Goal: Transaction & Acquisition: Book appointment/travel/reservation

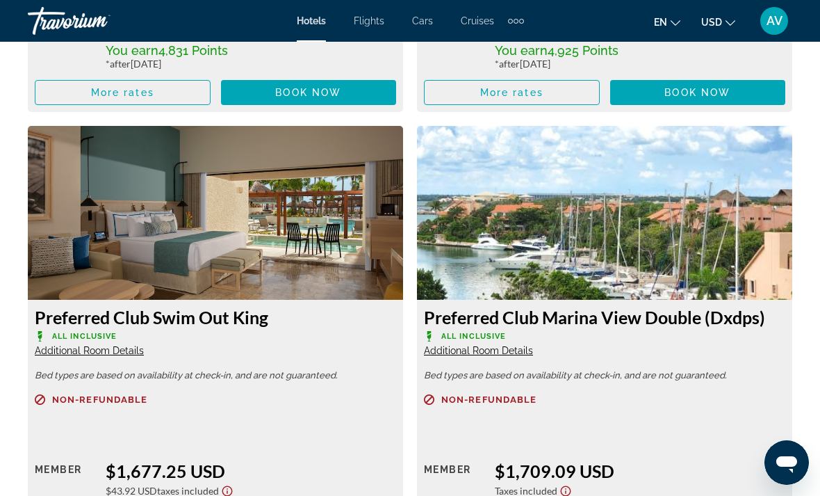
scroll to position [3972, 0]
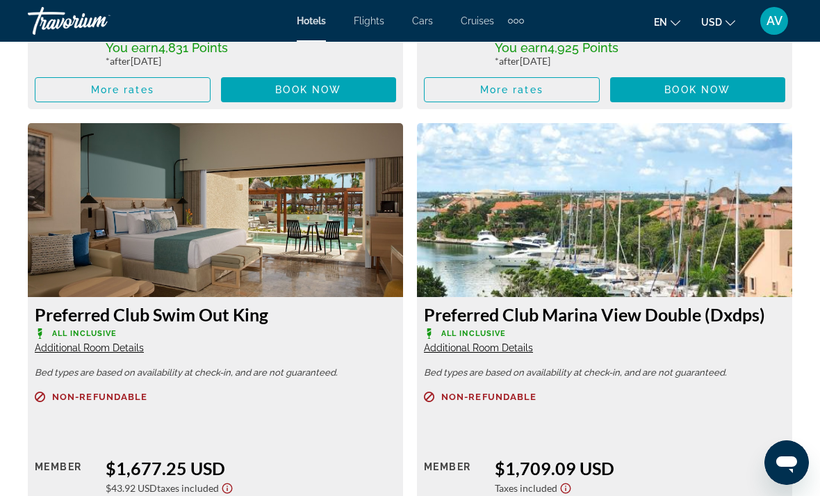
click at [122, 342] on span "Additional Room Details" at bounding box center [89, 347] width 109 height 11
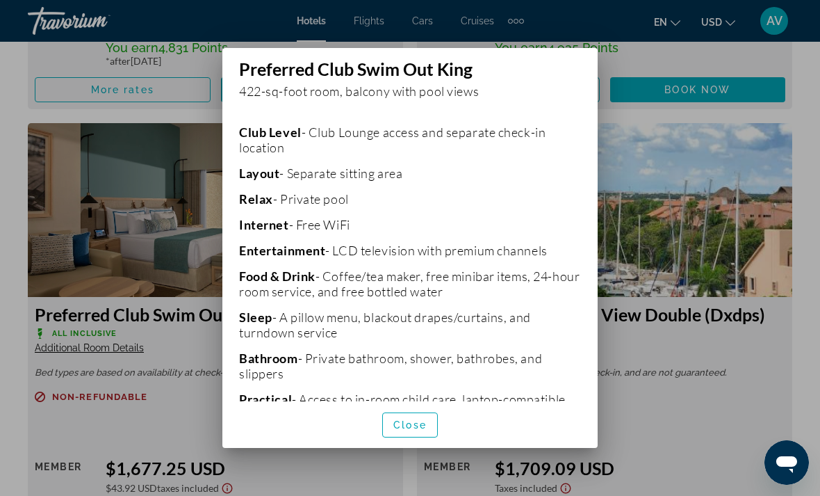
scroll to position [295, 0]
click at [737, 402] on div at bounding box center [410, 248] width 820 height 496
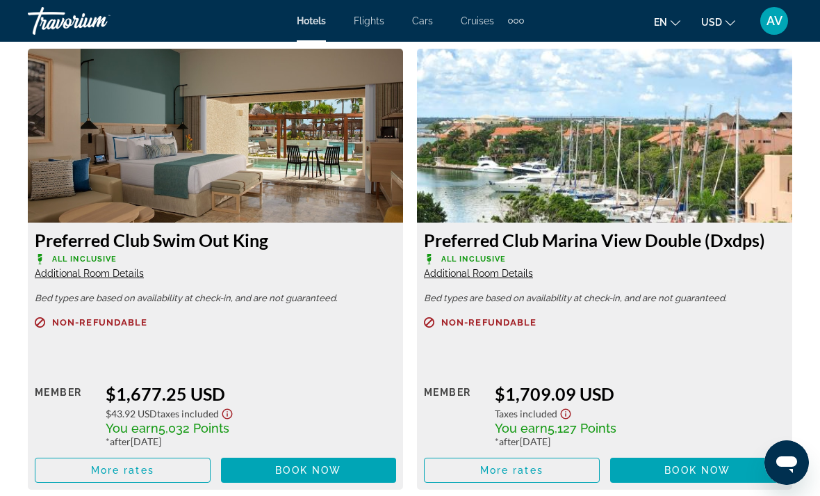
scroll to position [4042, 0]
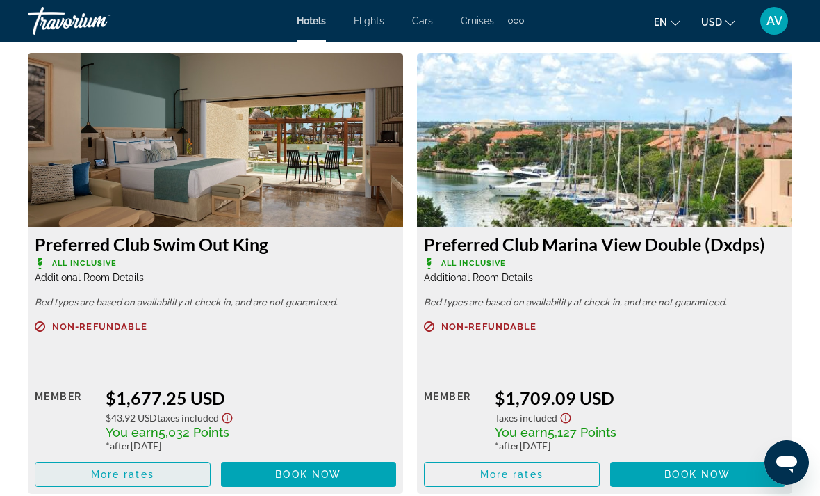
click at [149, 468] on span "More rates" at bounding box center [122, 473] width 63 height 11
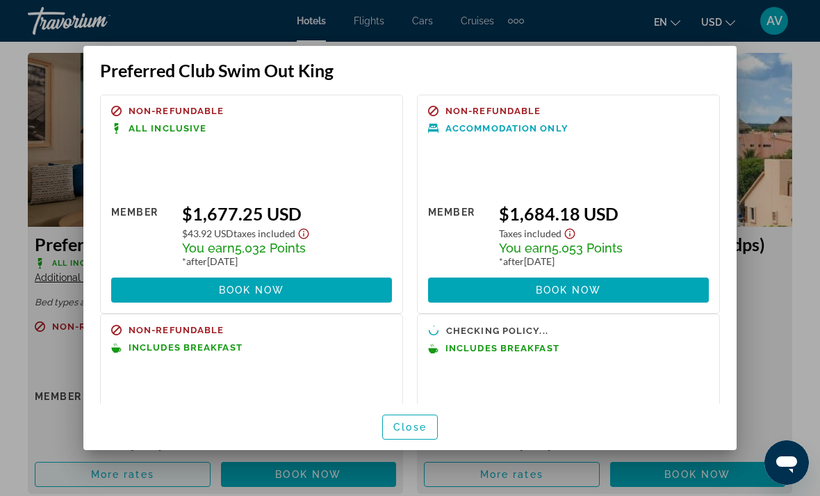
scroll to position [0, 0]
click at [783, 69] on div at bounding box center [410, 248] width 820 height 496
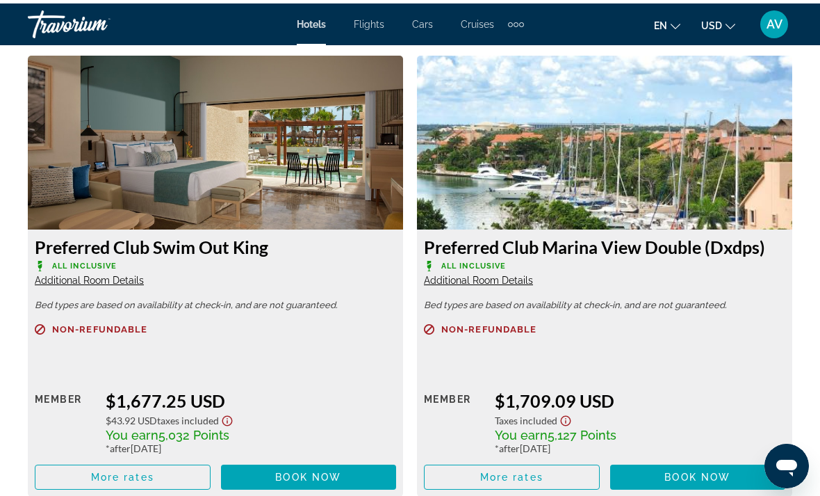
scroll to position [4039, 0]
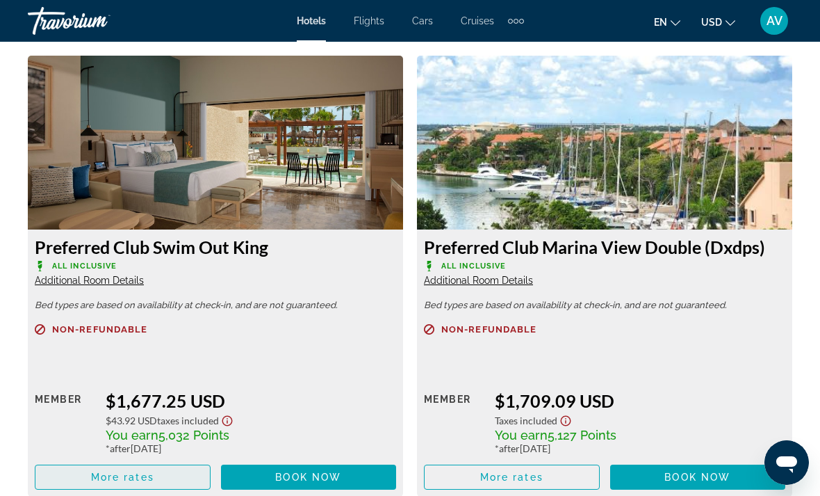
click at [112, 471] on span "More rates" at bounding box center [122, 476] width 63 height 11
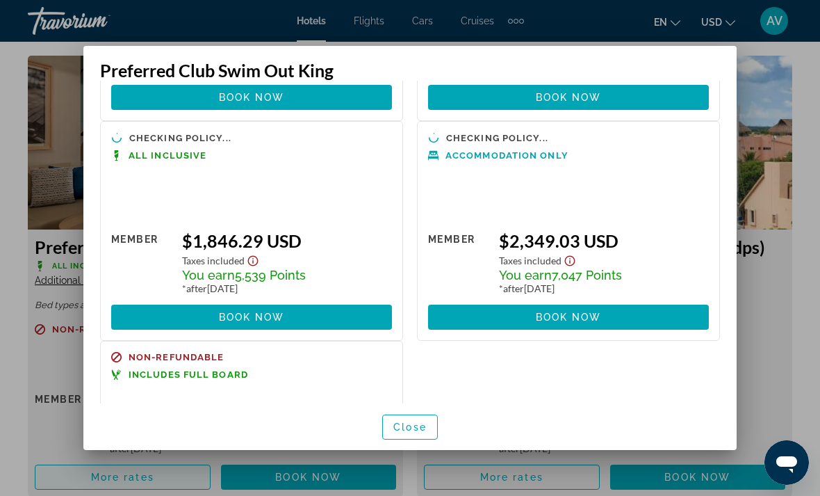
scroll to position [406, 0]
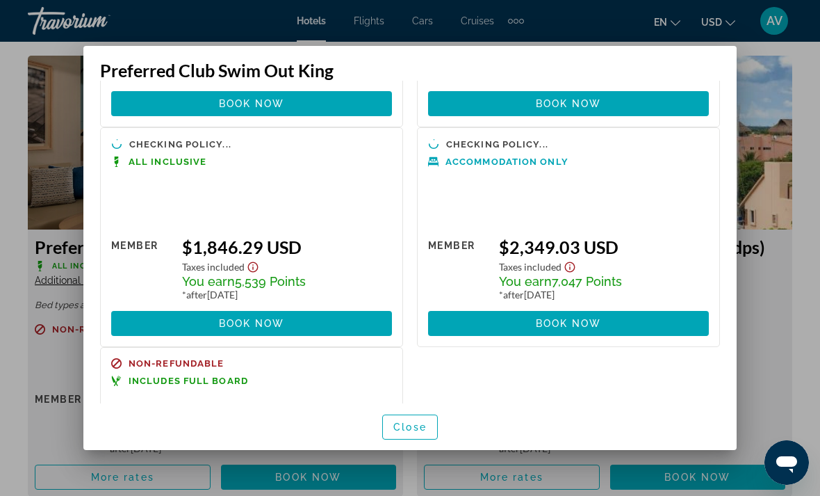
click at [791, 129] on div at bounding box center [410, 248] width 820 height 496
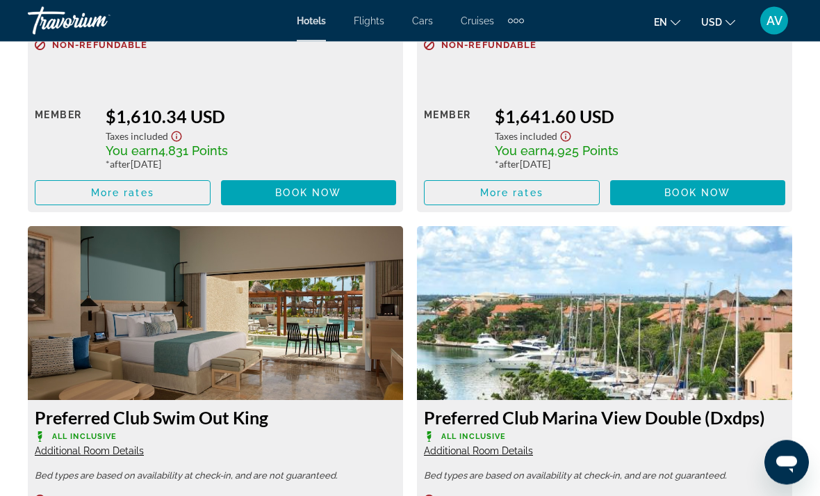
scroll to position [3869, 0]
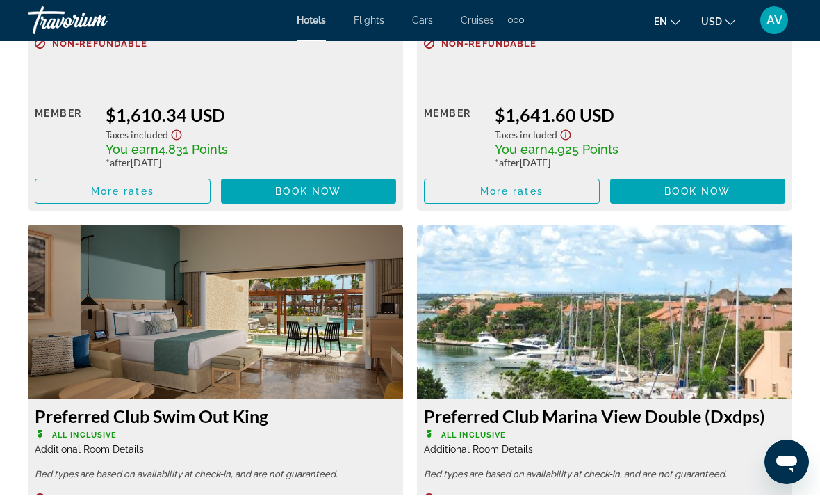
click at [101, 444] on span "Additional Room Details" at bounding box center [89, 449] width 109 height 11
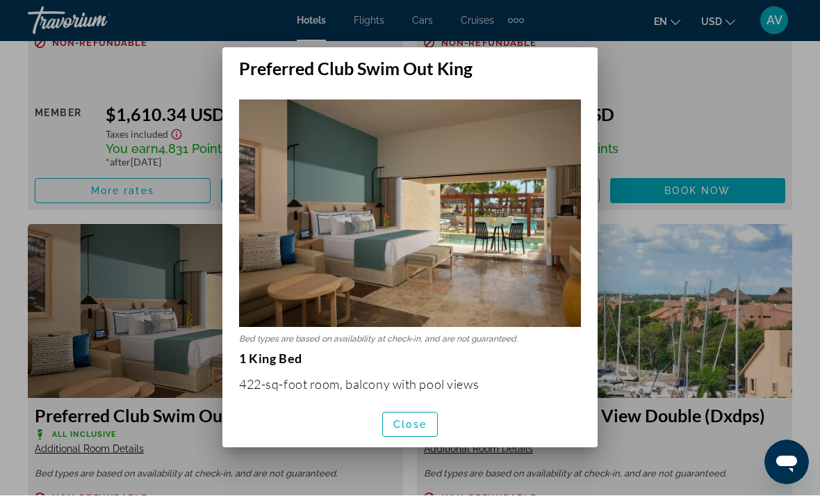
scroll to position [0, 0]
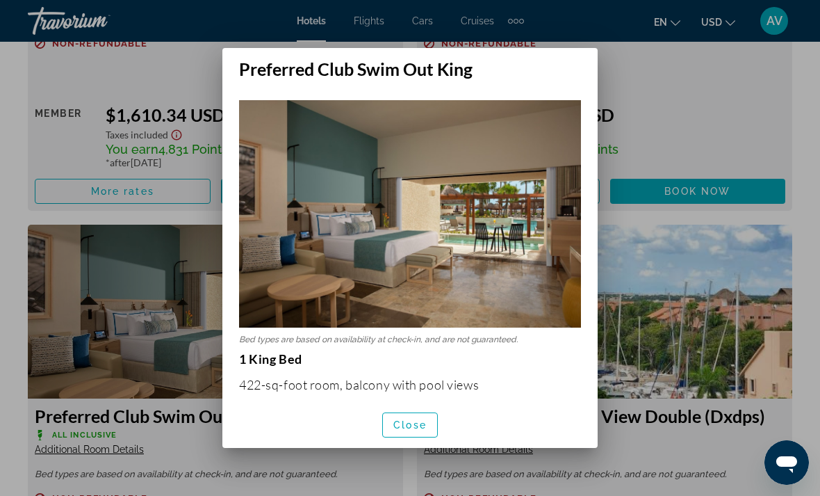
click at [687, 268] on div at bounding box center [410, 248] width 820 height 496
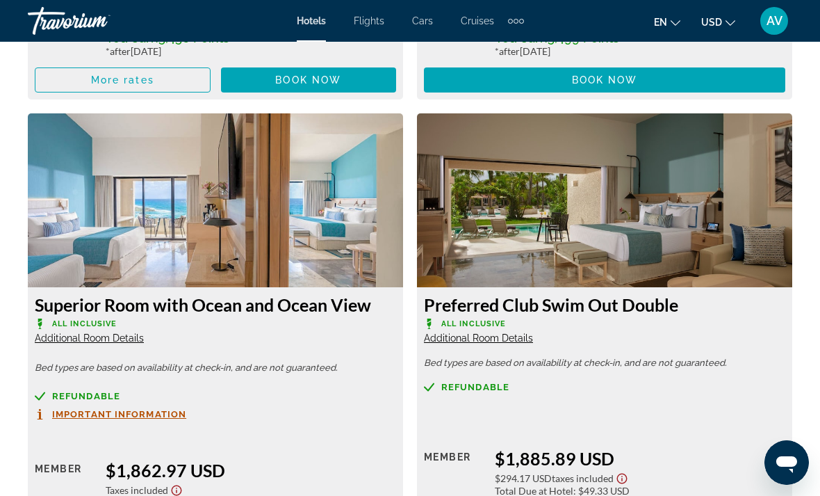
scroll to position [5850, 0]
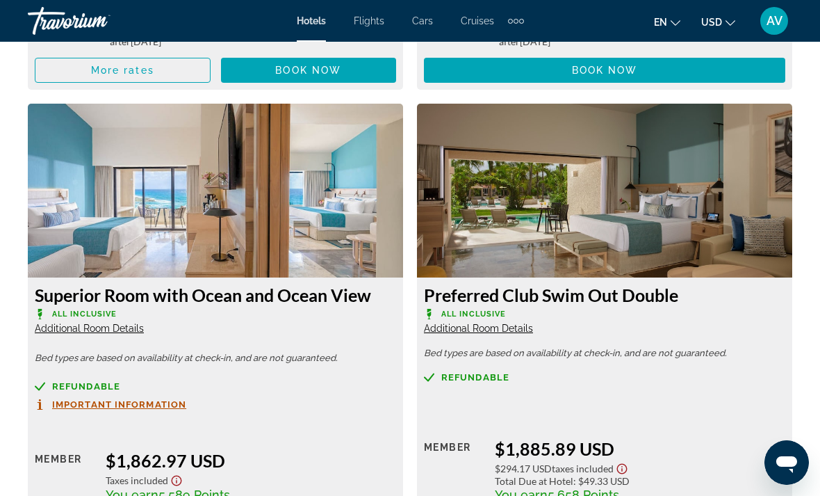
click at [627, 284] on h3 "Preferred Club Swim Out Double" at bounding box center [604, 294] width 361 height 21
click at [508, 323] on span "Additional Room Details" at bounding box center [478, 328] width 109 height 11
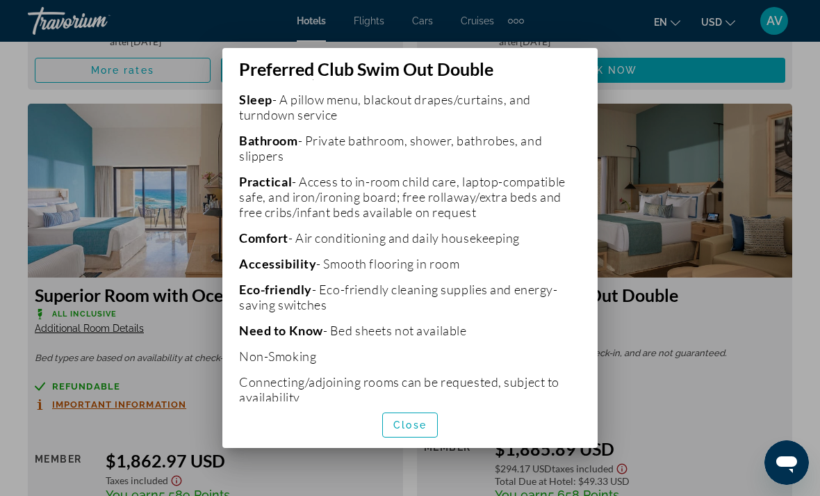
scroll to position [510, 0]
click at [687, 317] on div at bounding box center [410, 248] width 820 height 496
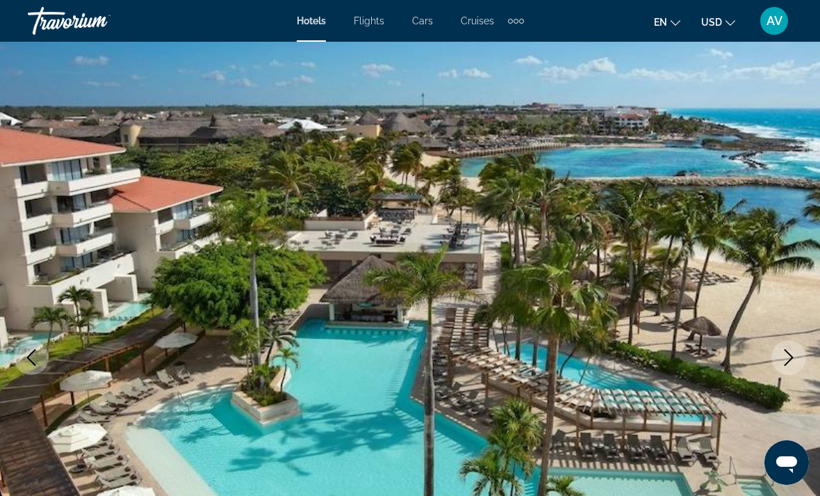
scroll to position [0, 0]
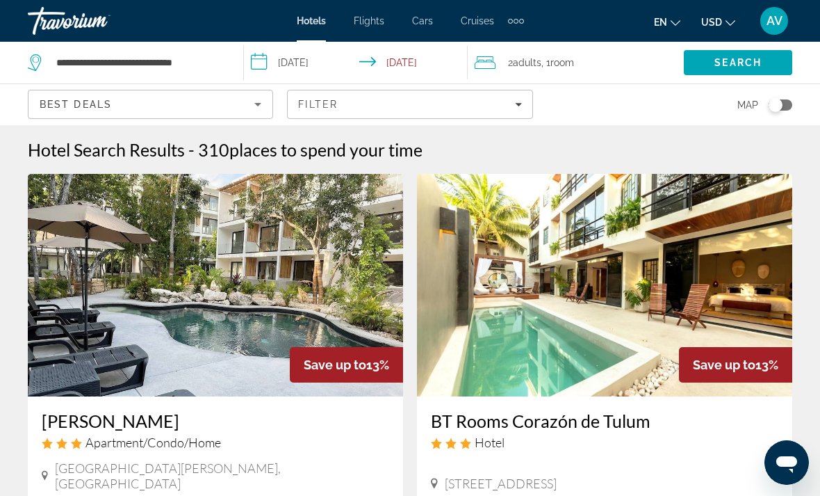
click at [569, 66] on span "Room" at bounding box center [562, 62] width 24 height 11
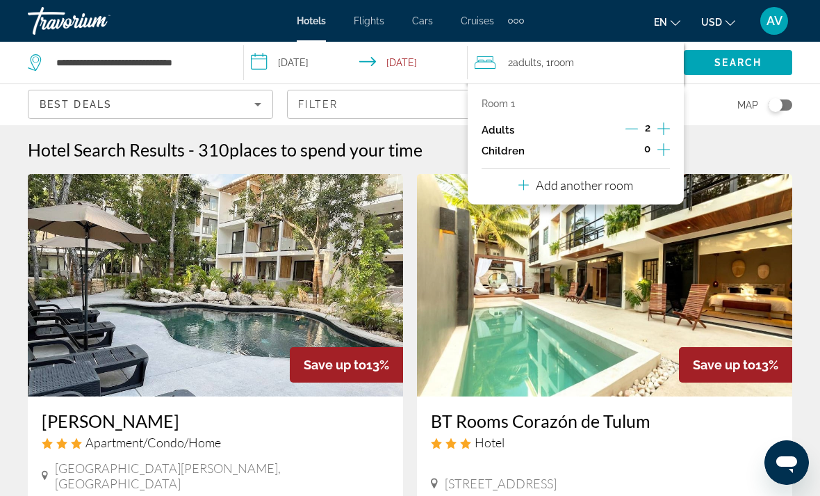
click at [665, 148] on icon "Increment children" at bounding box center [664, 149] width 13 height 17
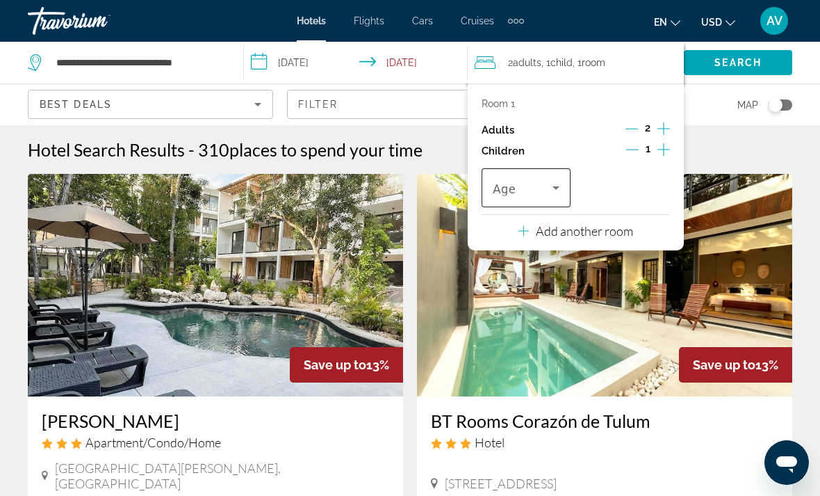
click at [551, 187] on icon "Travelers: 2 adults, 1 child" at bounding box center [556, 187] width 17 height 17
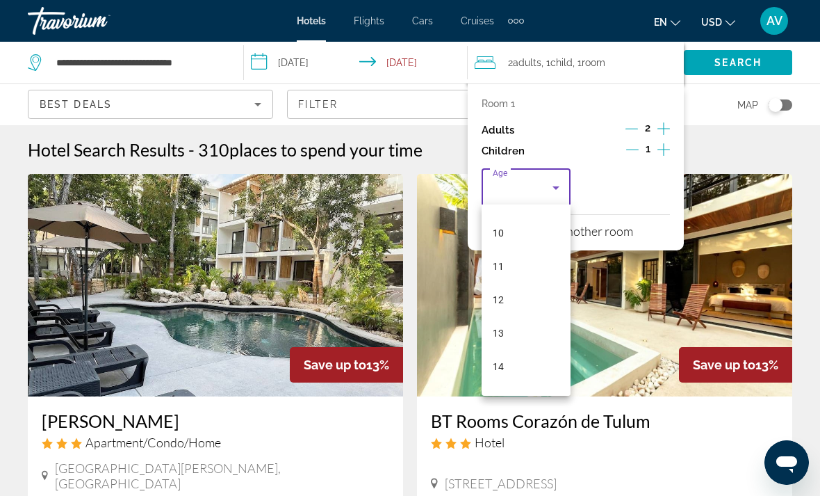
scroll to position [331, 0]
click at [560, 330] on mat-option "13" at bounding box center [526, 329] width 89 height 33
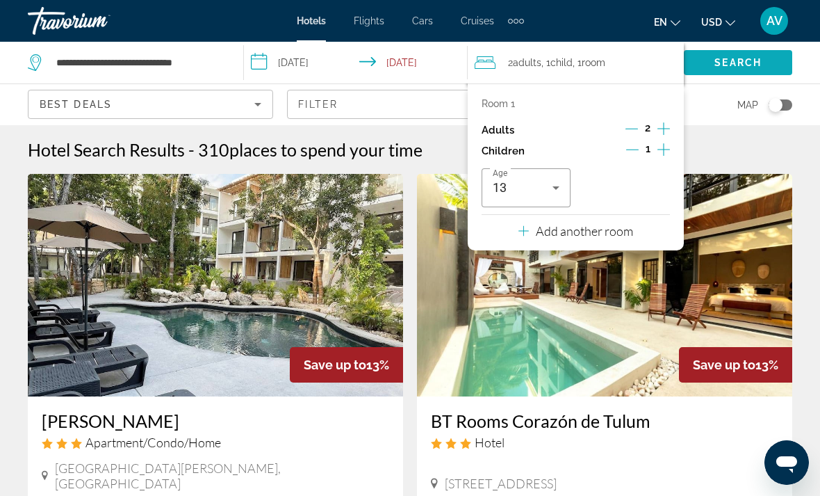
click at [751, 65] on span "Search" at bounding box center [738, 62] width 47 height 11
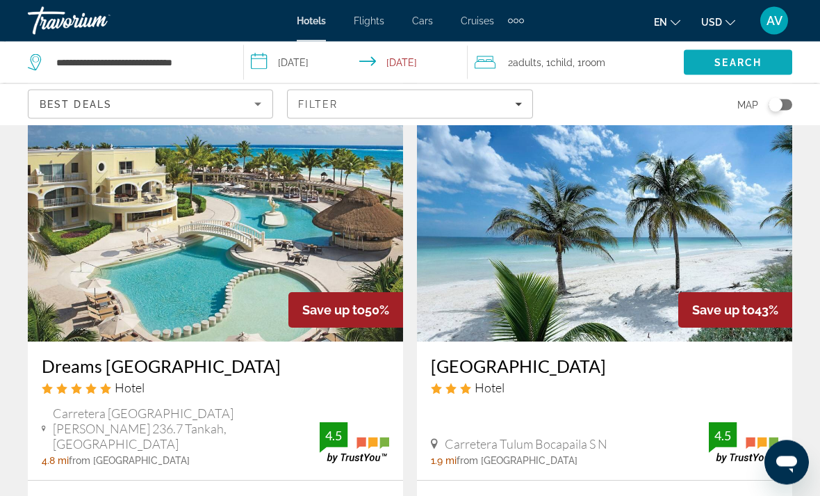
scroll to position [596, 0]
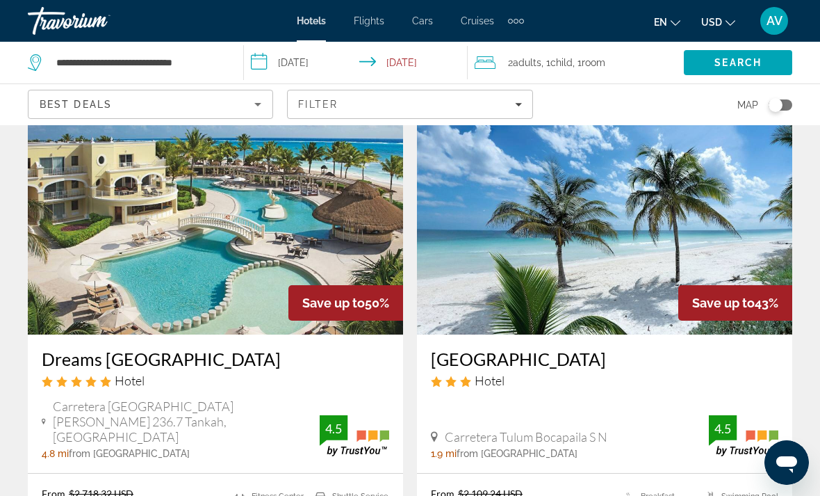
click at [197, 214] on img "Main content" at bounding box center [215, 223] width 375 height 222
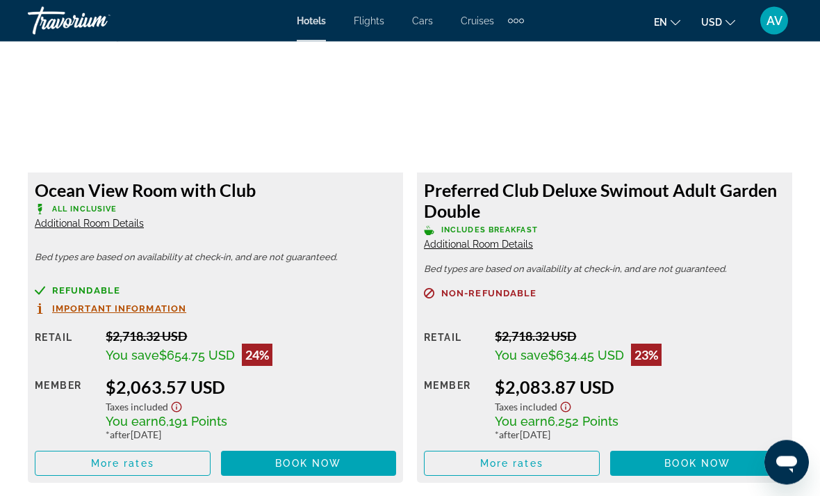
scroll to position [3671, 0]
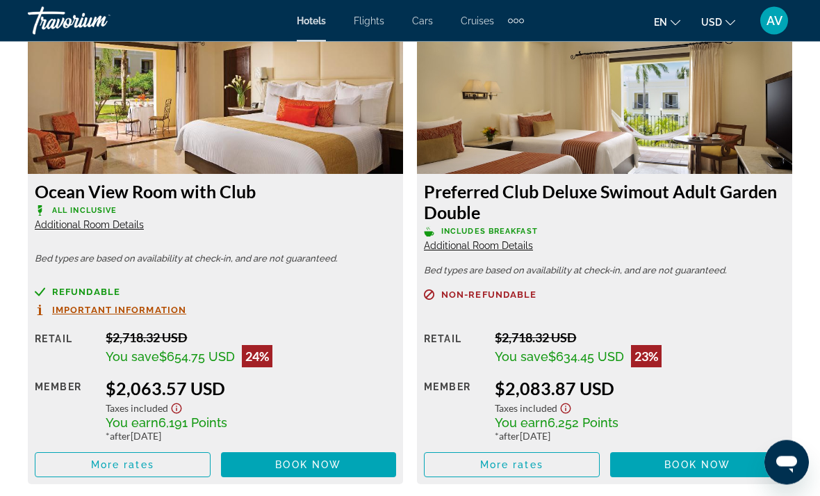
click at [111, 225] on span "Additional Room Details" at bounding box center [89, 225] width 109 height 11
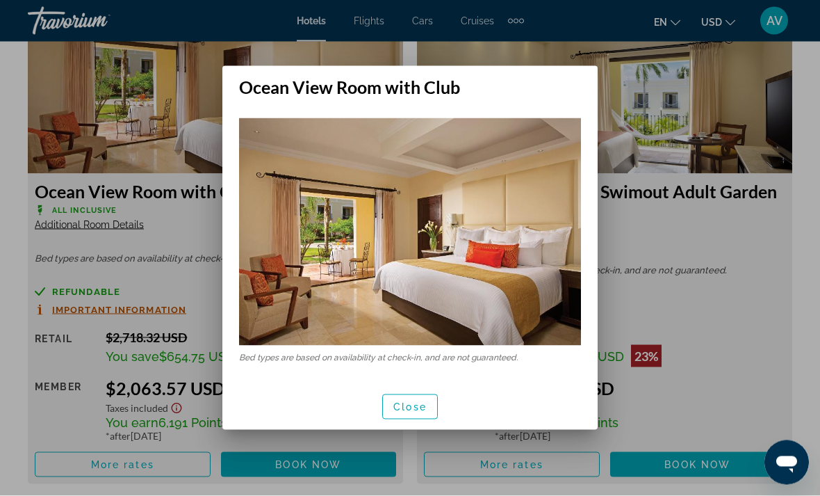
scroll to position [0, 0]
click at [672, 233] on div at bounding box center [410, 248] width 820 height 496
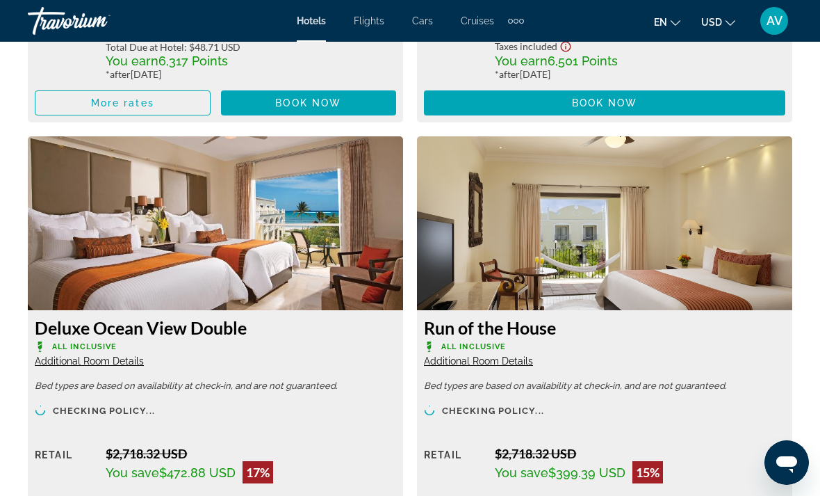
scroll to position [4537, 0]
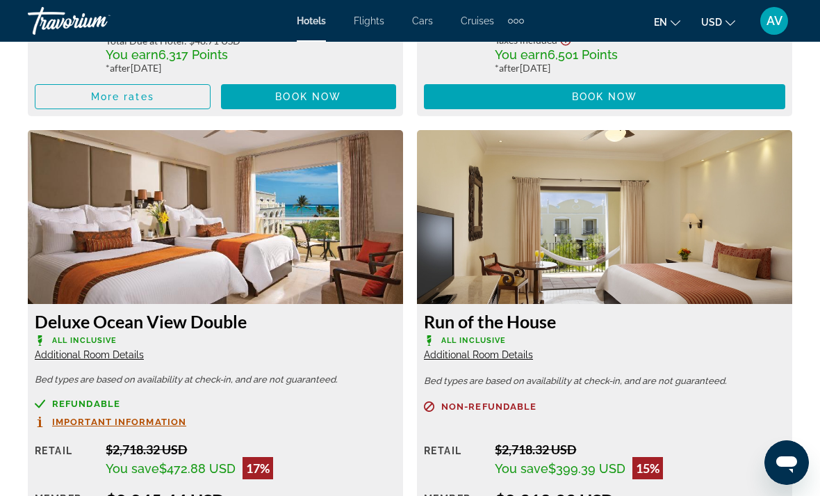
click at [102, 353] on span "Additional Room Details" at bounding box center [89, 354] width 109 height 11
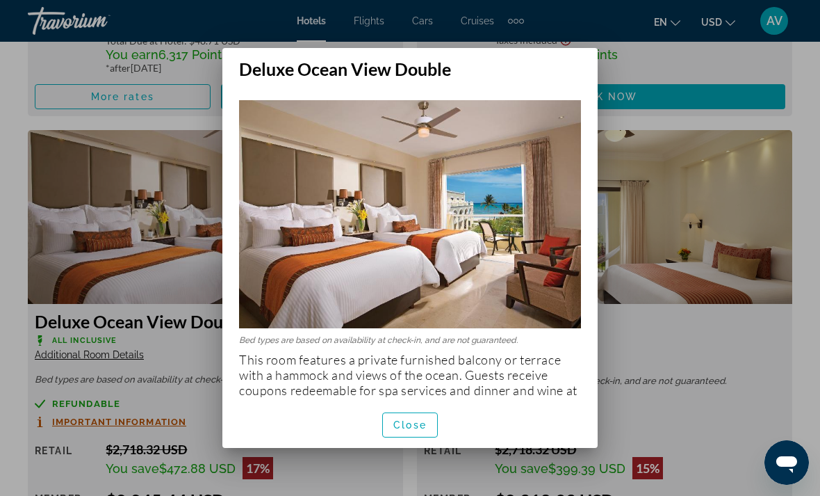
scroll to position [0, 0]
click at [415, 430] on span "Close" at bounding box center [409, 424] width 33 height 11
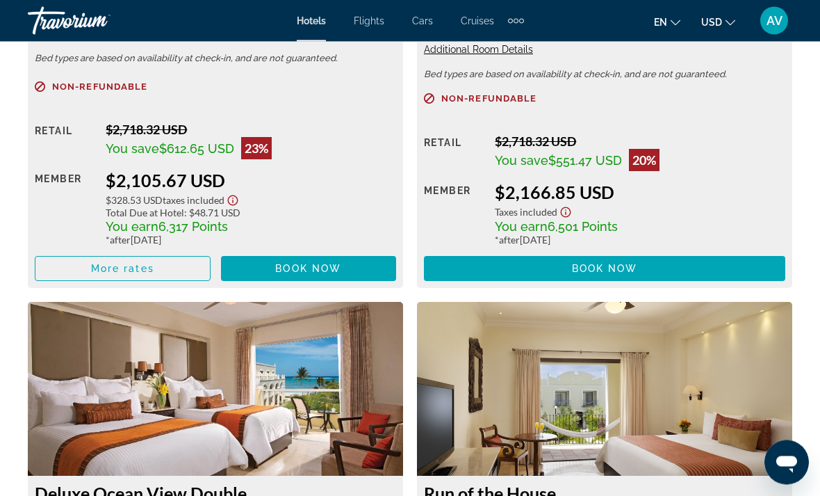
scroll to position [4350, 0]
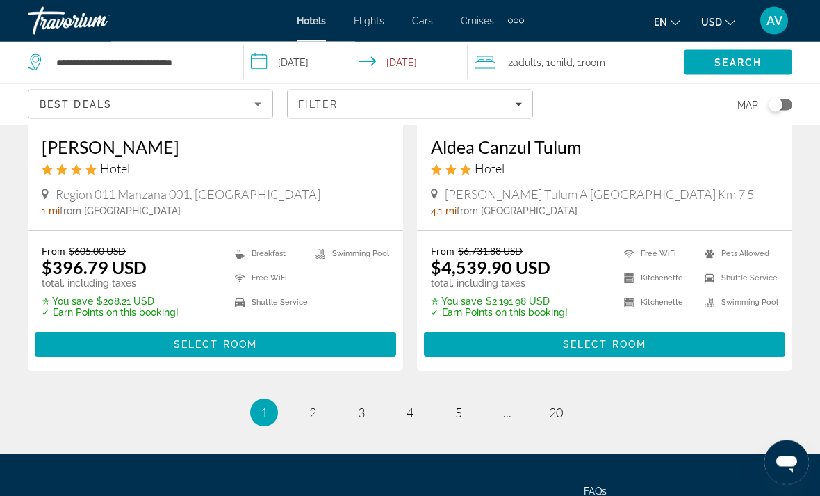
scroll to position [2928, 0]
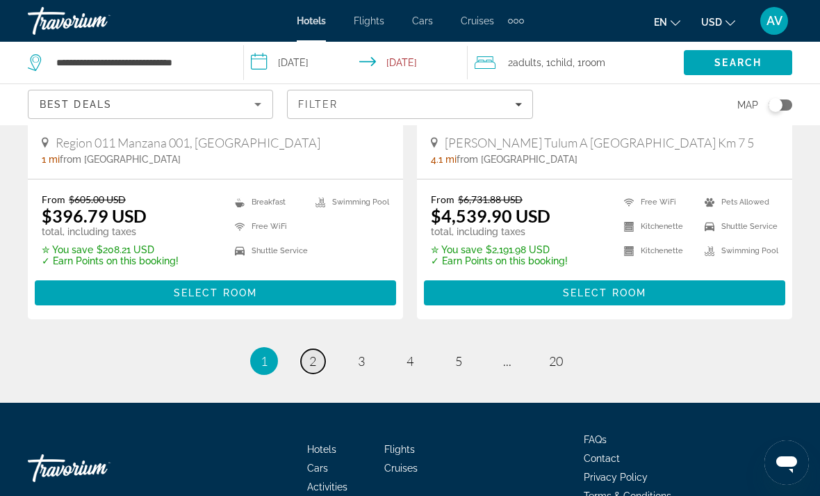
click at [313, 349] on link "page 2" at bounding box center [313, 361] width 24 height 24
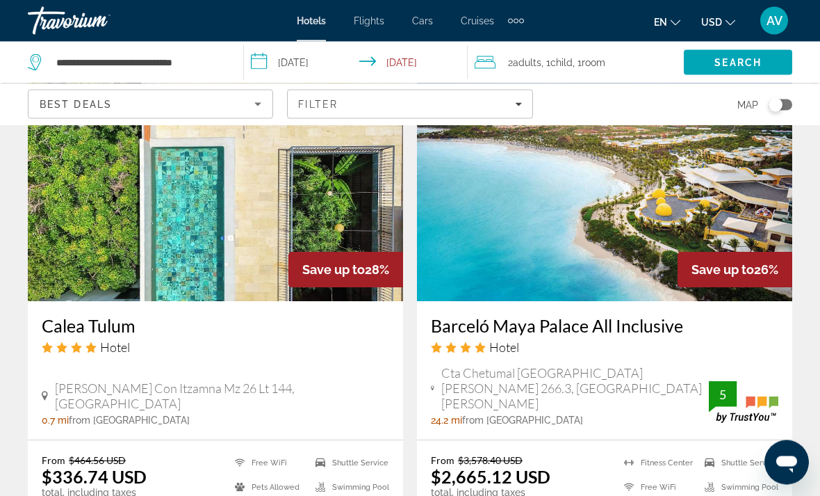
scroll to position [2170, 0]
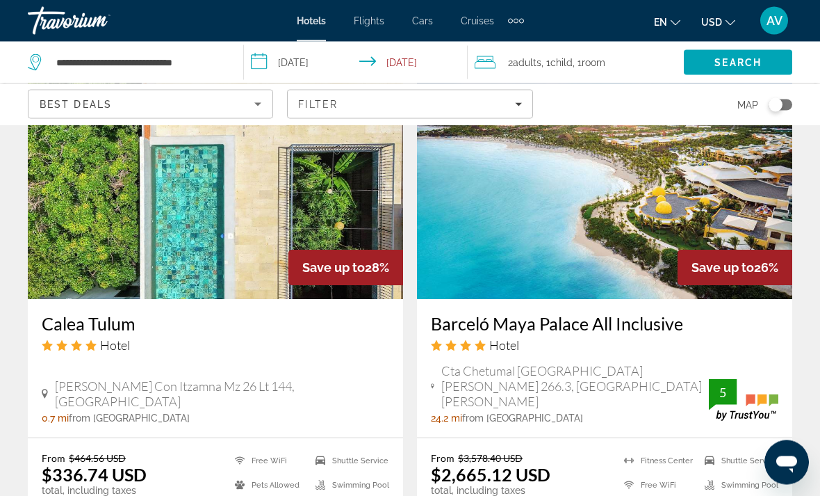
click at [677, 204] on img "Main content" at bounding box center [604, 188] width 375 height 222
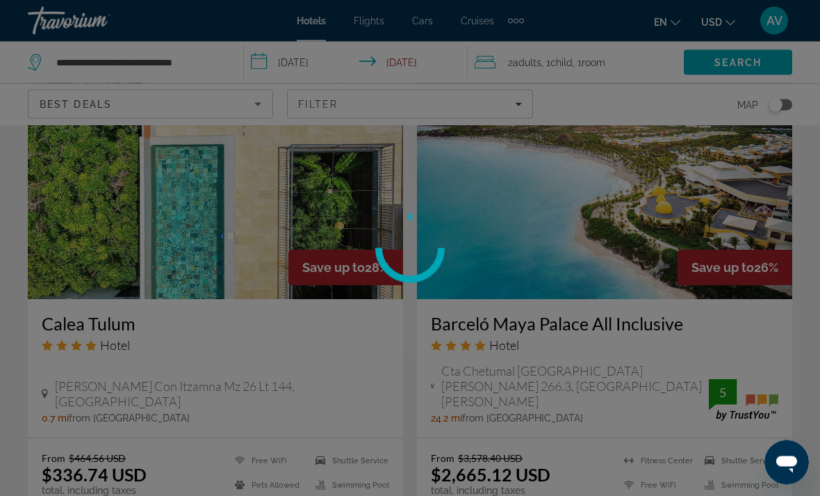
scroll to position [2171, 0]
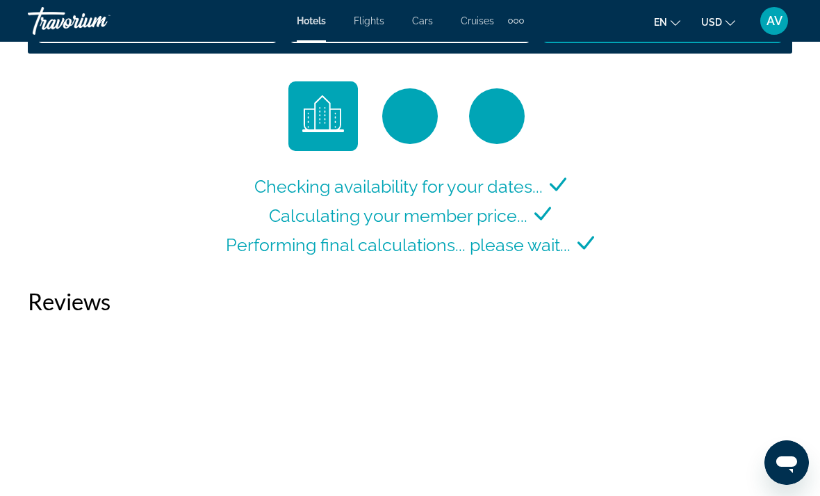
scroll to position [2089, 0]
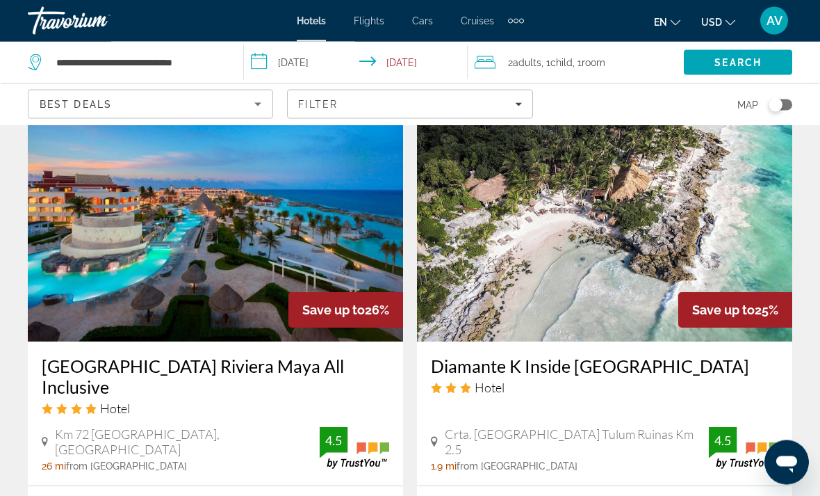
scroll to position [2656, 0]
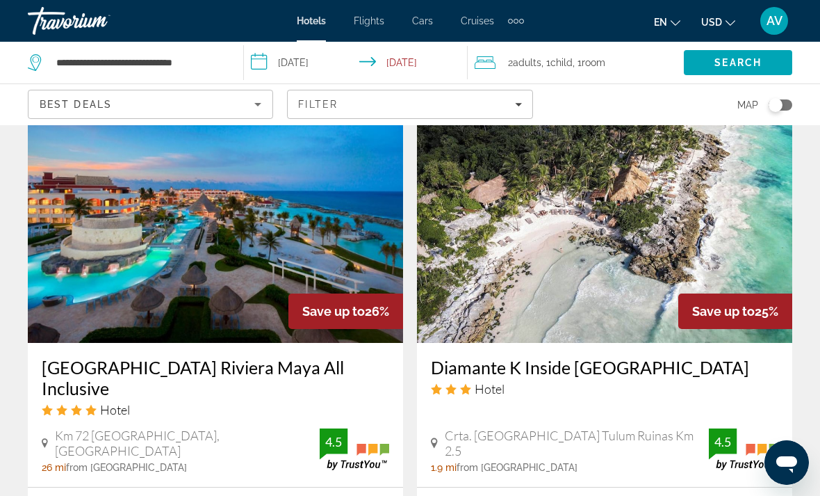
click at [295, 222] on img "Main content" at bounding box center [215, 231] width 375 height 222
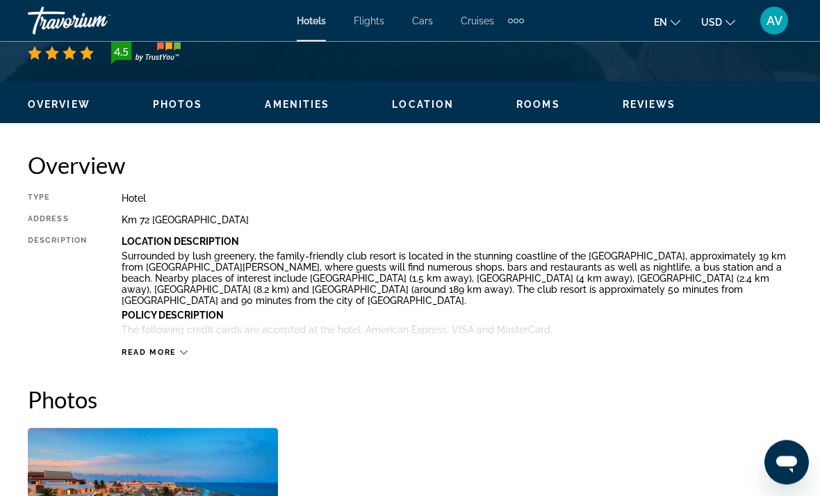
scroll to position [621, 0]
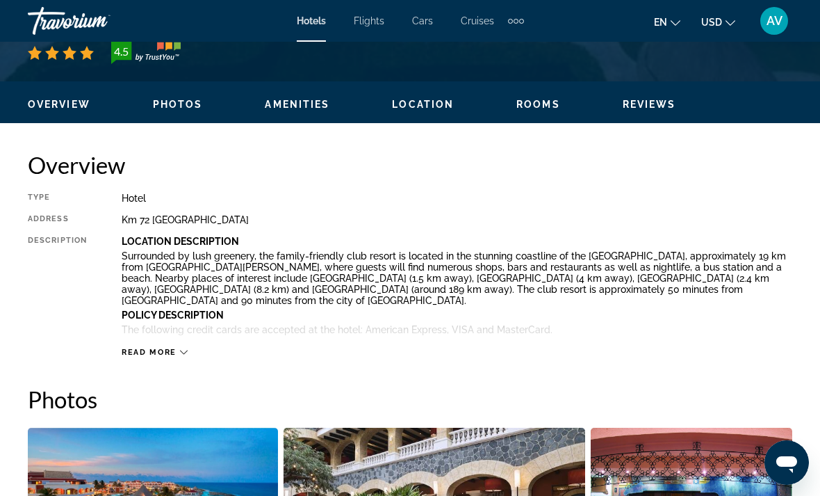
click at [166, 357] on span "Read more" at bounding box center [149, 352] width 55 height 9
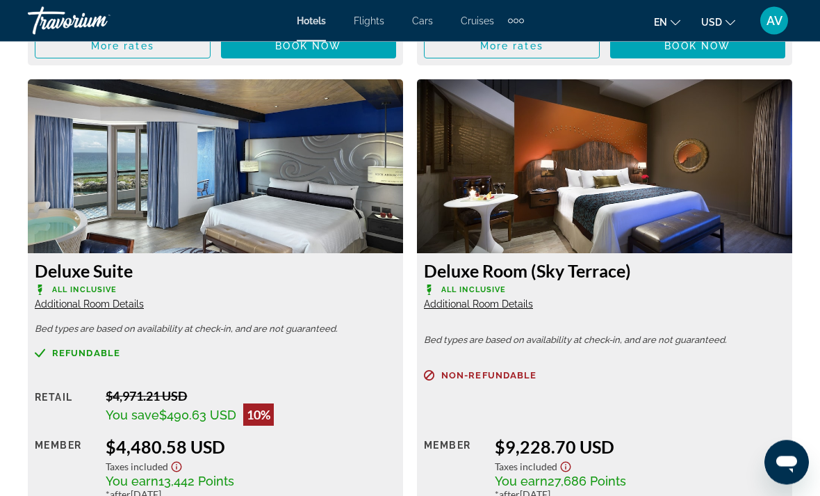
scroll to position [5472, 0]
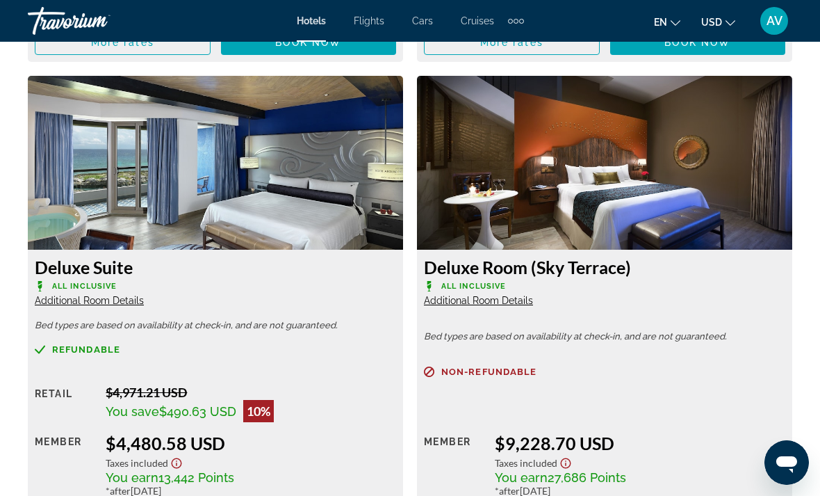
click at [106, 295] on span "Additional Room Details" at bounding box center [89, 300] width 109 height 11
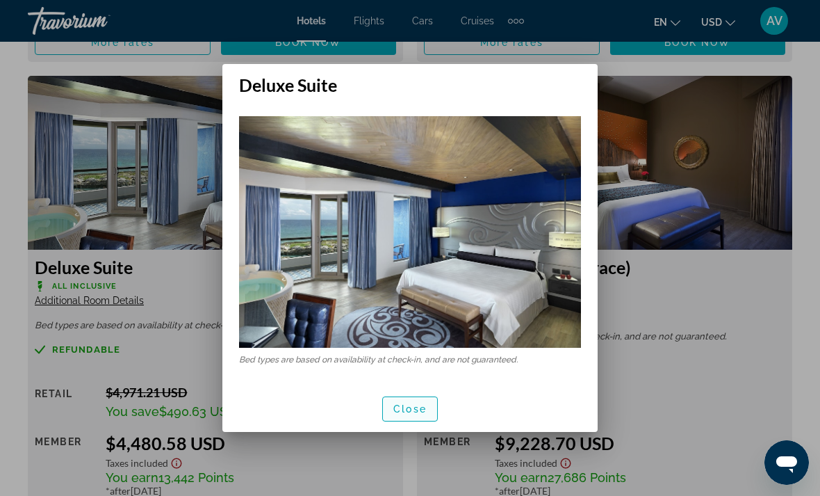
click at [421, 401] on span "button" at bounding box center [410, 408] width 54 height 33
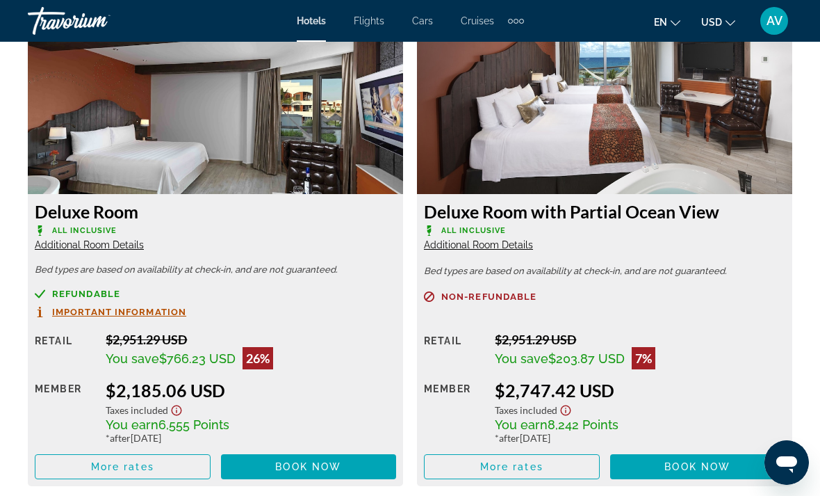
scroll to position [2677, 0]
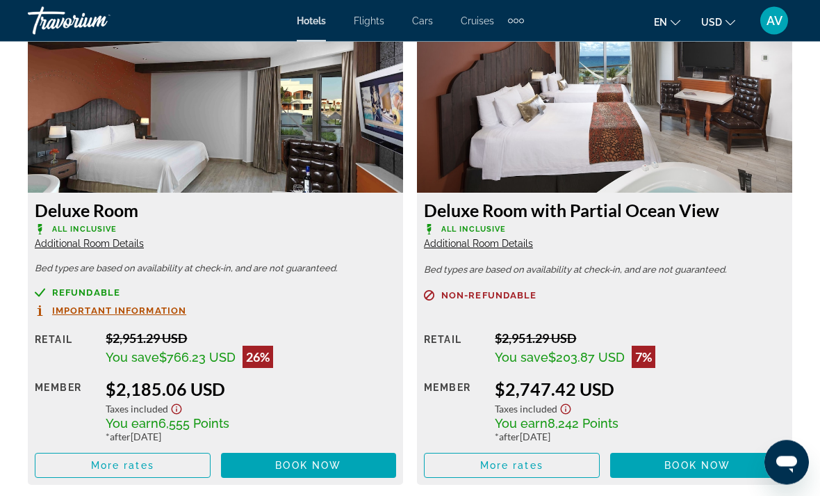
click at [719, 162] on img "Main content" at bounding box center [604, 106] width 375 height 174
click at [540, 460] on span "More rates" at bounding box center [511, 465] width 63 height 11
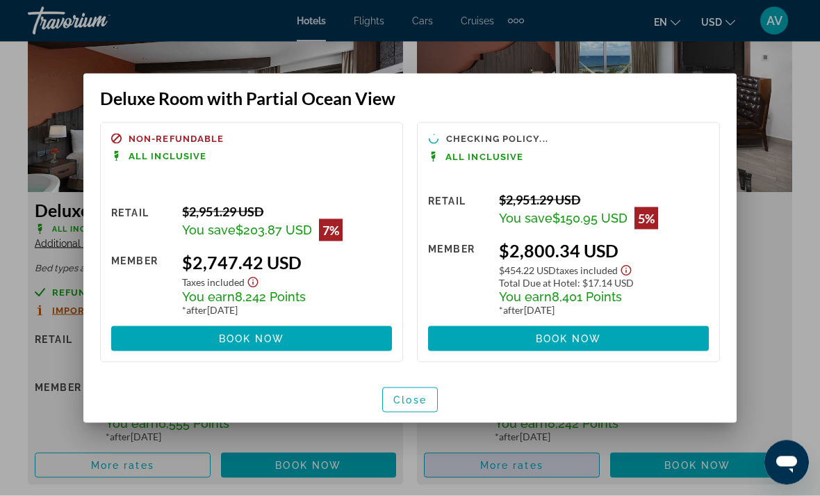
scroll to position [0, 0]
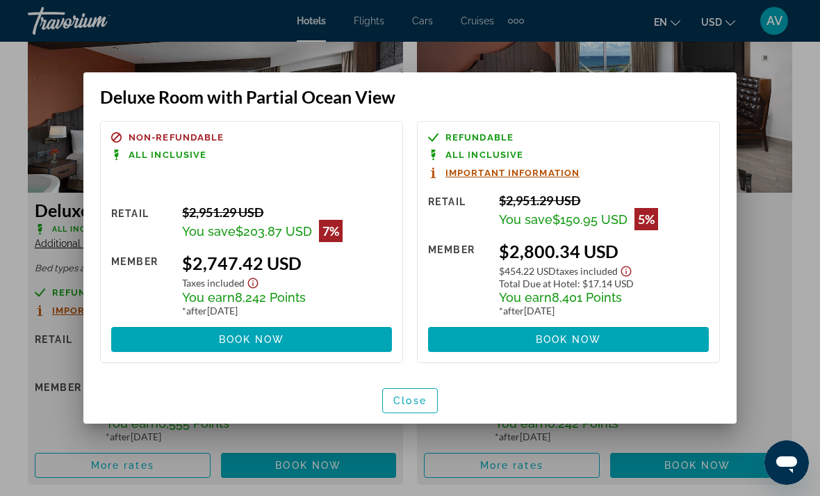
click at [778, 262] on div at bounding box center [410, 248] width 820 height 496
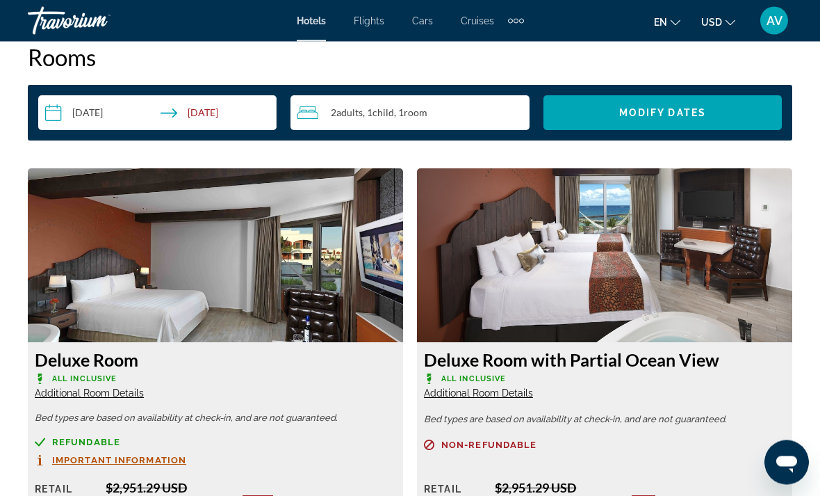
scroll to position [2531, 0]
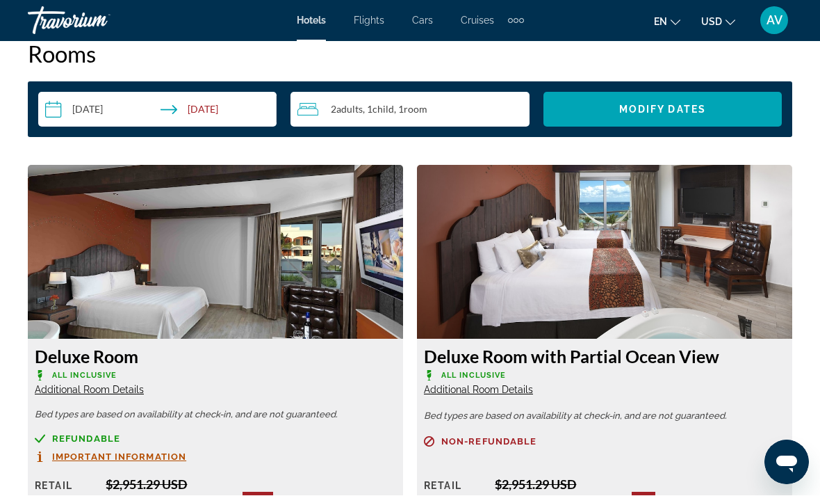
click at [502, 384] on span "Additional Room Details" at bounding box center [478, 389] width 109 height 11
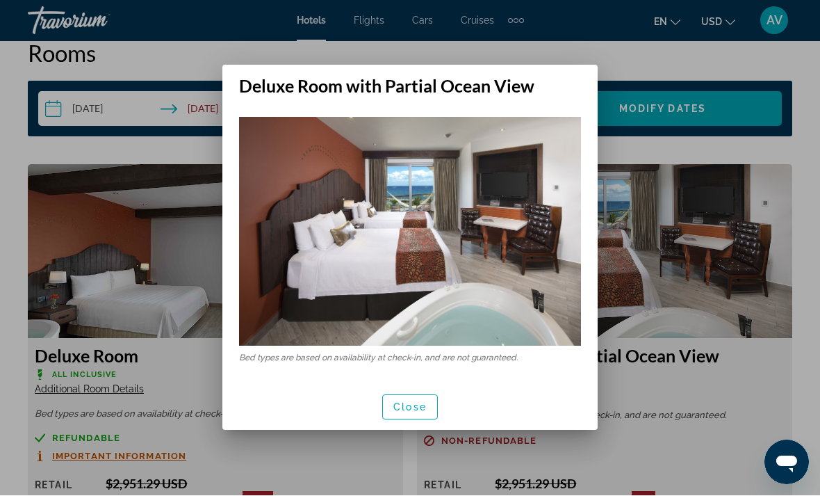
scroll to position [0, 0]
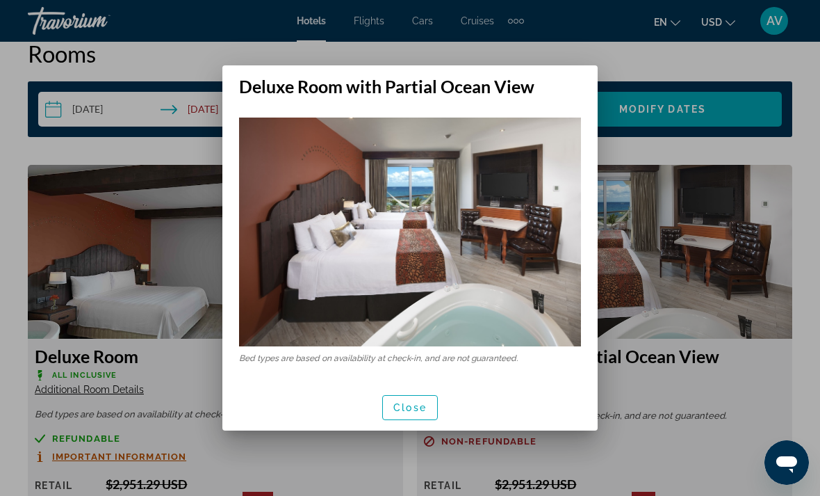
click at [418, 382] on div "Bed types are based on availability at check-in, and are not guaranteed." at bounding box center [409, 240] width 375 height 286
click at [410, 394] on span "button" at bounding box center [410, 407] width 54 height 33
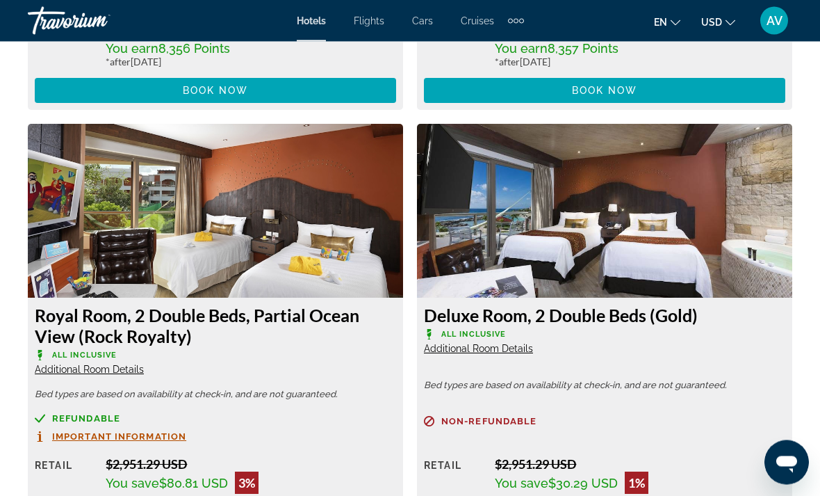
scroll to position [3557, 0]
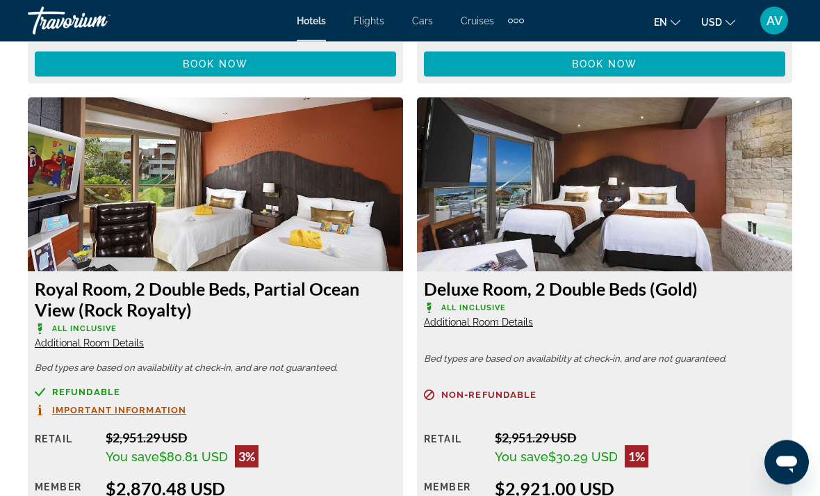
click at [99, 338] on span "Additional Room Details" at bounding box center [89, 343] width 109 height 11
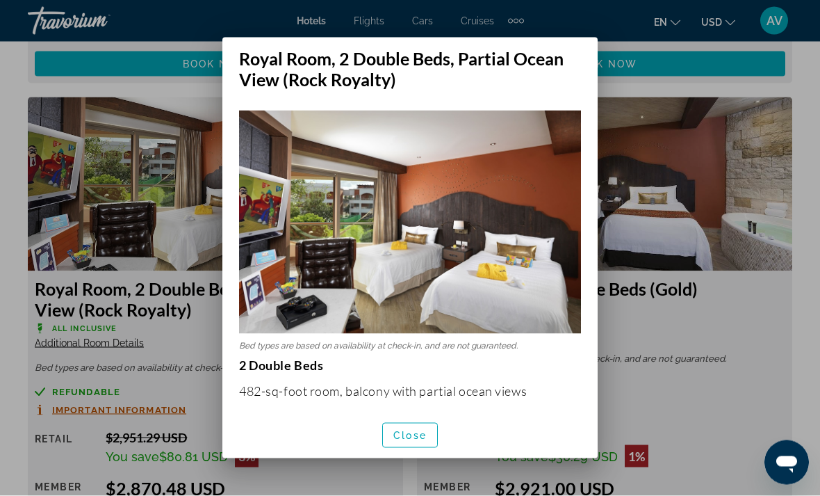
scroll to position [0, 0]
click at [728, 373] on div at bounding box center [410, 248] width 820 height 496
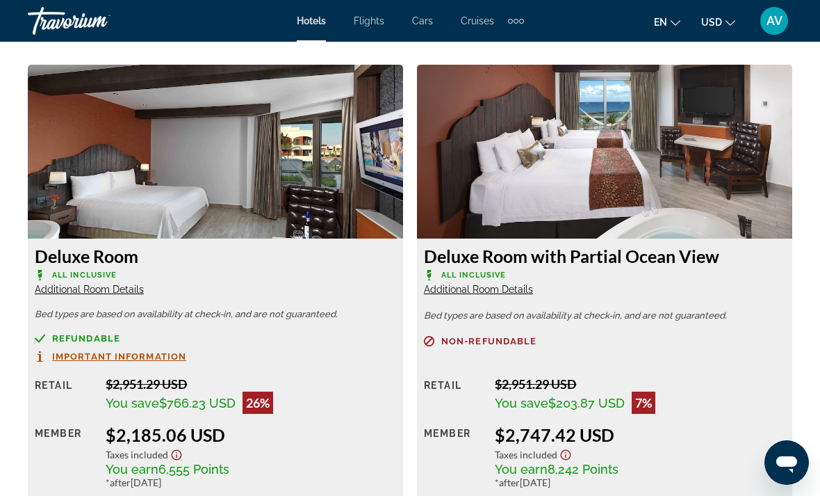
scroll to position [2636, 0]
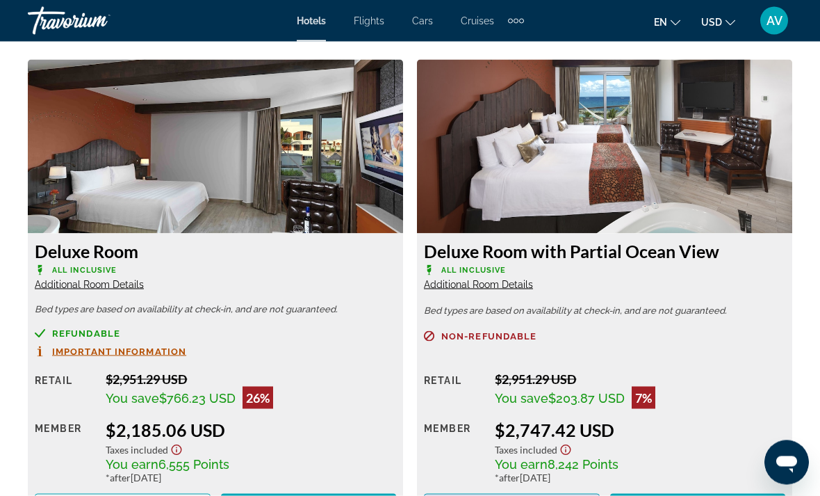
scroll to position [0, 0]
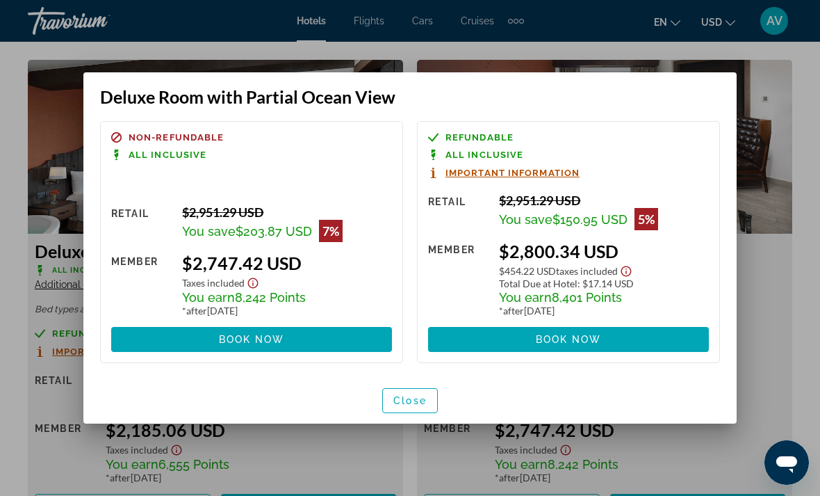
click at [774, 256] on div at bounding box center [410, 248] width 820 height 496
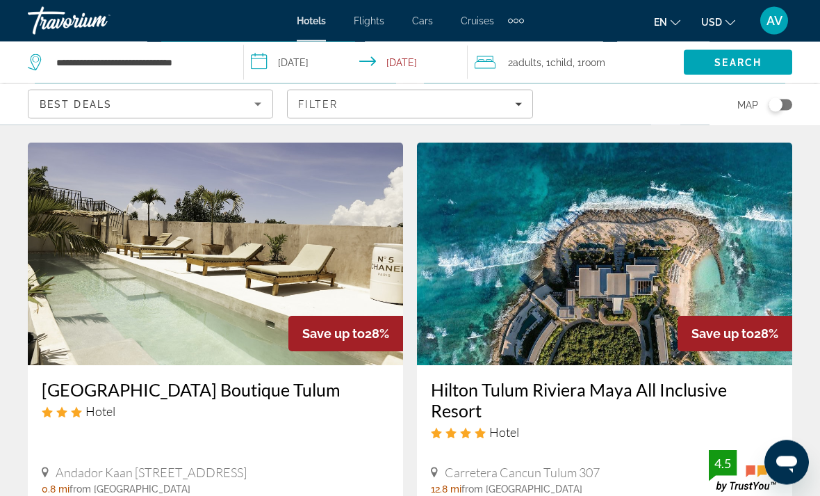
scroll to position [1566, 0]
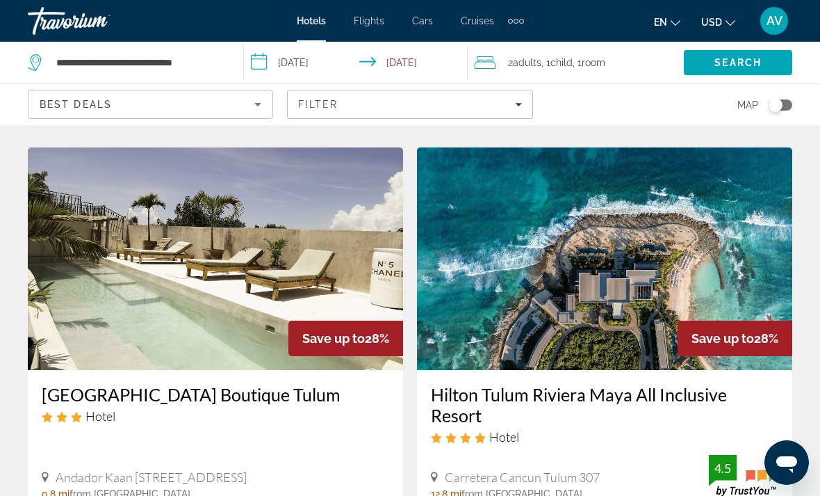
click at [701, 253] on img "Main content" at bounding box center [604, 258] width 375 height 222
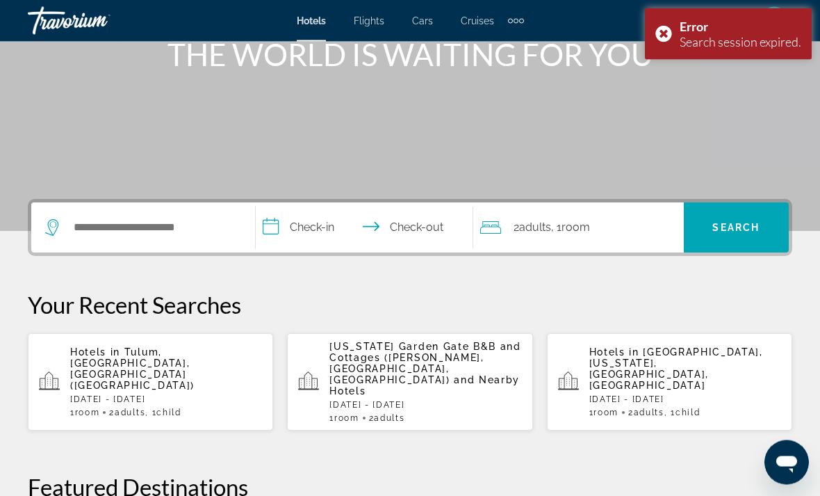
scroll to position [188, 0]
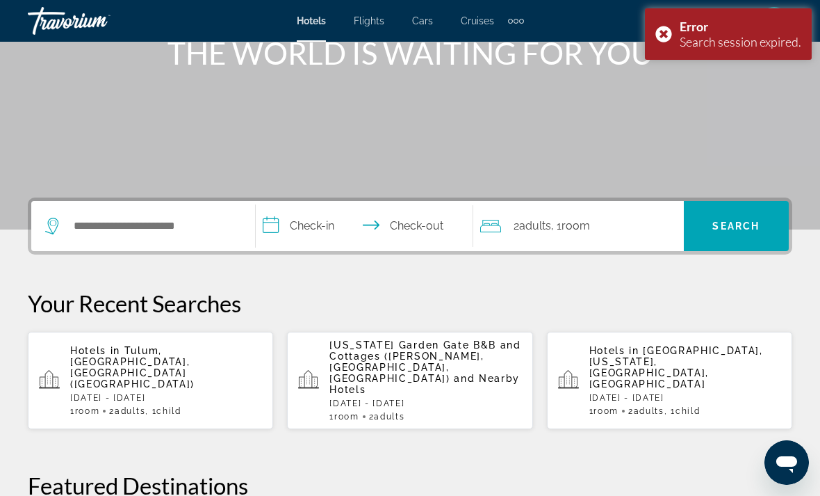
click at [151, 365] on p "Hotels in [GEOGRAPHIC_DATA], [GEOGRAPHIC_DATA], [GEOGRAPHIC_DATA] ([GEOGRAPHIC_…" at bounding box center [166, 367] width 192 height 44
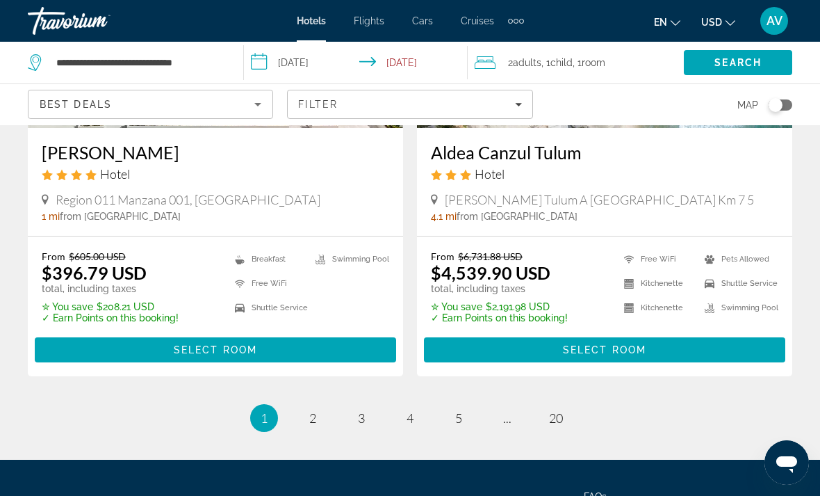
scroll to position [2928, 0]
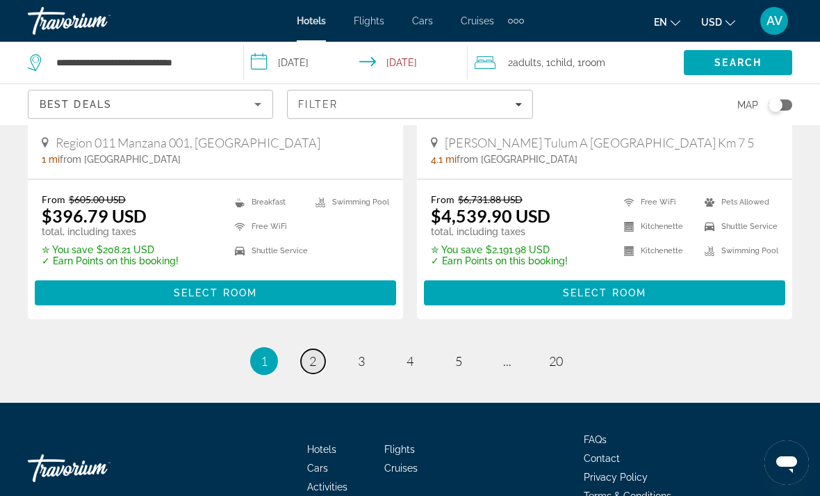
click at [315, 353] on span "2" at bounding box center [312, 360] width 7 height 15
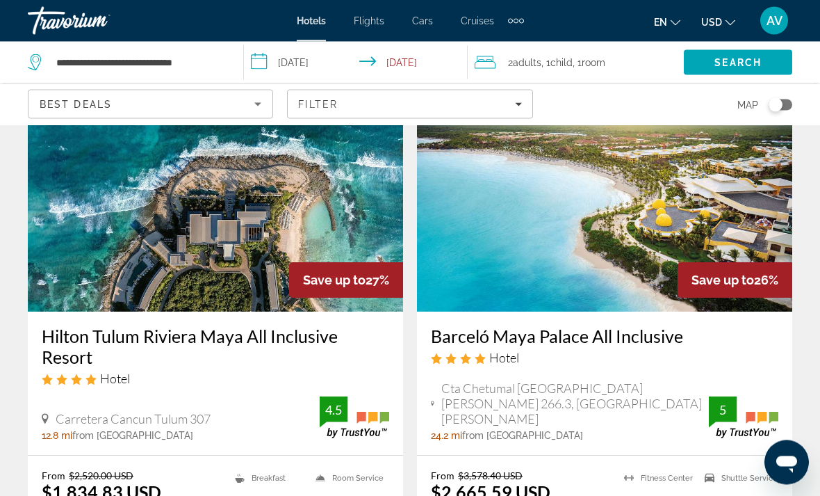
scroll to position [2138, 0]
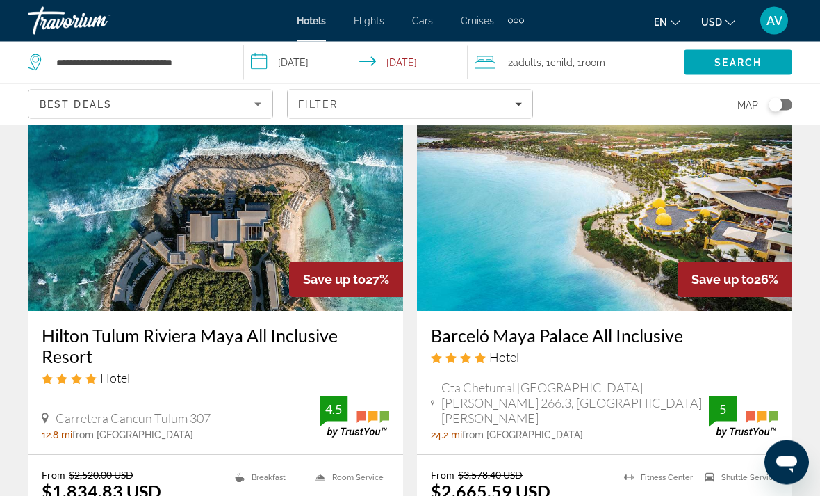
click at [231, 214] on img "Main content" at bounding box center [215, 200] width 375 height 222
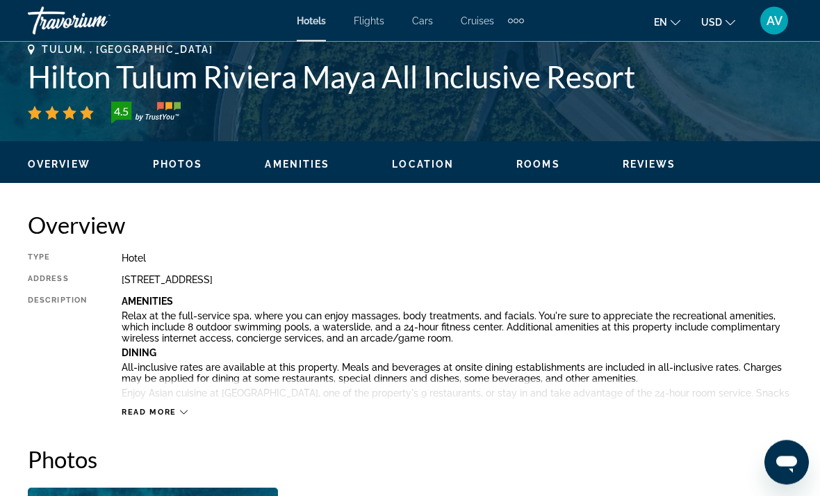
scroll to position [562, 0]
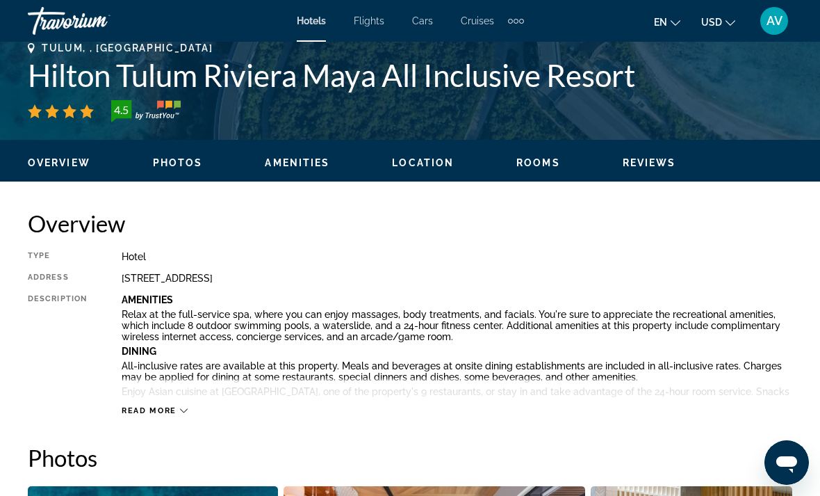
click at [166, 415] on span "Read more" at bounding box center [149, 410] width 55 height 9
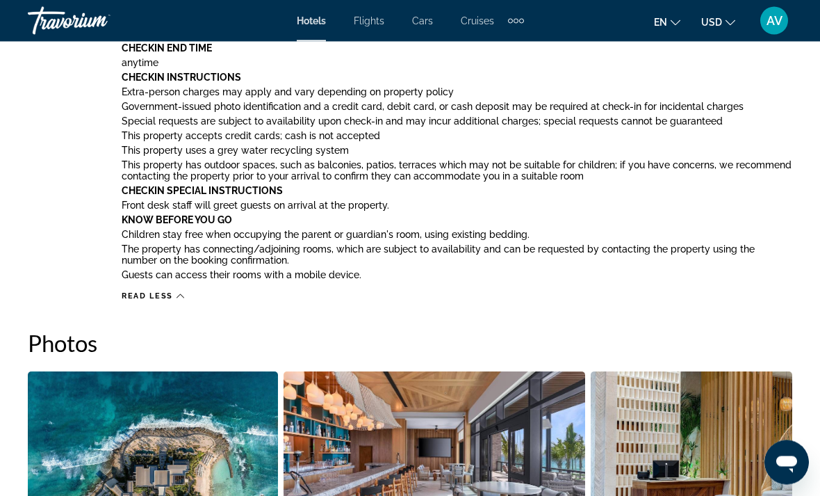
scroll to position [1425, 0]
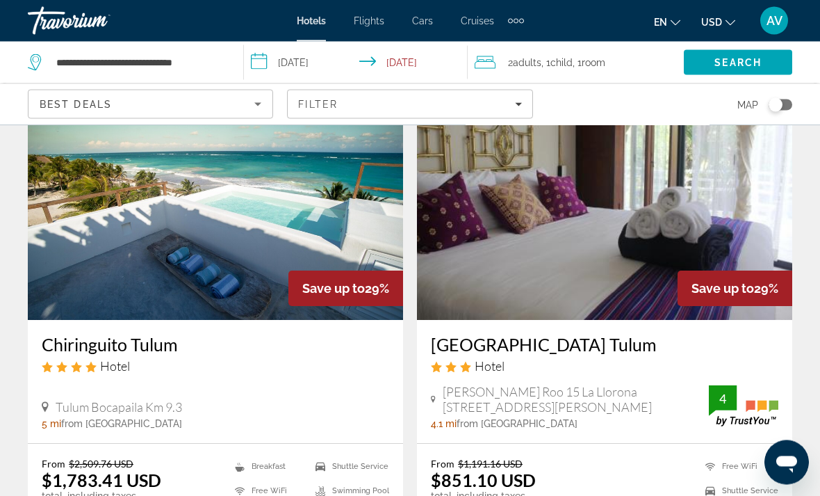
scroll to position [1088, 0]
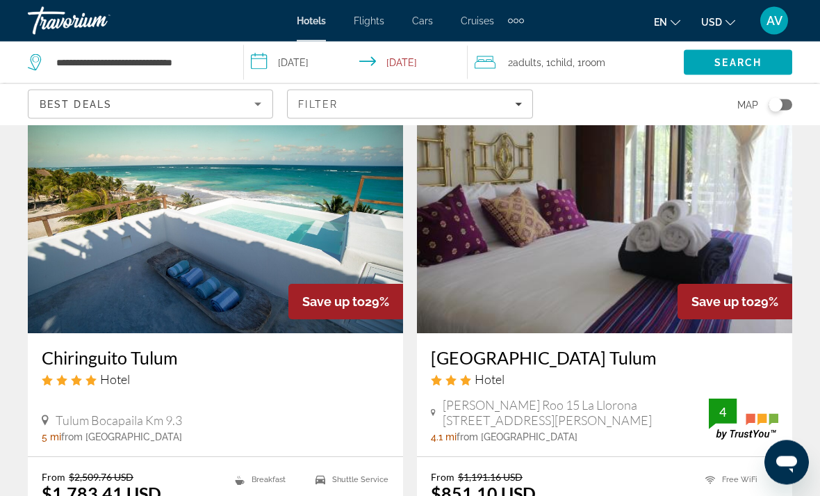
click at [249, 222] on img "Main content" at bounding box center [215, 222] width 375 height 222
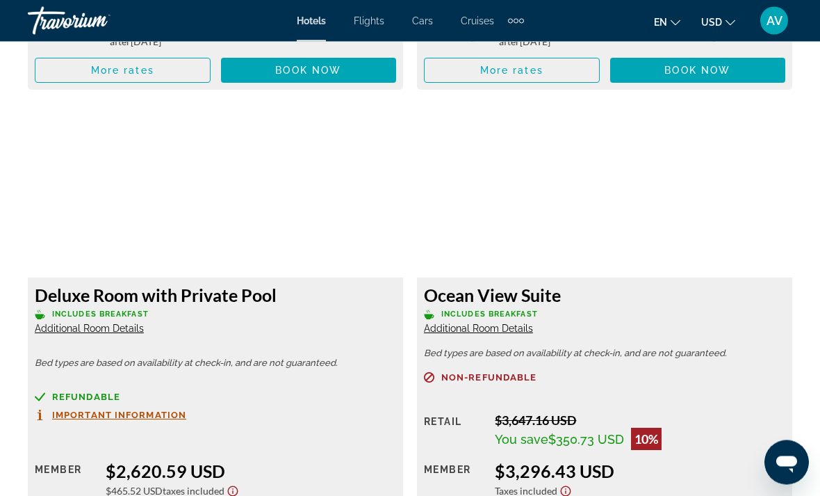
scroll to position [2604, 0]
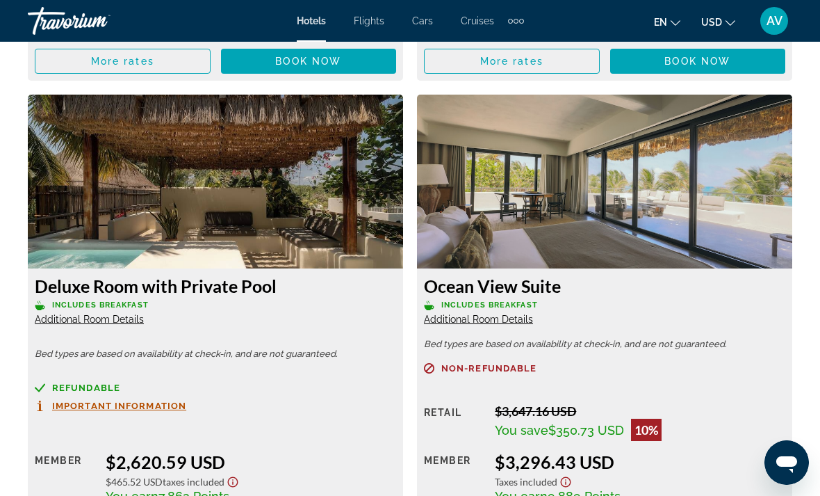
click at [104, 313] on span "Additional Room Details" at bounding box center [89, 318] width 109 height 11
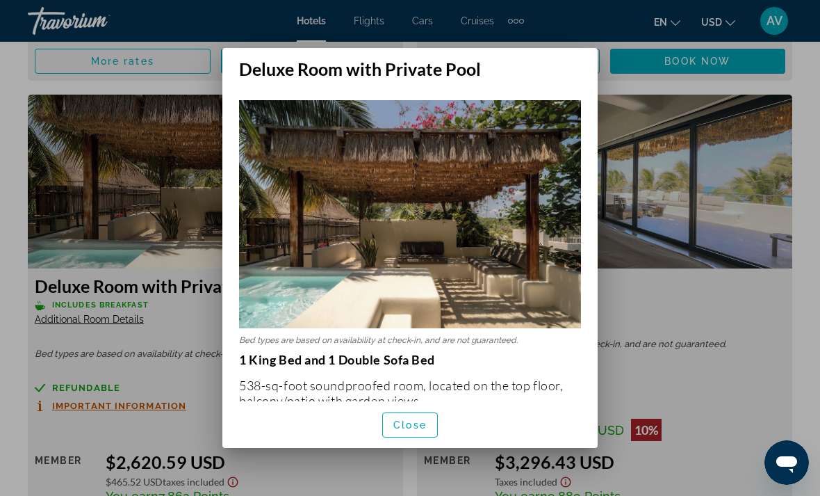
click at [700, 338] on div at bounding box center [410, 248] width 820 height 496
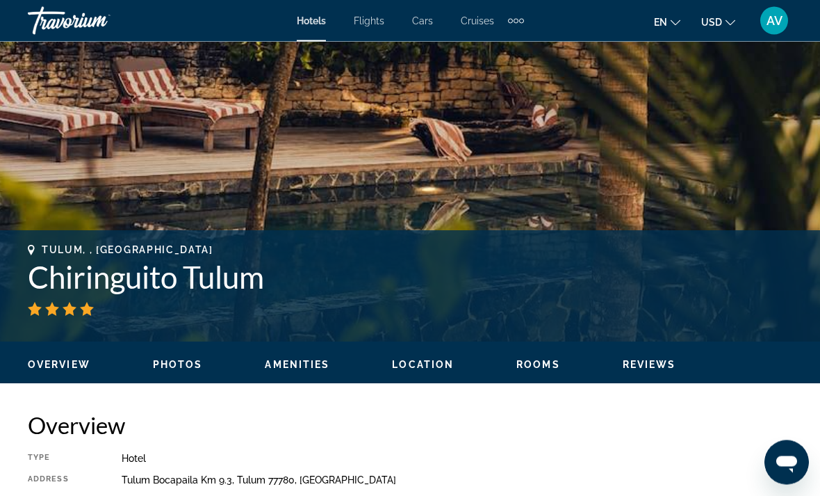
scroll to position [361, 0]
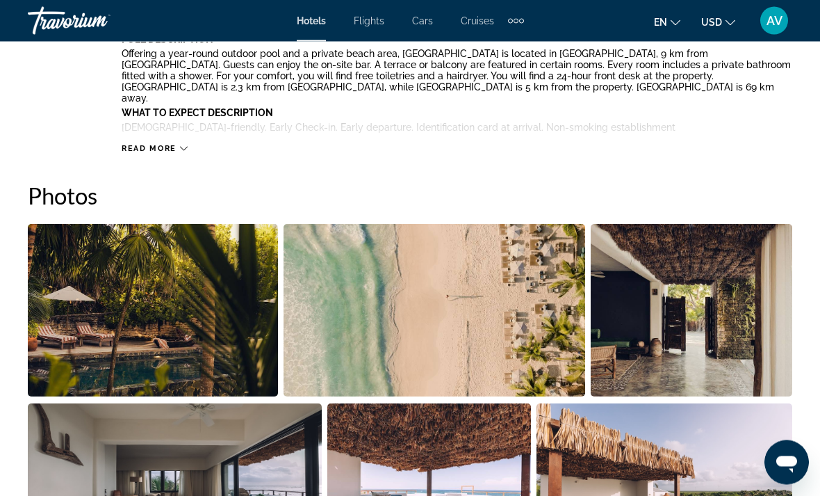
click at [699, 331] on img "Open full-screen image slider" at bounding box center [692, 311] width 202 height 172
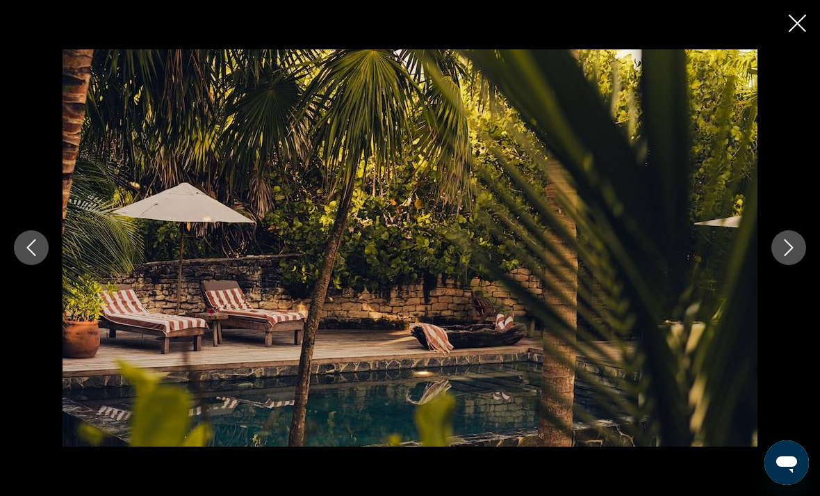
click at [791, 256] on icon "Next image" at bounding box center [789, 247] width 17 height 17
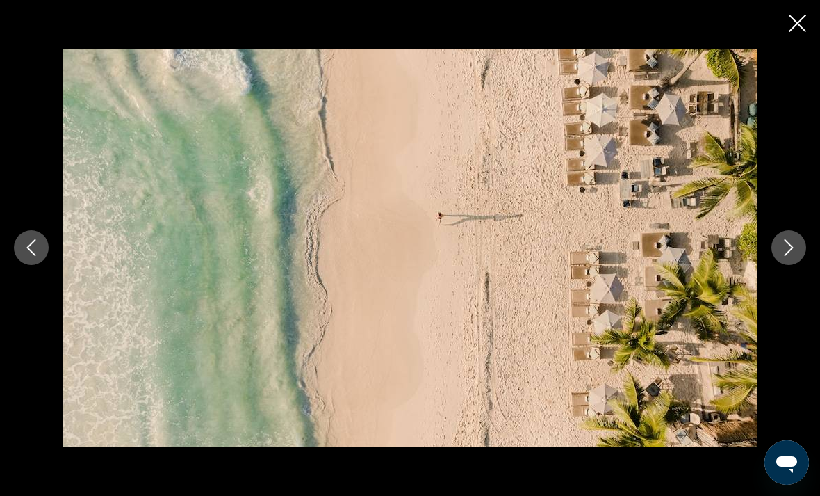
click at [781, 256] on icon "Next image" at bounding box center [789, 247] width 17 height 17
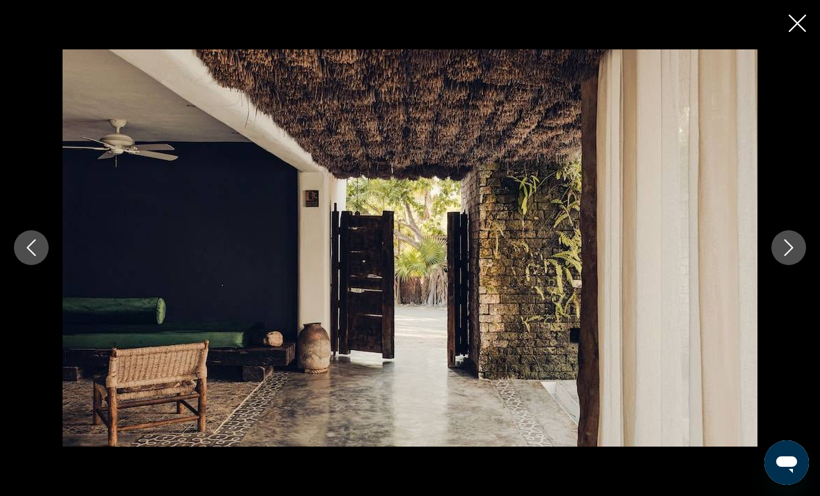
click at [786, 256] on icon "Next image" at bounding box center [789, 247] width 17 height 17
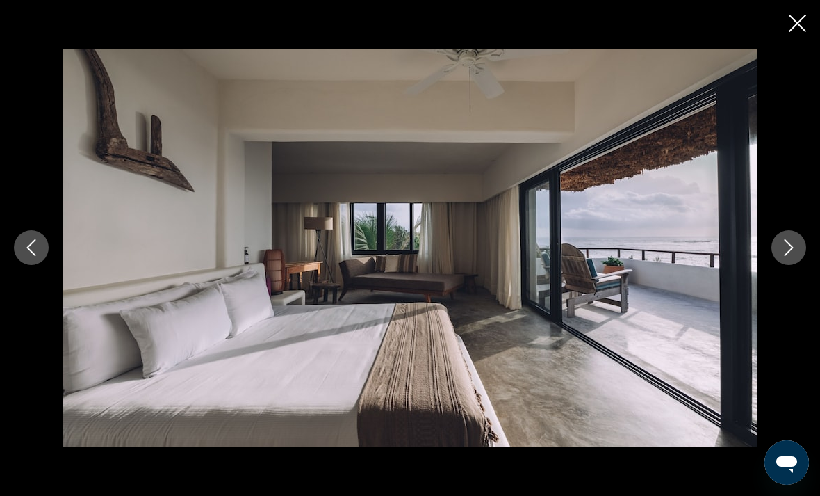
click at [784, 256] on icon "Next image" at bounding box center [789, 247] width 17 height 17
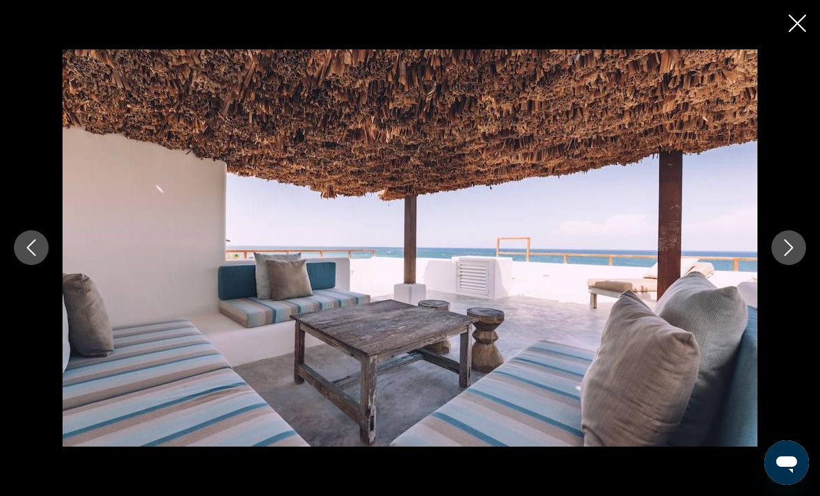
click at [783, 256] on icon "Next image" at bounding box center [789, 247] width 17 height 17
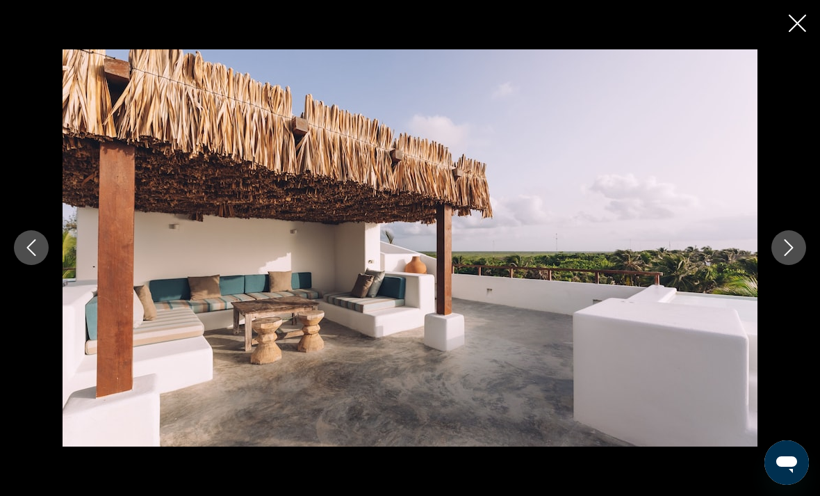
click at [786, 256] on icon "Next image" at bounding box center [789, 248] width 9 height 17
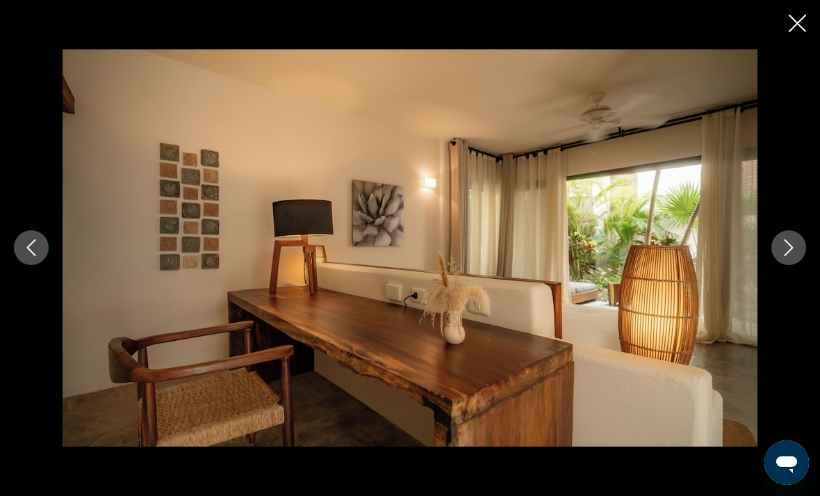
click at [788, 256] on icon "Next image" at bounding box center [789, 247] width 17 height 17
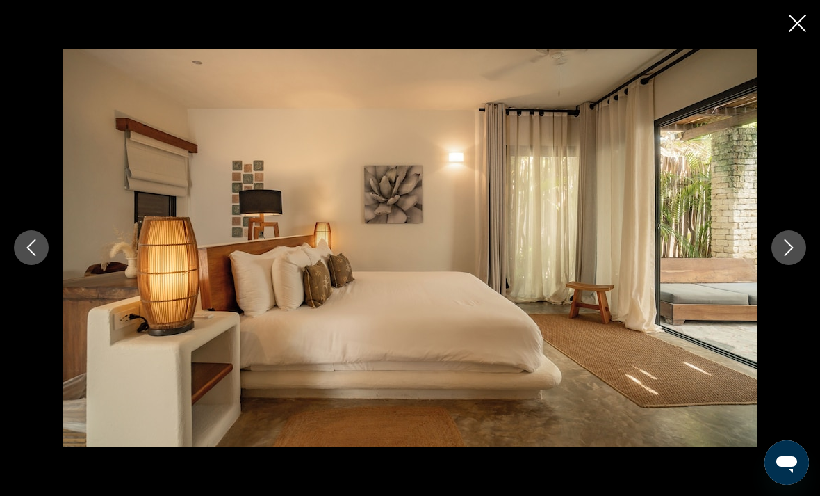
click at [781, 265] on button "Next image" at bounding box center [789, 247] width 35 height 35
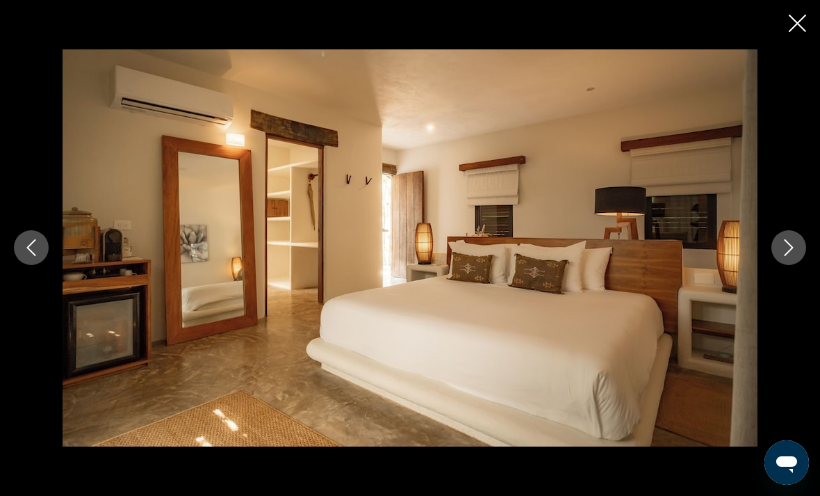
click at [785, 256] on icon "Next image" at bounding box center [789, 247] width 17 height 17
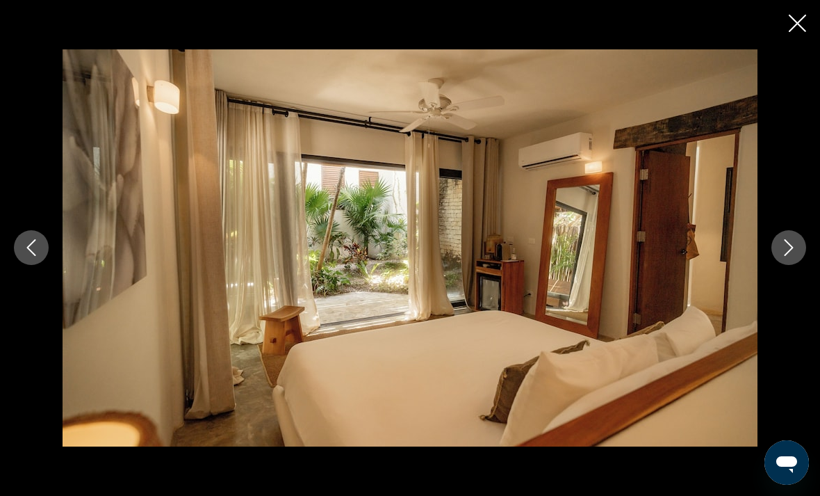
click at [789, 256] on icon "Next image" at bounding box center [789, 248] width 9 height 17
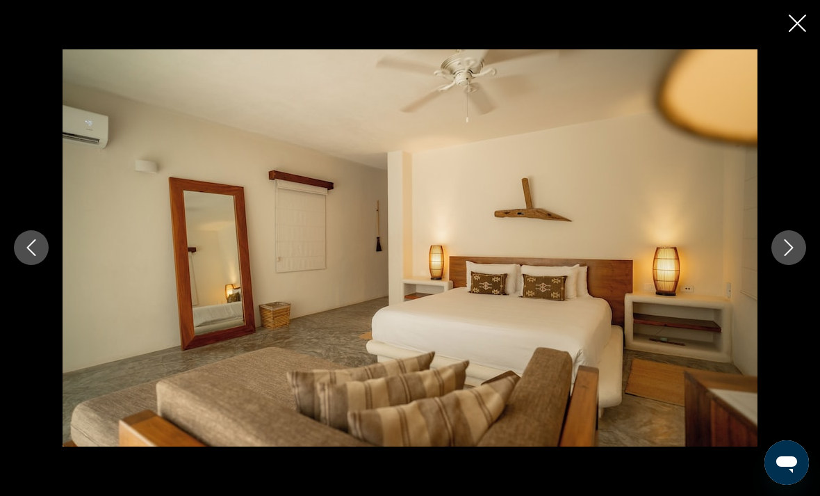
click at [789, 256] on icon "Next image" at bounding box center [789, 248] width 9 height 17
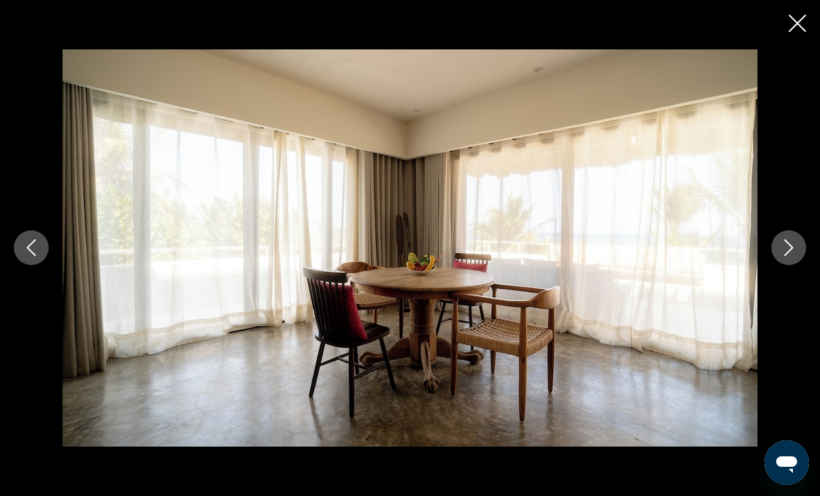
click at [786, 256] on icon "Next image" at bounding box center [789, 247] width 17 height 17
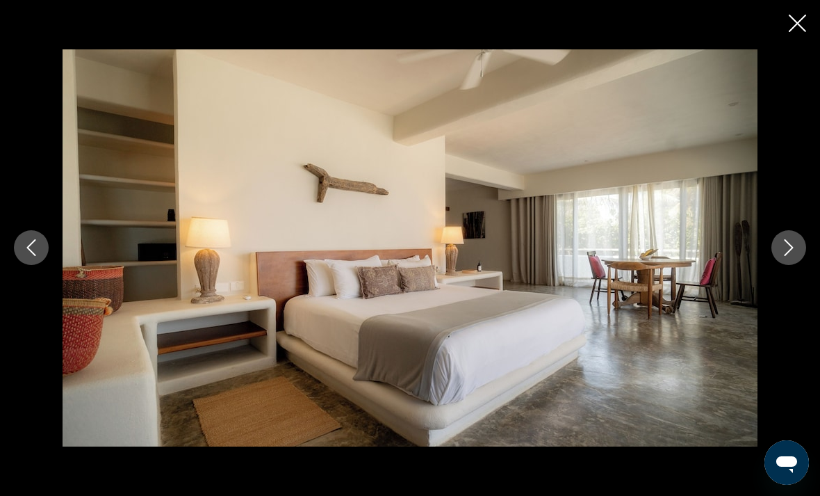
click at [786, 256] on icon "Next image" at bounding box center [789, 248] width 9 height 17
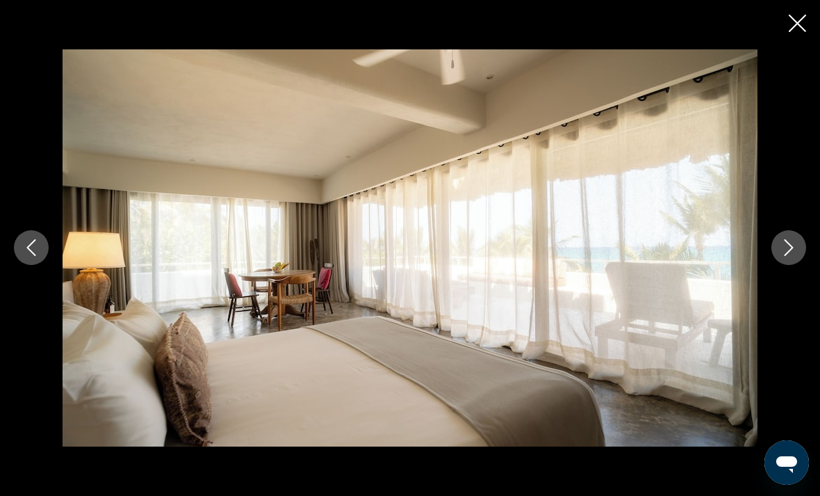
click at [797, 25] on icon "Close slideshow" at bounding box center [797, 23] width 17 height 17
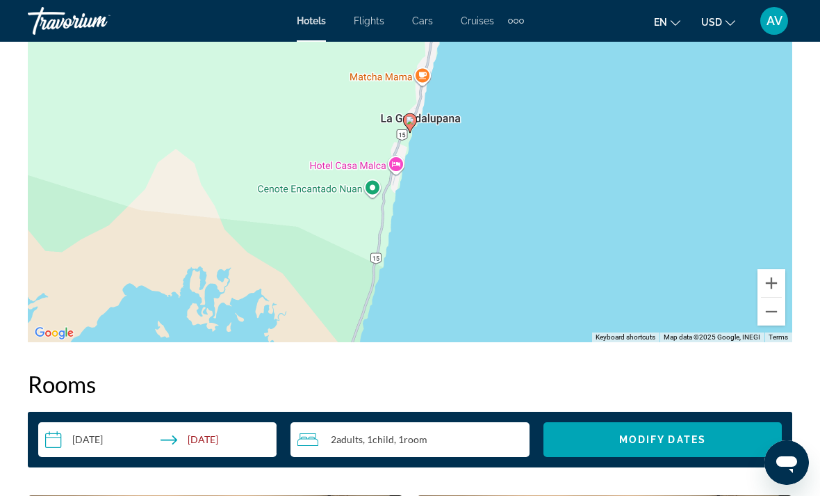
scroll to position [1711, 0]
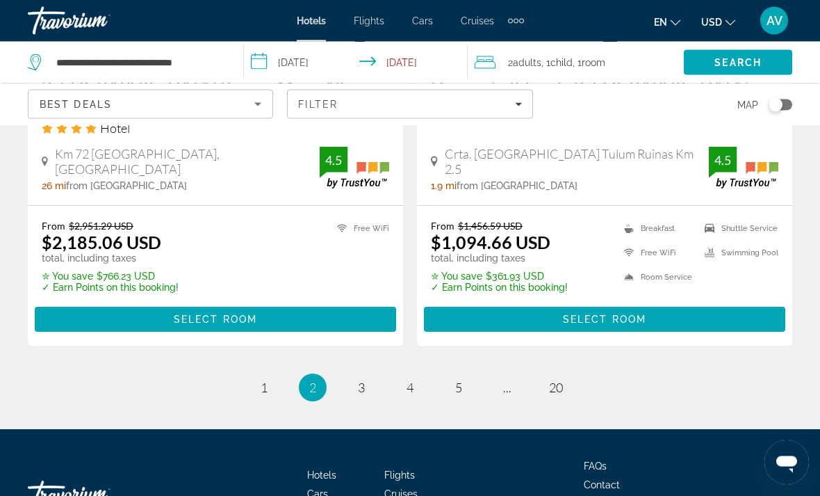
scroll to position [2944, 0]
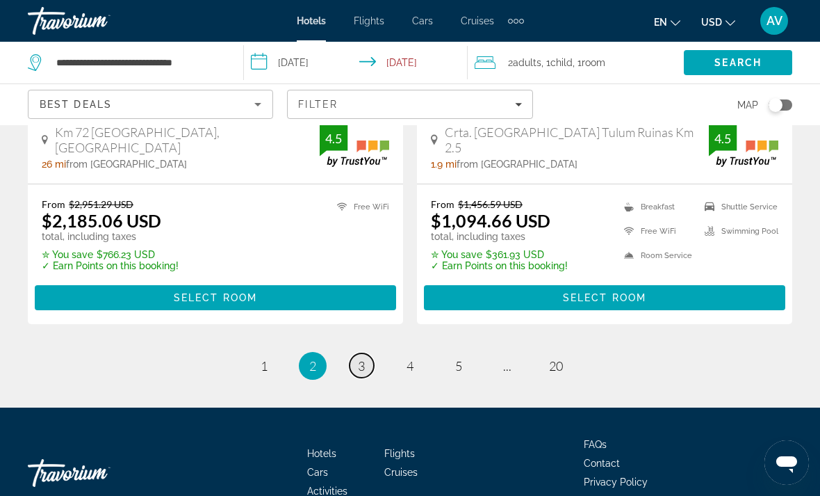
click at [360, 358] on span "3" at bounding box center [361, 365] width 7 height 15
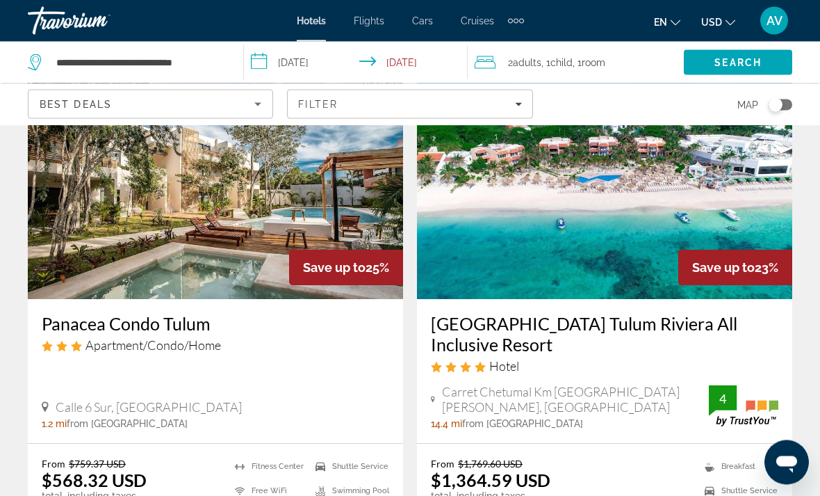
scroll to position [102, 0]
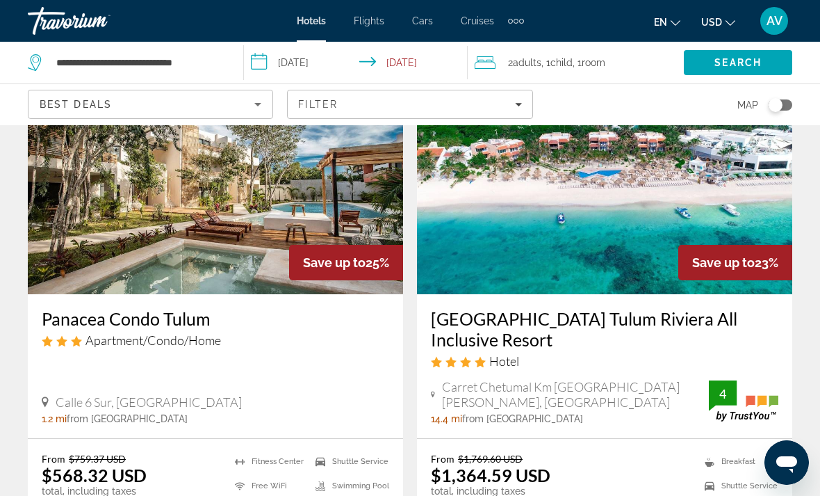
click at [699, 204] on img "Main content" at bounding box center [604, 183] width 375 height 222
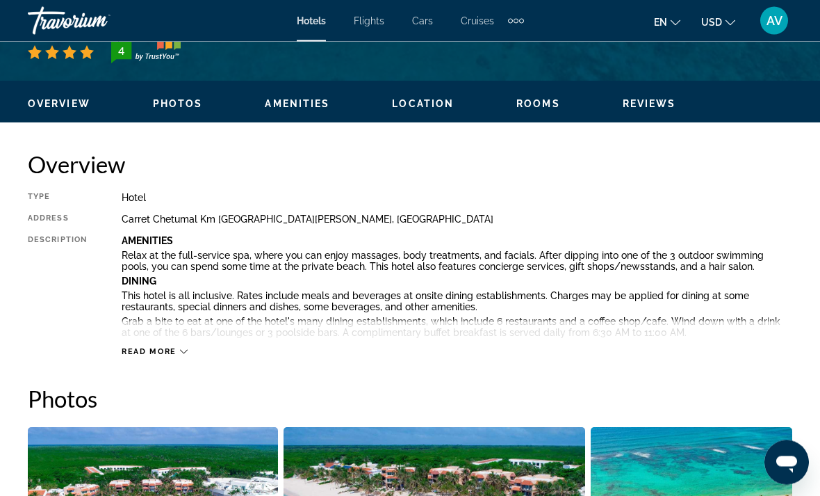
scroll to position [622, 0]
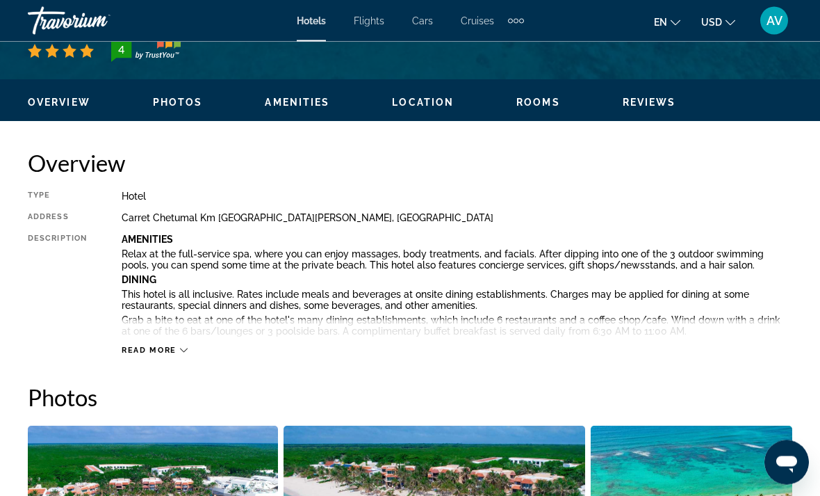
click at [167, 353] on span "Read more" at bounding box center [149, 350] width 55 height 9
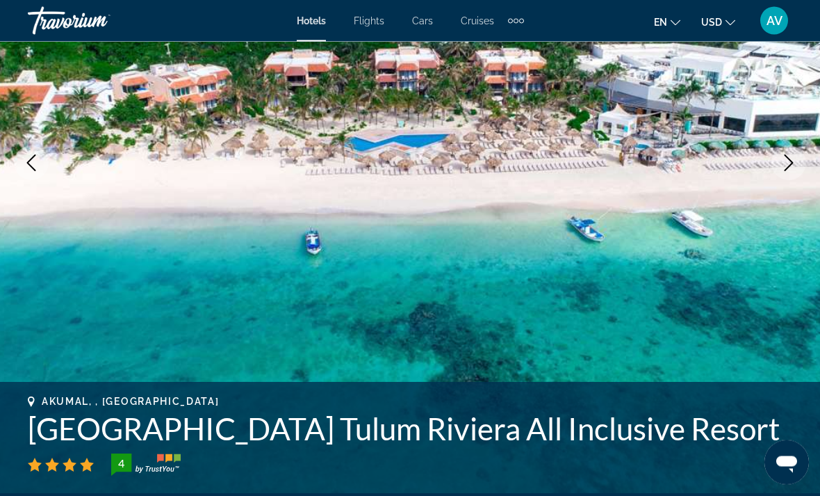
scroll to position [188, 0]
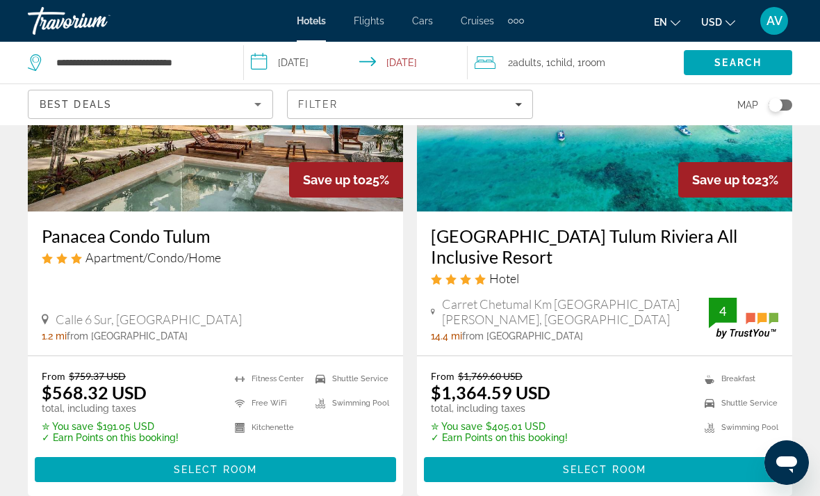
scroll to position [184, 0]
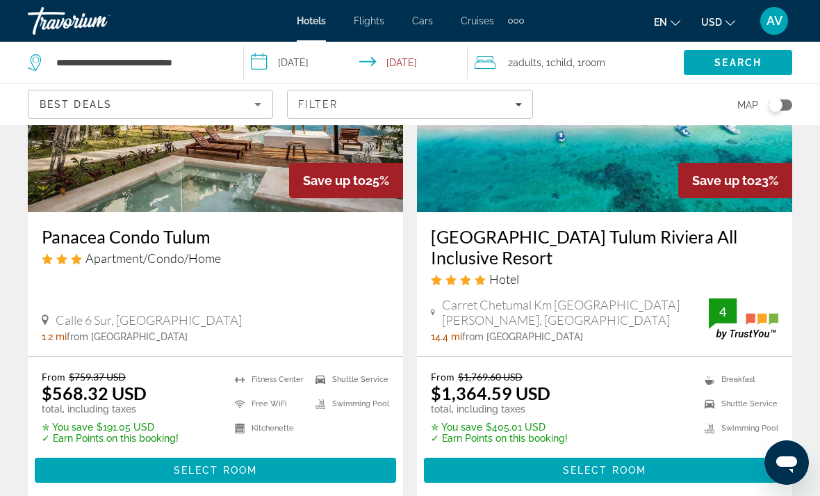
click at [629, 195] on img "Main content" at bounding box center [604, 101] width 375 height 222
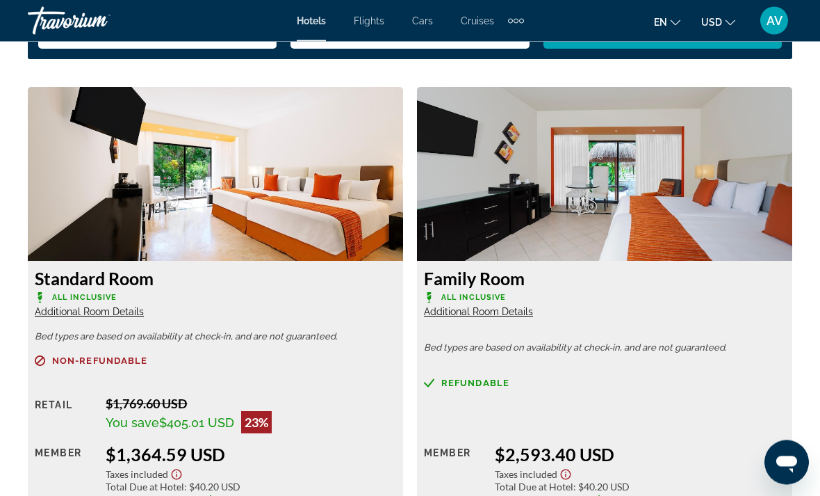
scroll to position [2121, 0]
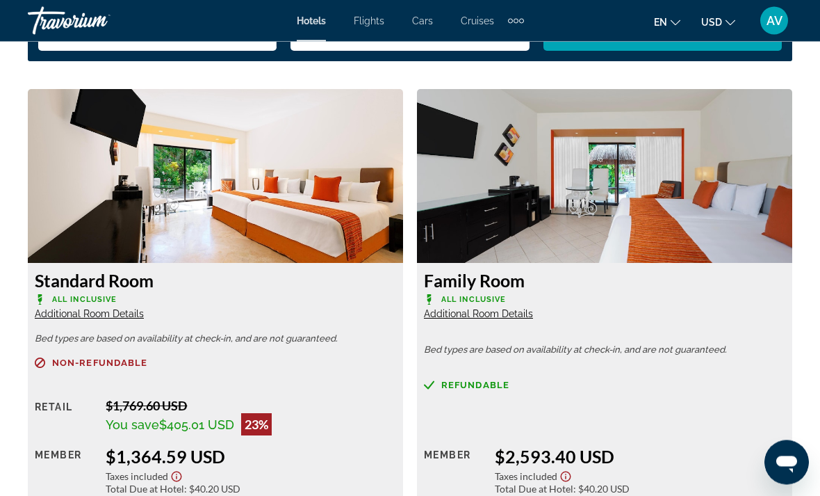
click at [528, 314] on span "Additional Room Details" at bounding box center [478, 314] width 109 height 11
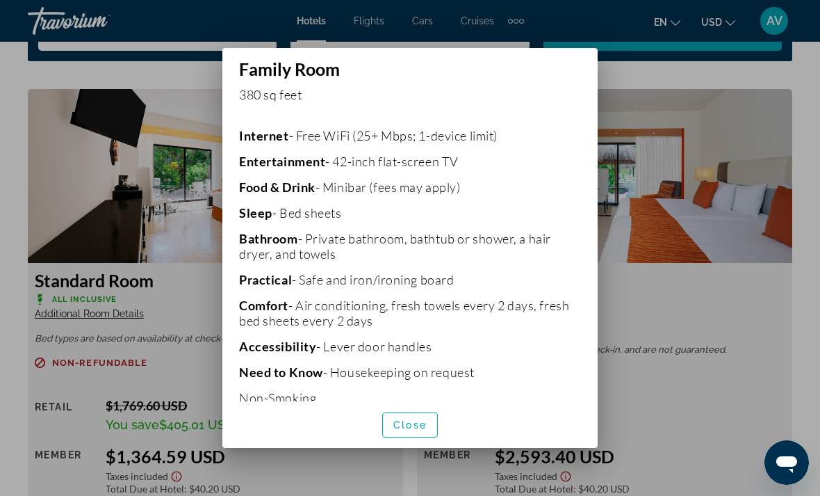
scroll to position [254, 0]
click at [742, 313] on div at bounding box center [410, 248] width 820 height 496
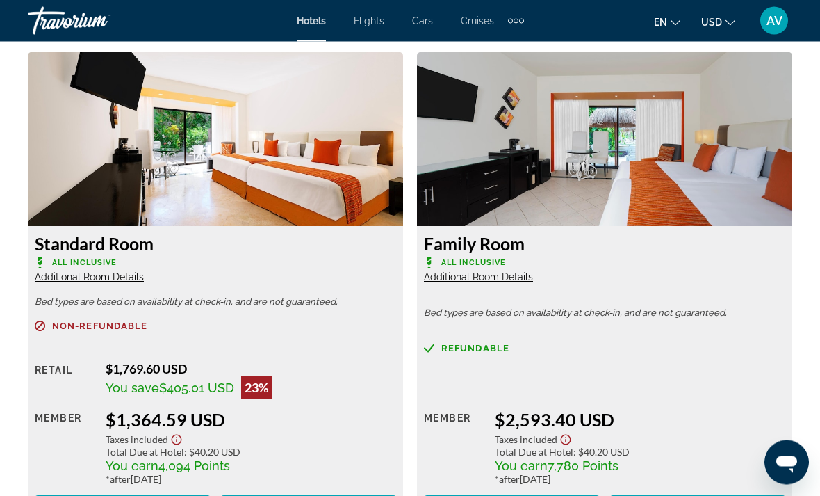
scroll to position [2159, 0]
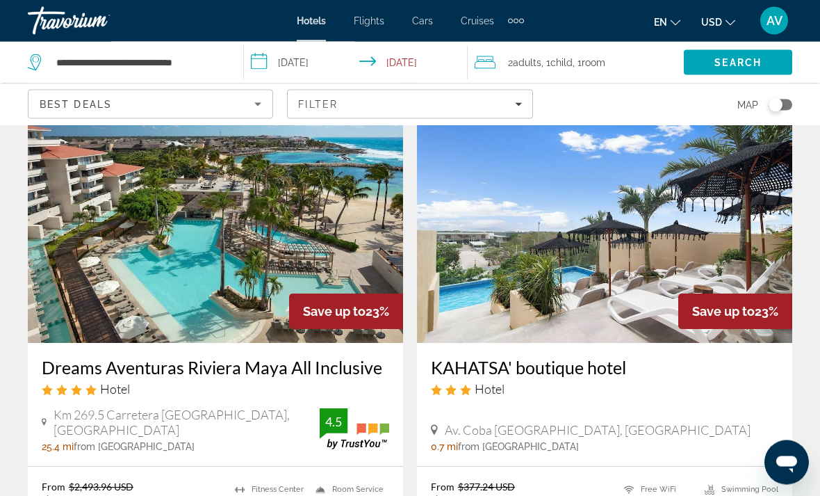
scroll to position [578, 0]
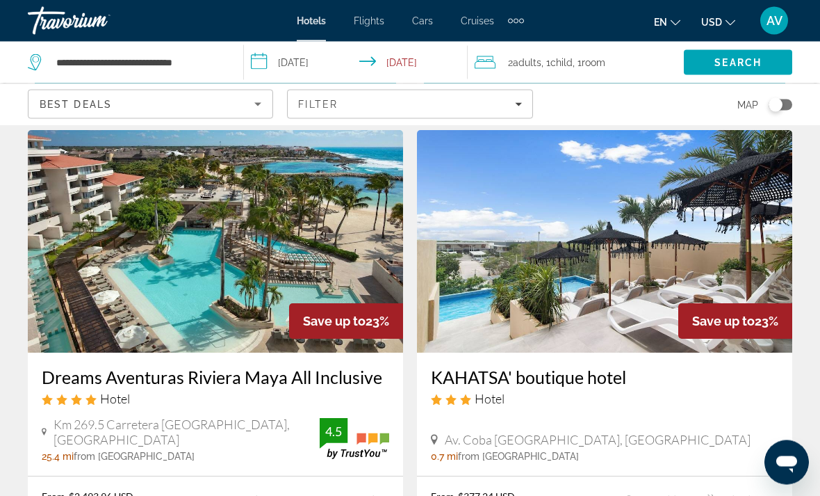
click at [268, 246] on img "Main content" at bounding box center [215, 242] width 375 height 222
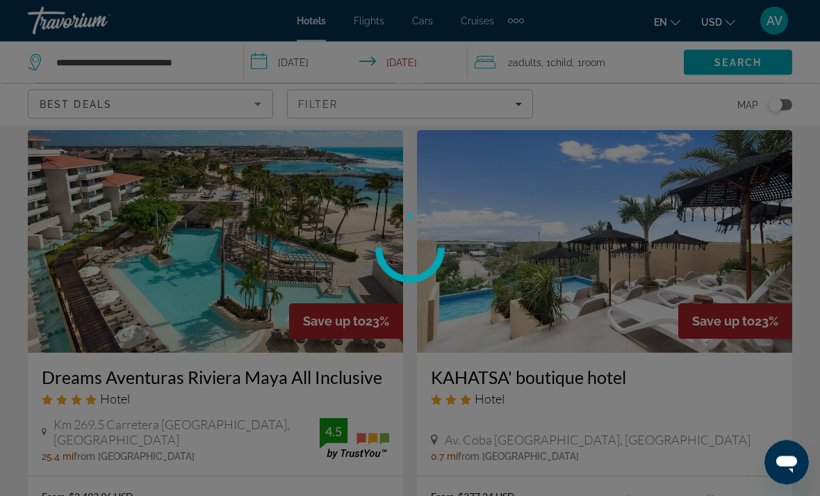
scroll to position [578, 0]
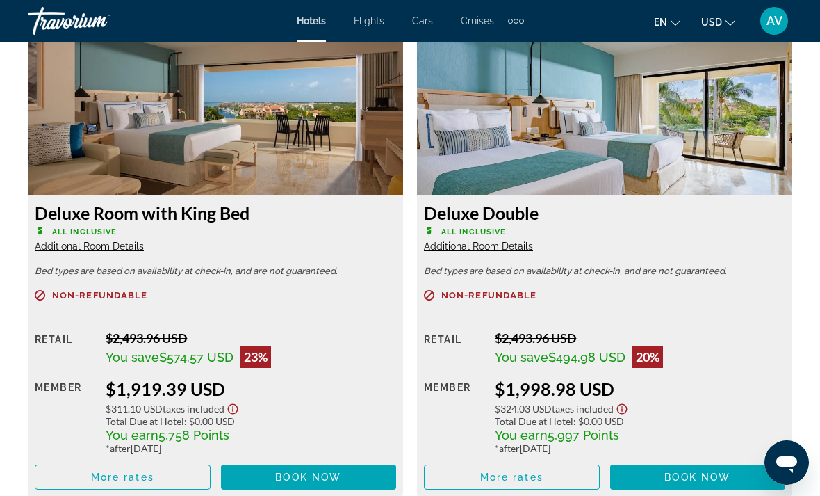
scroll to position [2194, 0]
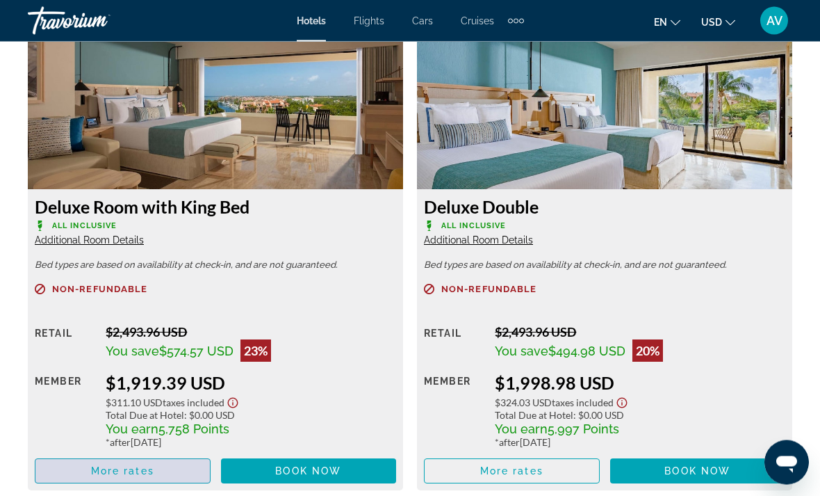
click at [131, 471] on span "Main content" at bounding box center [122, 471] width 174 height 33
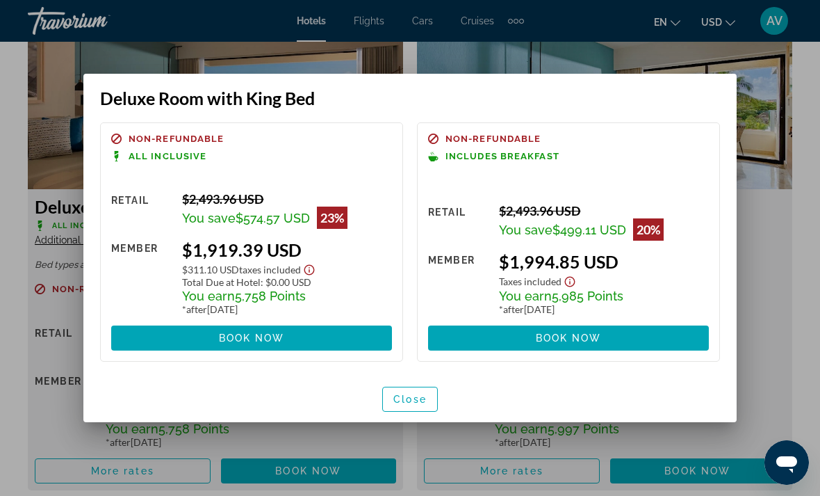
click at [762, 269] on div at bounding box center [410, 248] width 820 height 496
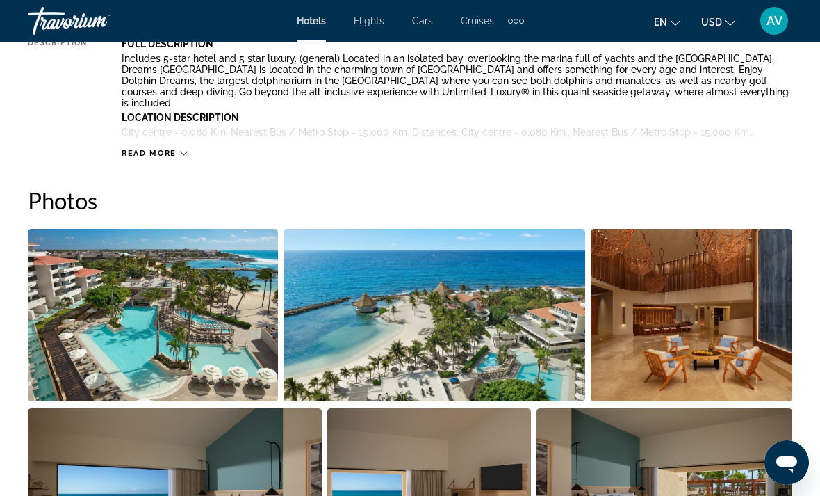
scroll to position [819, 0]
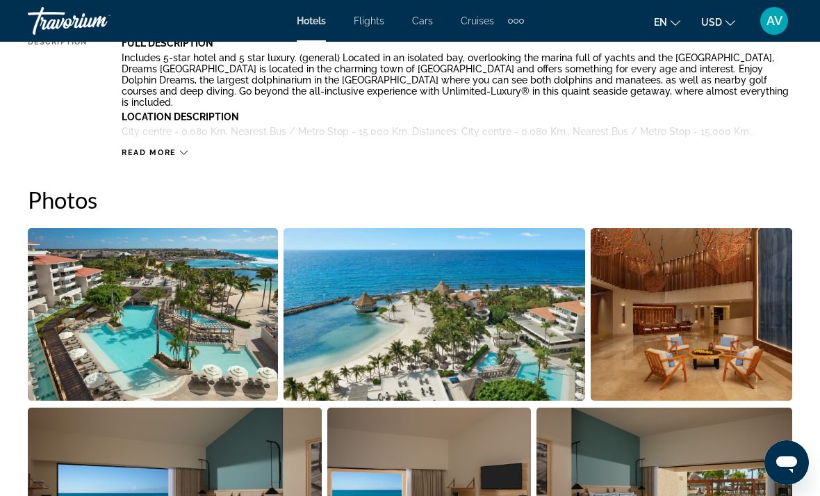
click at [729, 336] on img "Open full-screen image slider" at bounding box center [692, 314] width 202 height 172
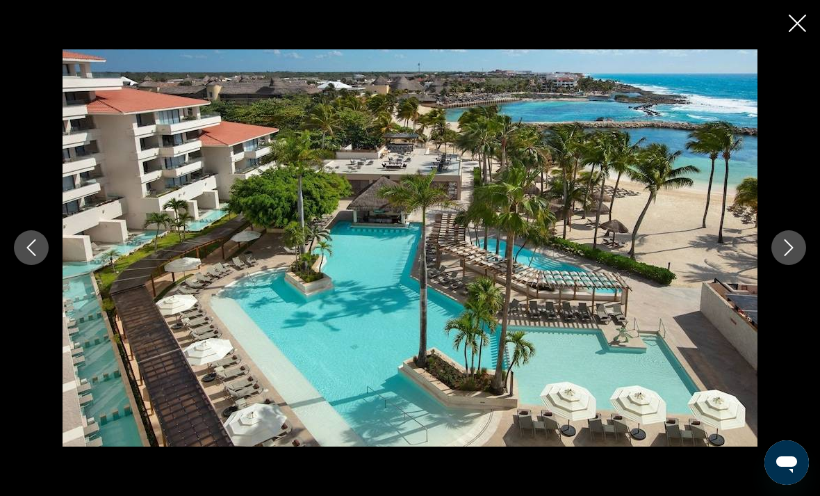
click at [791, 256] on icon "Next image" at bounding box center [789, 248] width 9 height 17
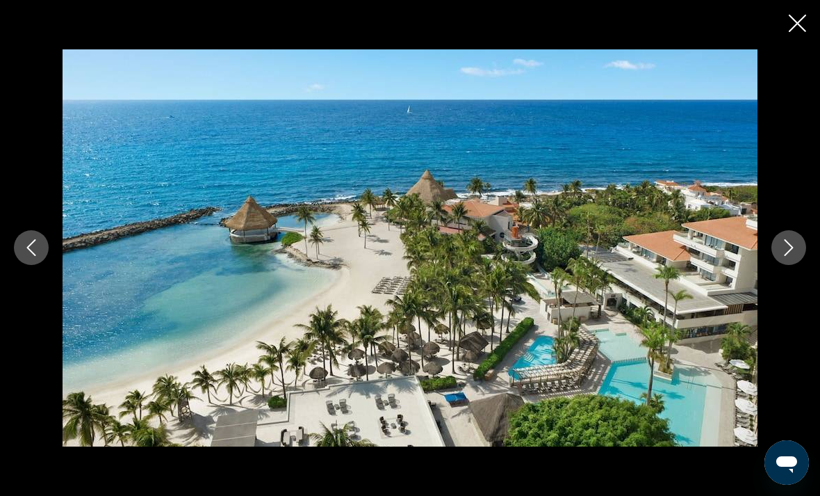
click at [799, 27] on icon "Close slideshow" at bounding box center [797, 23] width 17 height 17
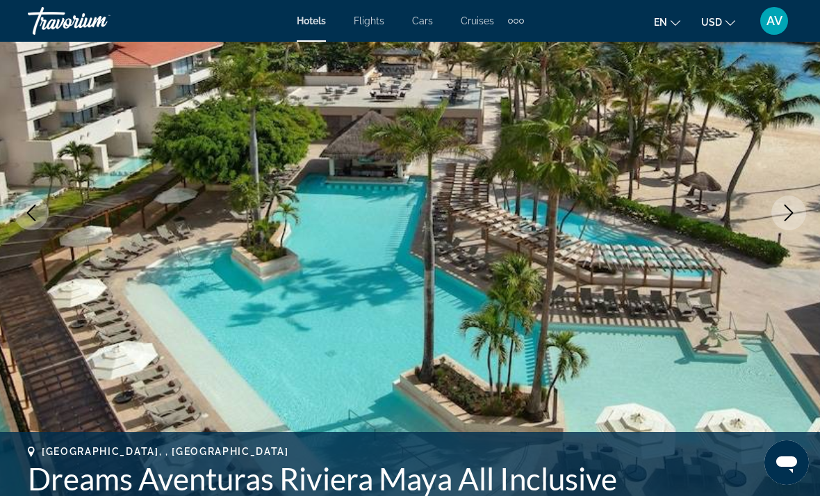
scroll to position [0, 0]
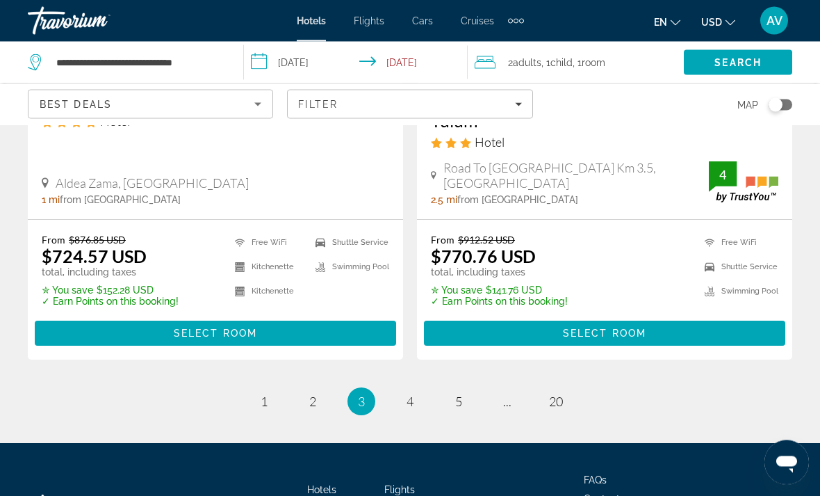
scroll to position [2976, 0]
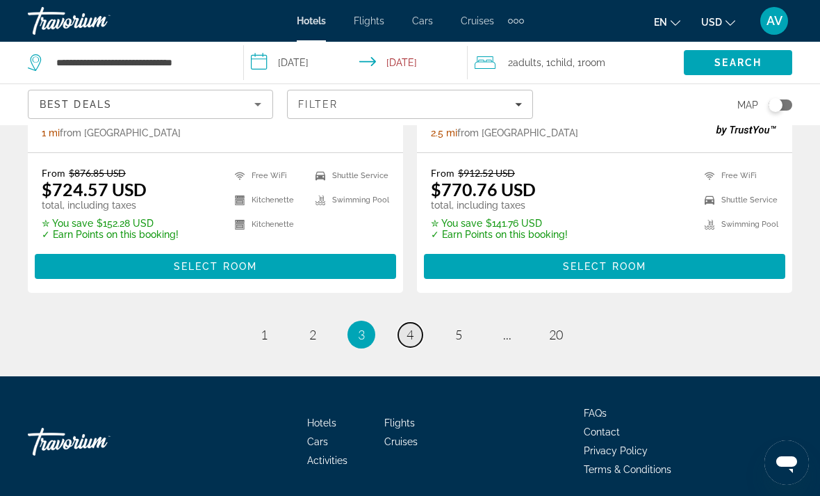
click at [406, 336] on link "page 4" at bounding box center [410, 335] width 24 height 24
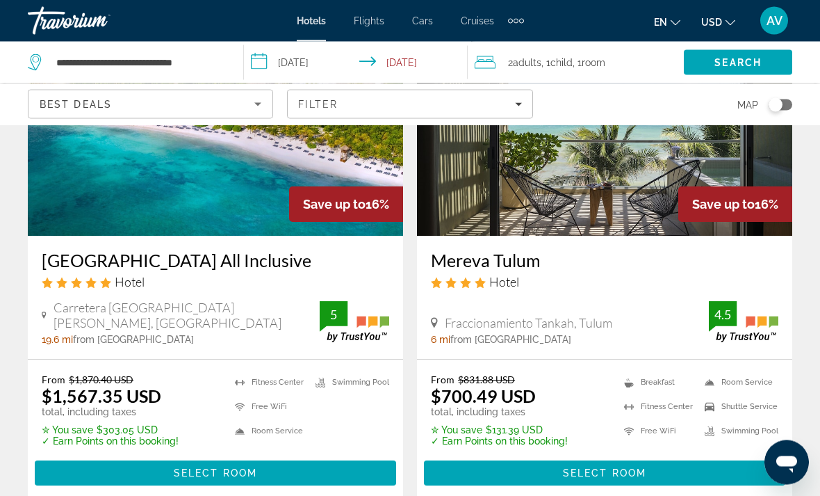
scroll to position [161, 0]
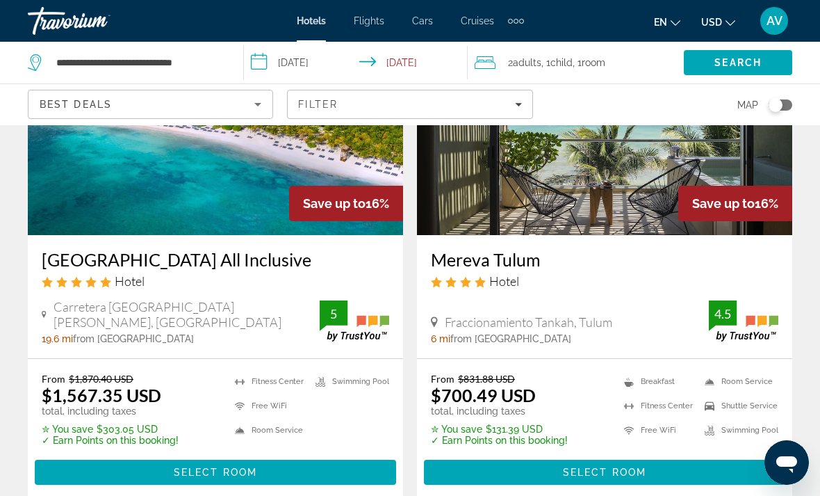
click at [148, 173] on img "Main content" at bounding box center [215, 124] width 375 height 222
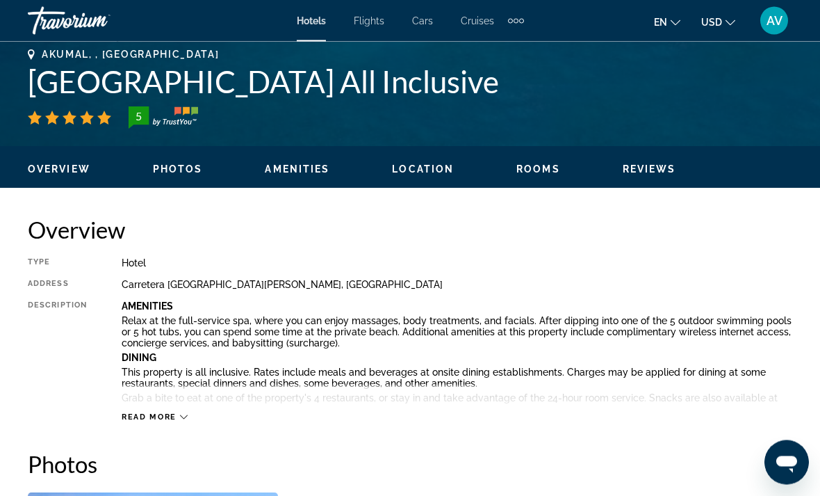
scroll to position [557, 0]
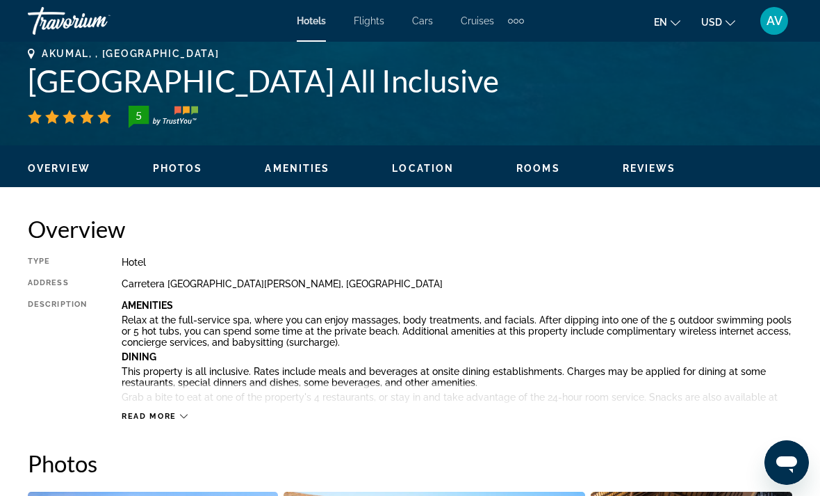
click at [170, 421] on span "Read more" at bounding box center [149, 415] width 55 height 9
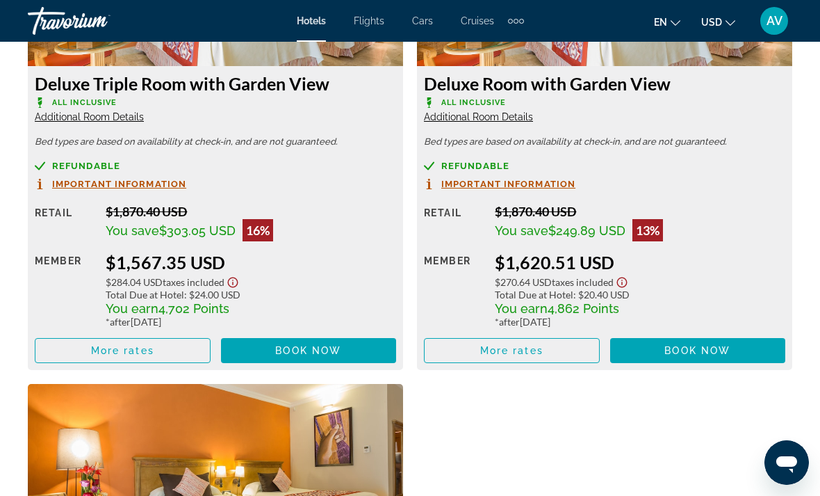
scroll to position [3110, 0]
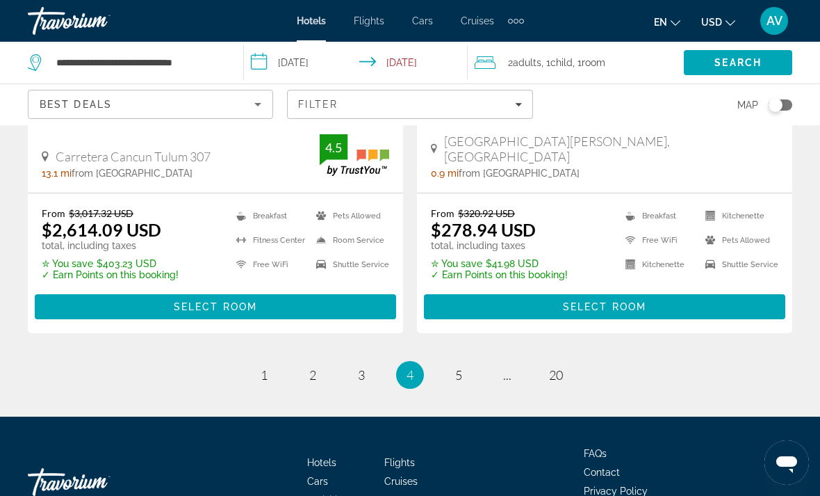
scroll to position [2964, 0]
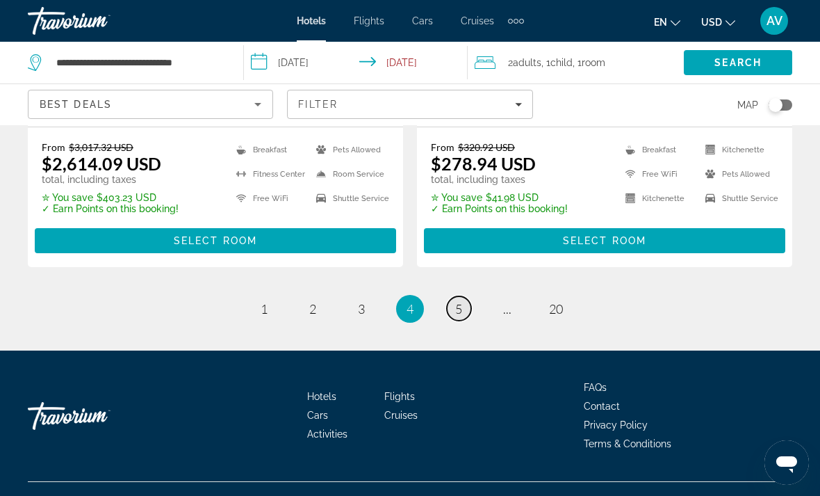
click at [462, 320] on link "page 5" at bounding box center [459, 308] width 24 height 24
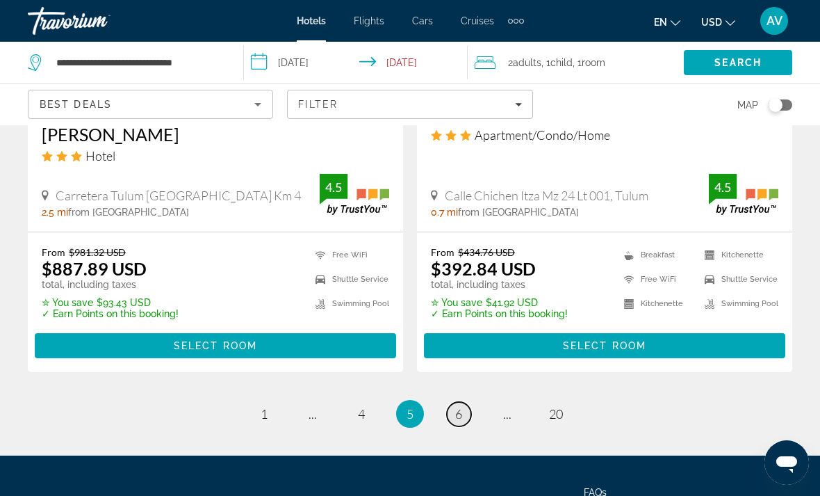
scroll to position [2913, 0]
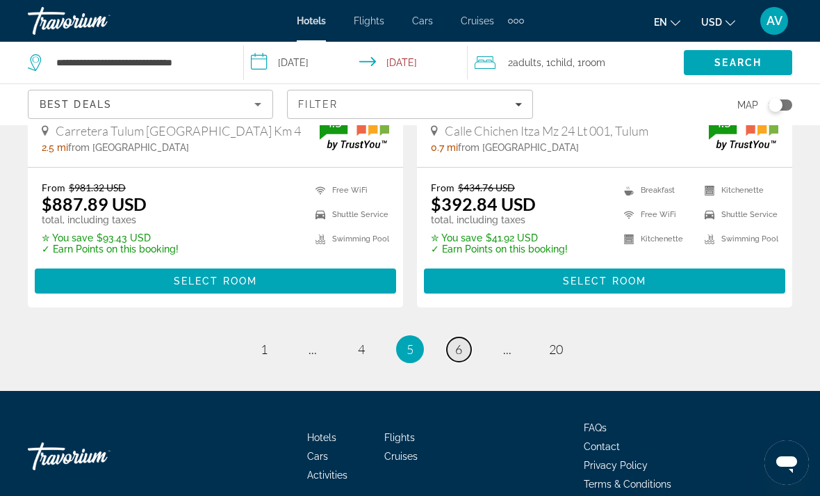
click at [462, 341] on span "6" at bounding box center [458, 348] width 7 height 15
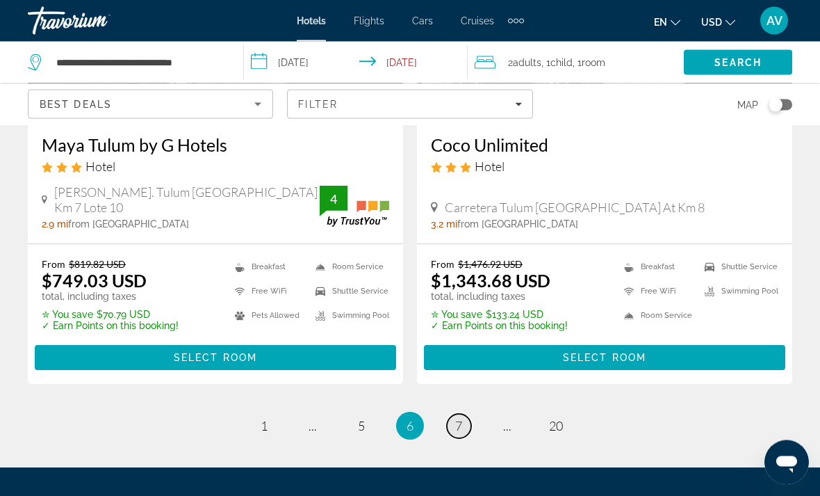
scroll to position [2920, 0]
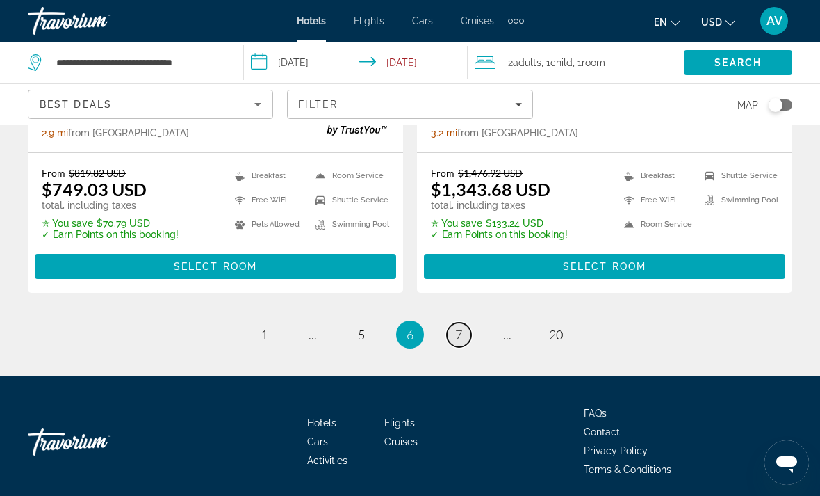
click at [452, 334] on link "page 7" at bounding box center [459, 335] width 24 height 24
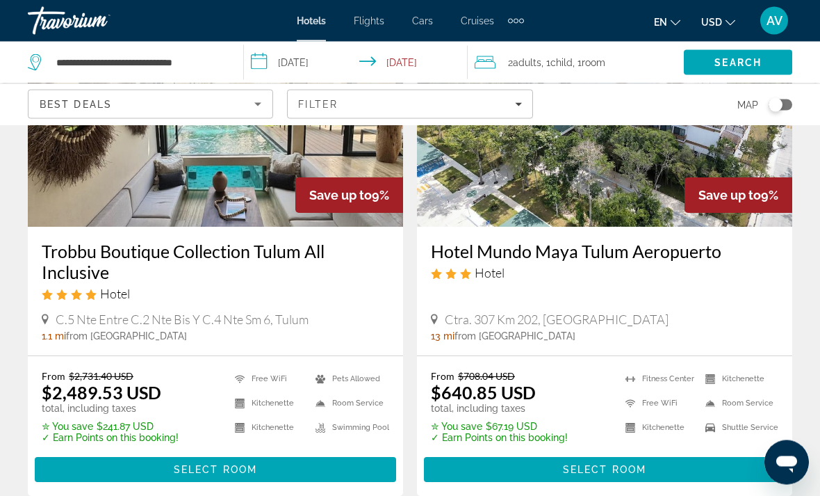
scroll to position [1638, 0]
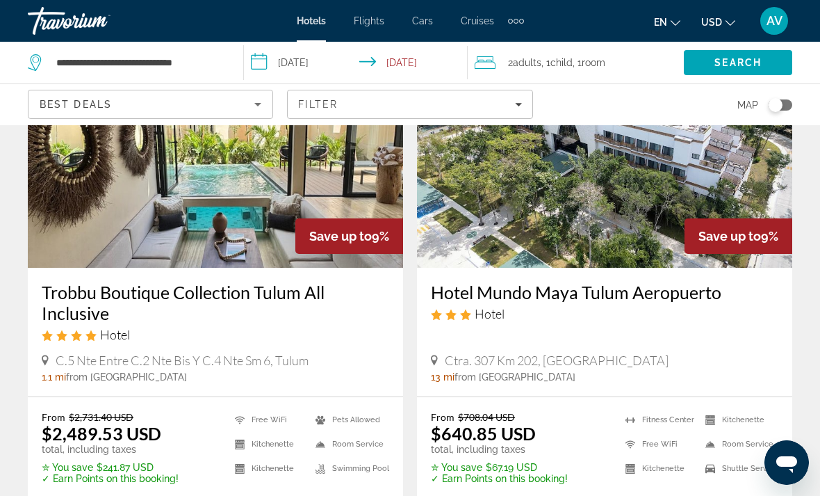
click at [222, 188] on img "Main content" at bounding box center [215, 156] width 375 height 222
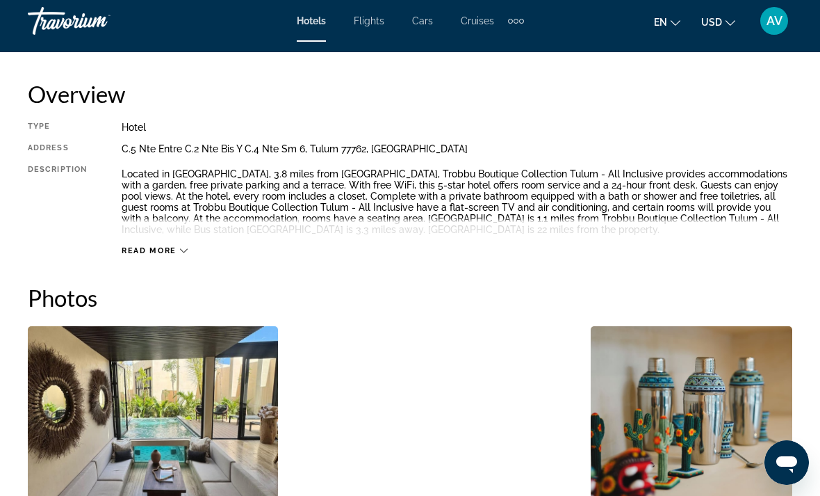
scroll to position [692, 0]
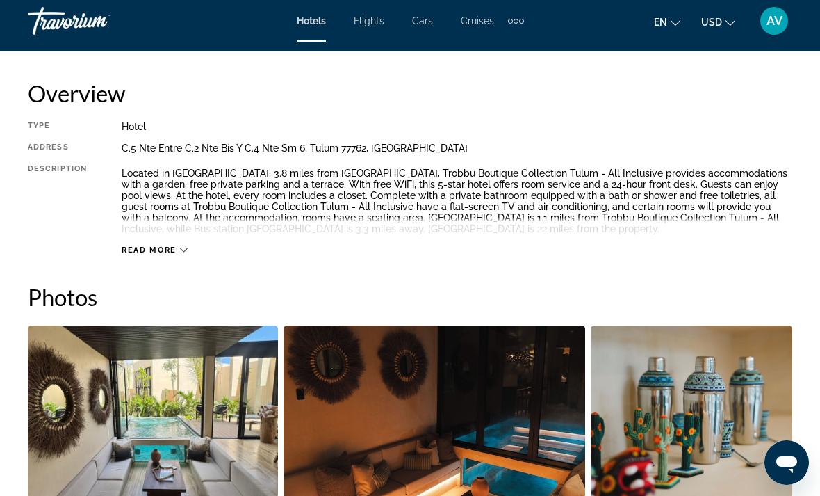
click at [153, 252] on span "Read more" at bounding box center [149, 249] width 55 height 9
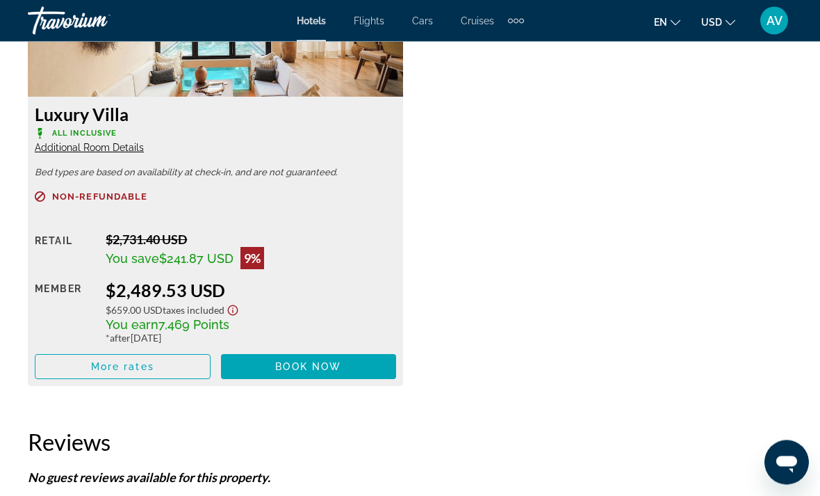
scroll to position [2253, 0]
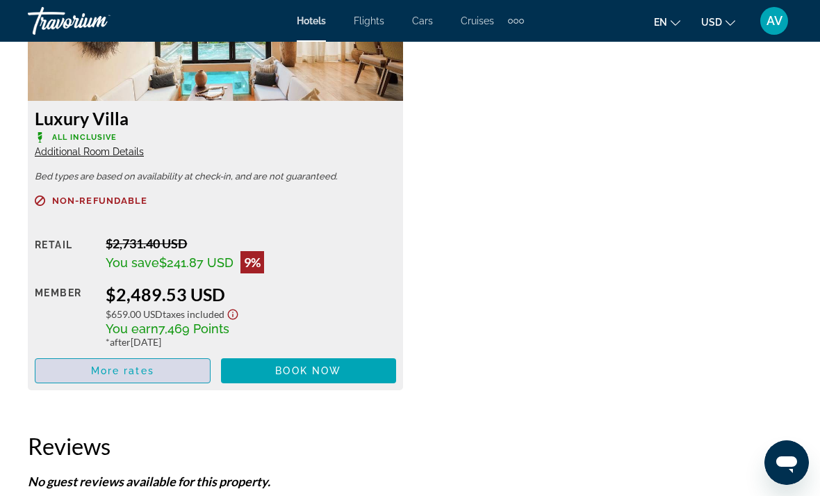
click at [113, 354] on span "Main content" at bounding box center [122, 370] width 174 height 33
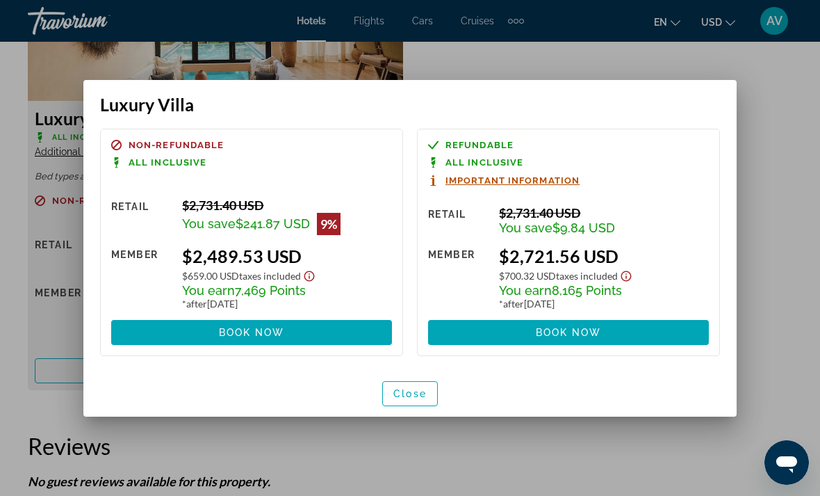
click at [774, 273] on div at bounding box center [410, 248] width 820 height 496
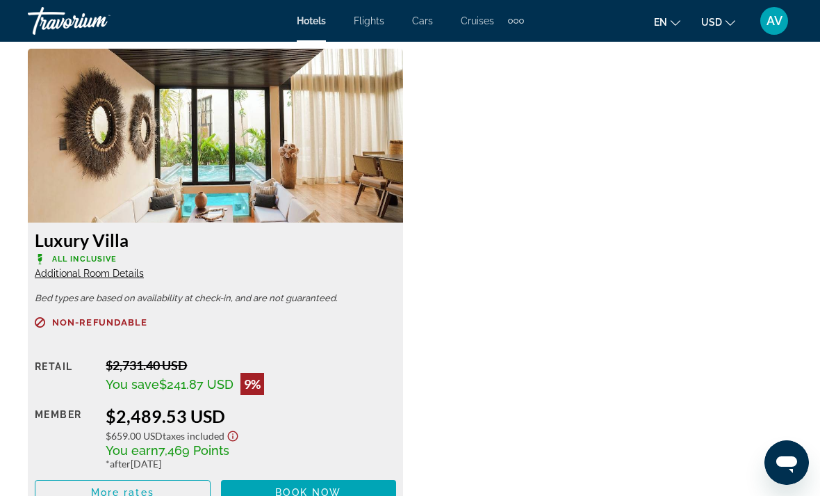
scroll to position [2131, 0]
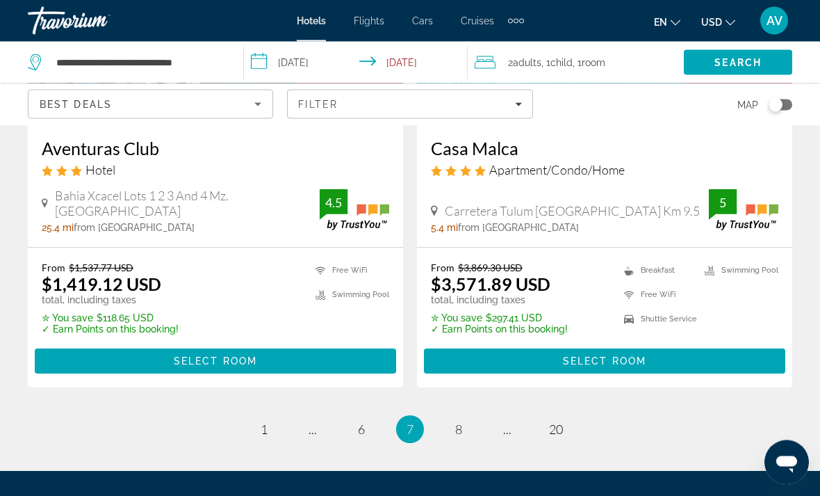
scroll to position [2914, 0]
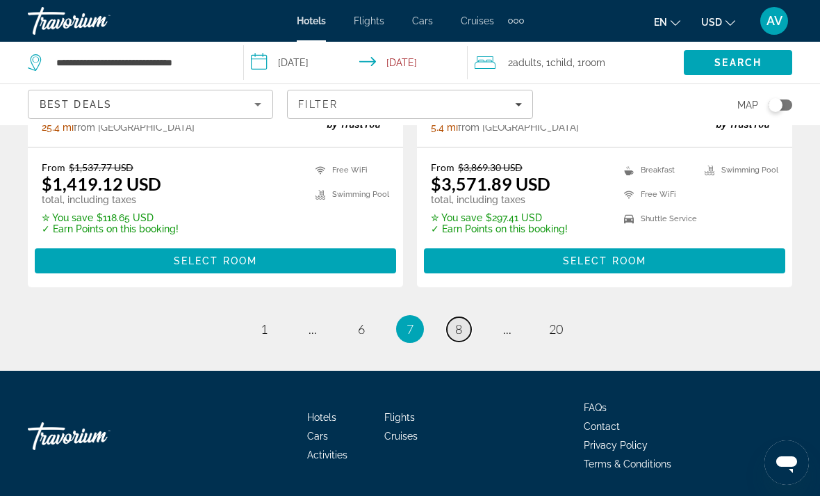
click at [461, 338] on link "page 8" at bounding box center [459, 329] width 24 height 24
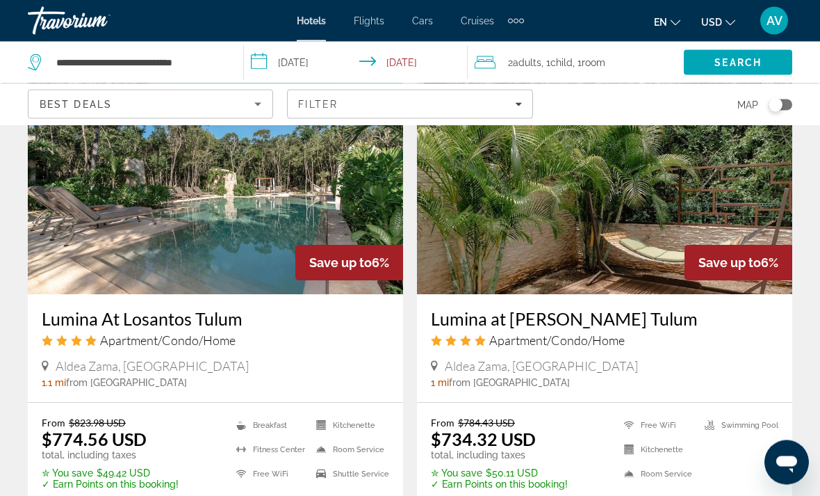
scroll to position [2913, 0]
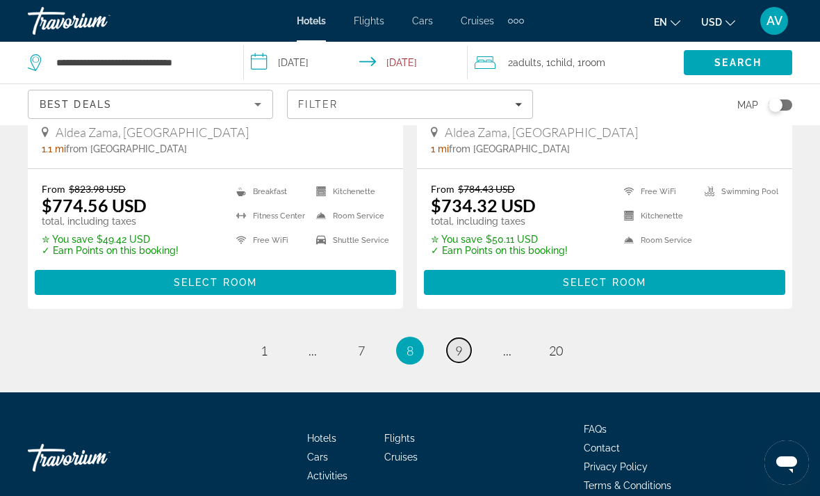
click at [460, 343] on span "9" at bounding box center [458, 350] width 7 height 15
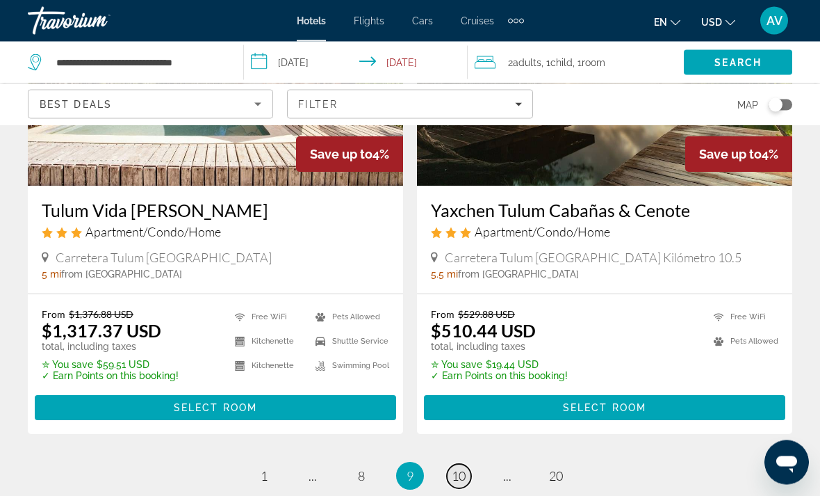
scroll to position [2937, 0]
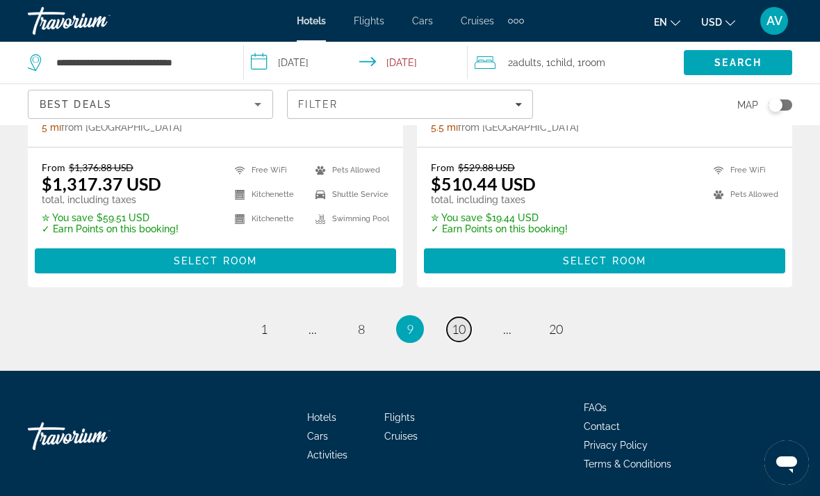
click at [448, 325] on link "page 10" at bounding box center [459, 329] width 24 height 24
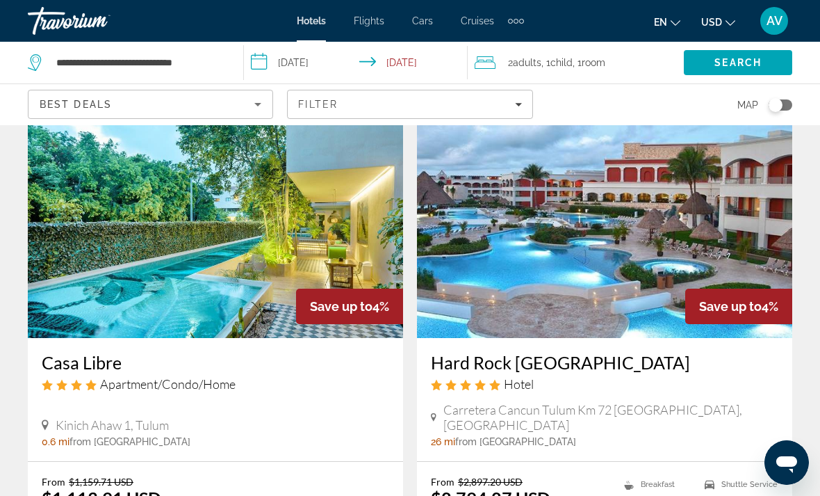
scroll to position [58, 0]
click at [674, 252] on img "Main content" at bounding box center [604, 227] width 375 height 222
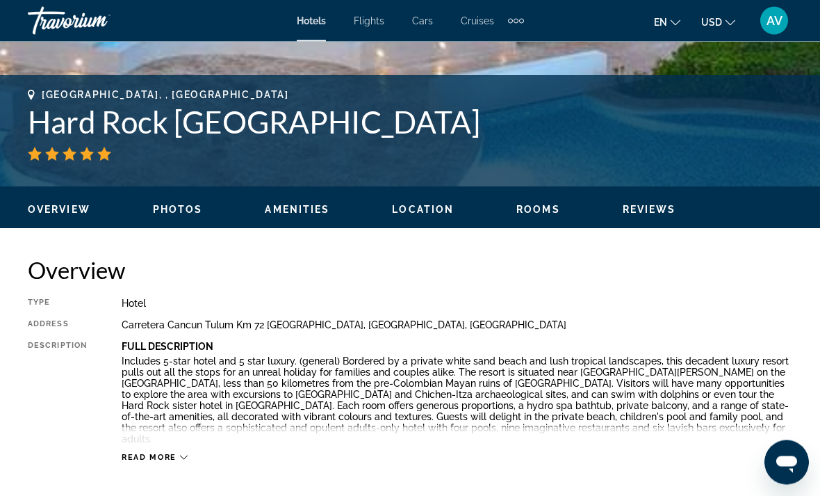
scroll to position [516, 0]
click at [177, 457] on div "Read more" at bounding box center [155, 456] width 66 height 9
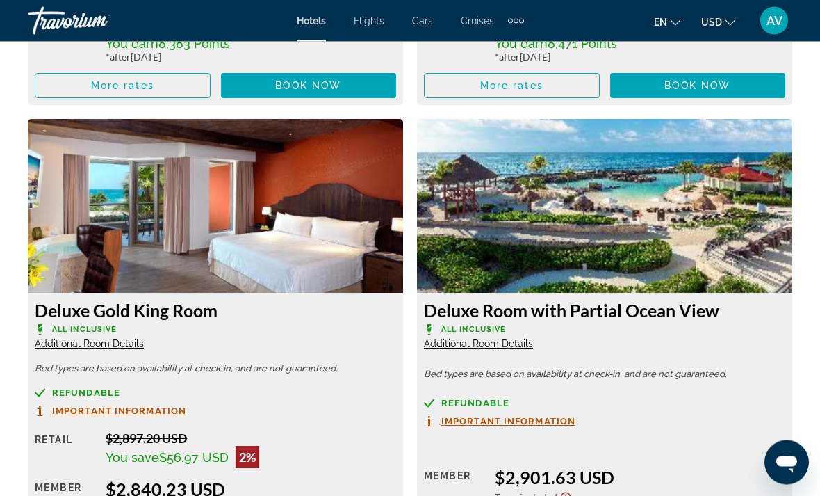
scroll to position [2638, 0]
click at [514, 338] on span "Additional Room Details" at bounding box center [478, 343] width 109 height 11
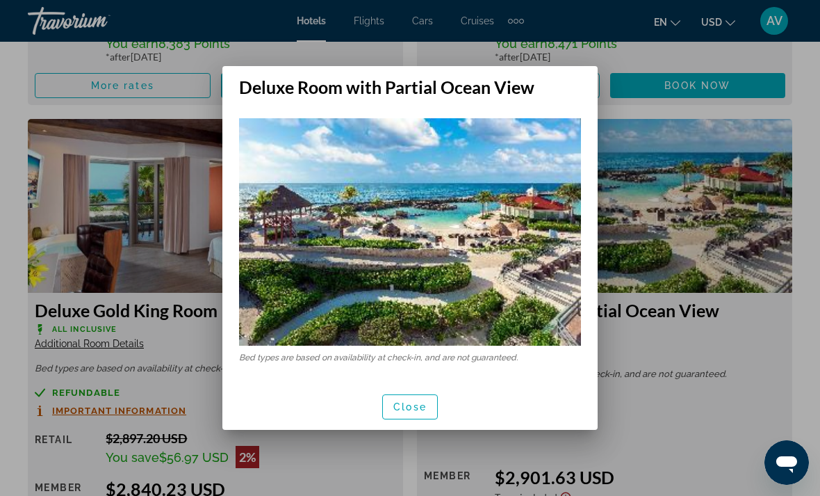
scroll to position [0, 0]
click at [420, 407] on span "Close" at bounding box center [409, 406] width 33 height 11
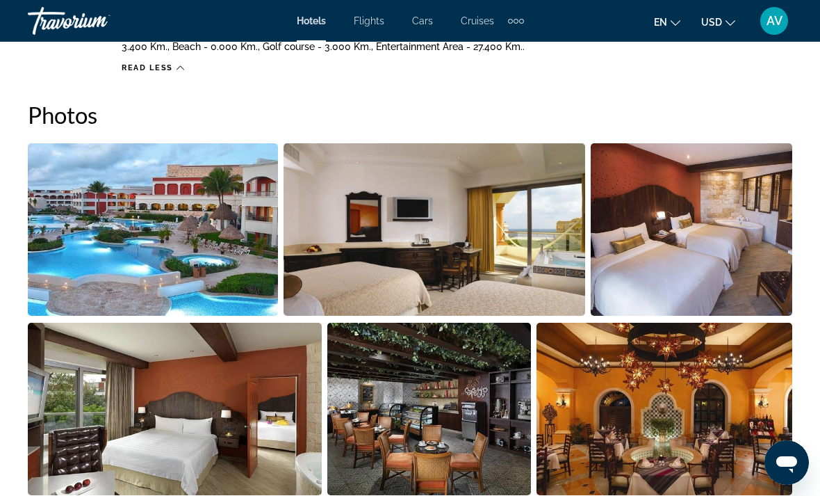
scroll to position [958, 0]
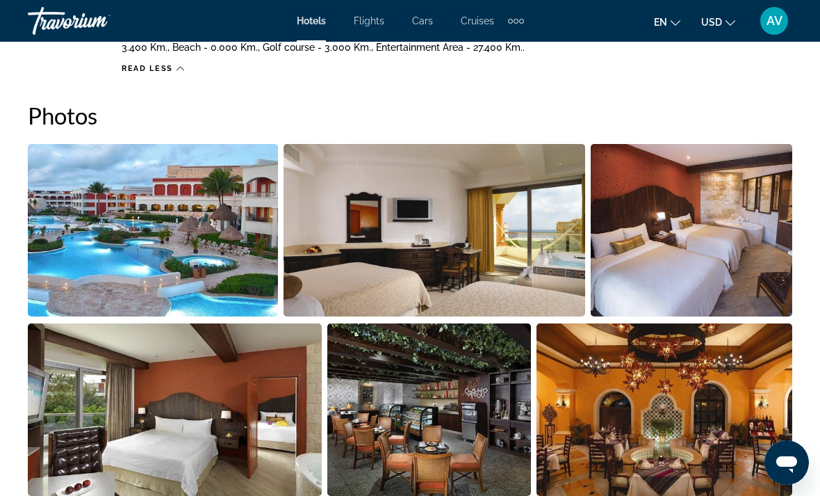
click at [209, 234] on img "Open full-screen image slider" at bounding box center [153, 230] width 250 height 172
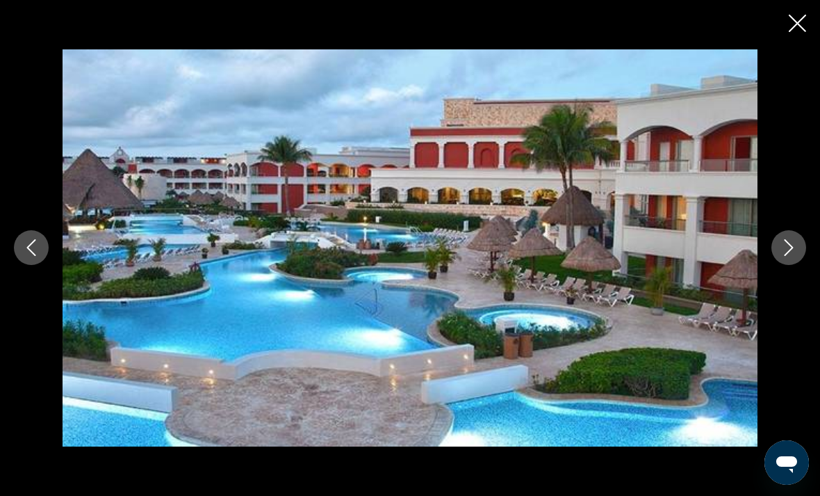
click at [795, 254] on icon "Next image" at bounding box center [789, 247] width 17 height 17
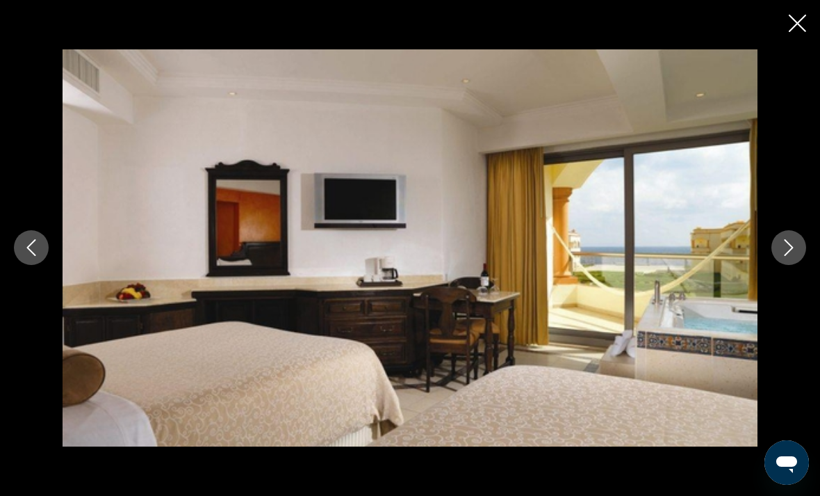
click at [787, 244] on icon "Next image" at bounding box center [789, 247] width 17 height 17
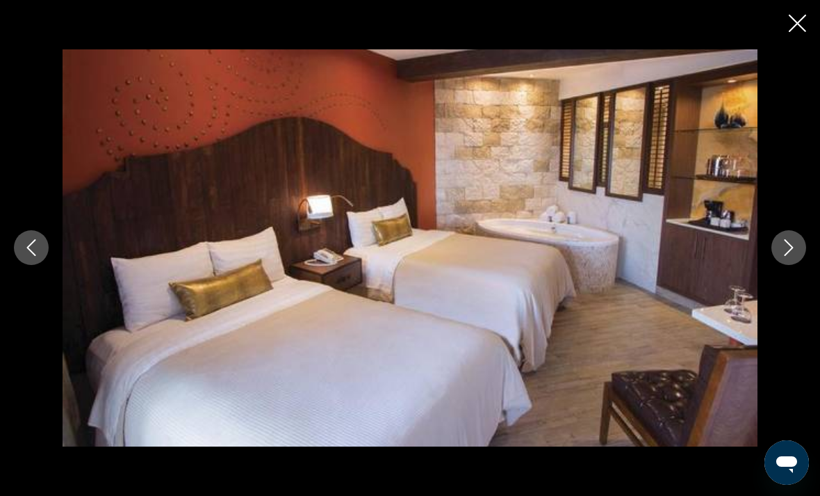
click at [785, 263] on button "Next image" at bounding box center [789, 247] width 35 height 35
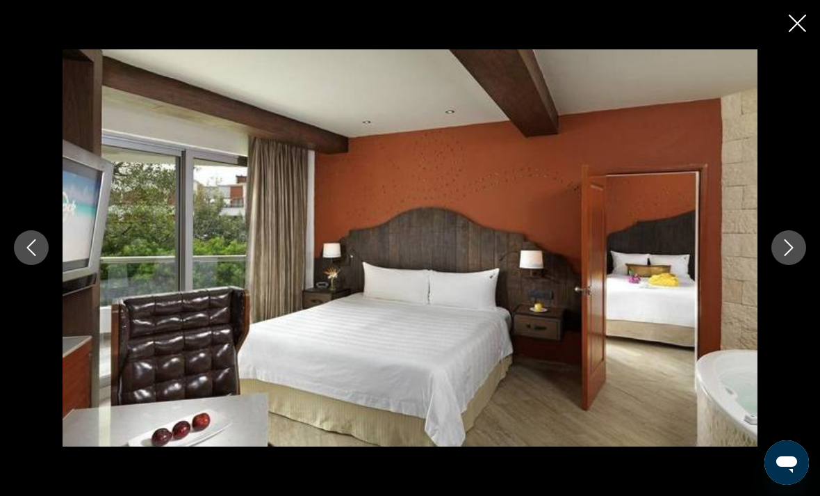
click at [44, 247] on button "Previous image" at bounding box center [31, 247] width 35 height 35
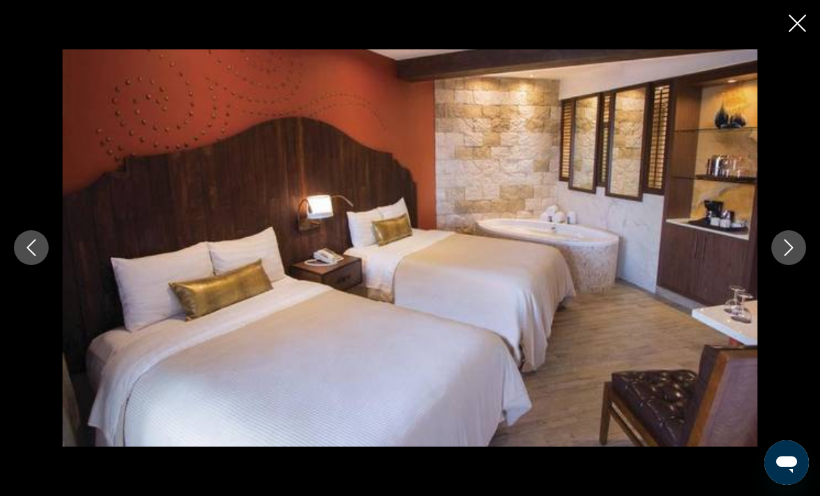
click at [795, 238] on button "Next image" at bounding box center [789, 247] width 35 height 35
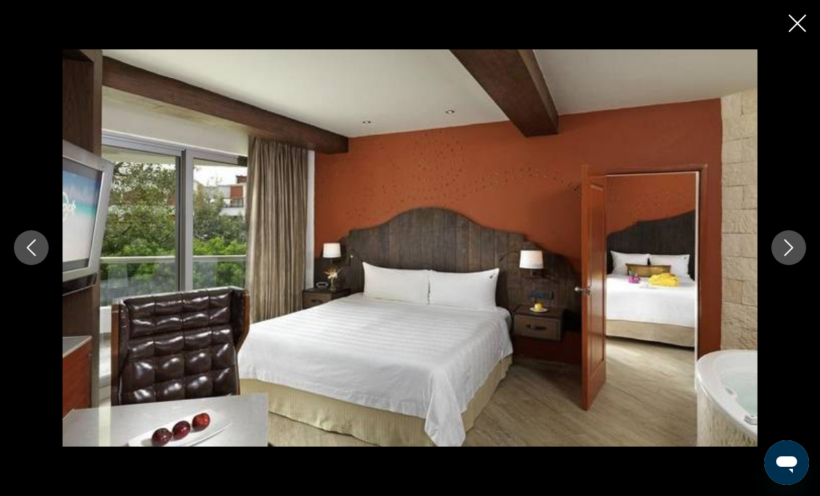
click at [791, 256] on button "Next image" at bounding box center [789, 247] width 35 height 35
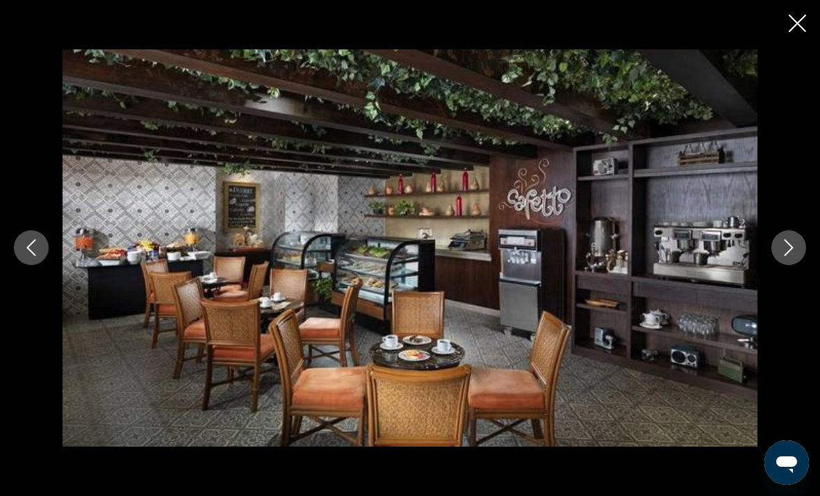
click at [797, 256] on button "Next image" at bounding box center [789, 247] width 35 height 35
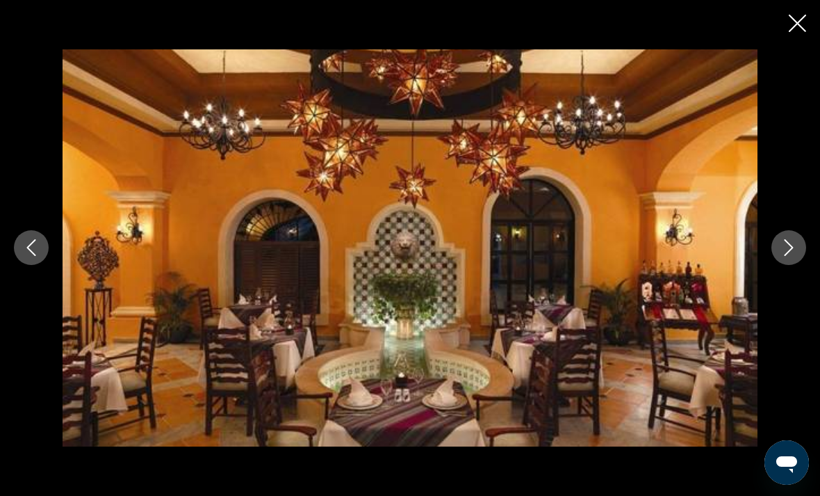
click at [796, 254] on icon "Next image" at bounding box center [789, 247] width 17 height 17
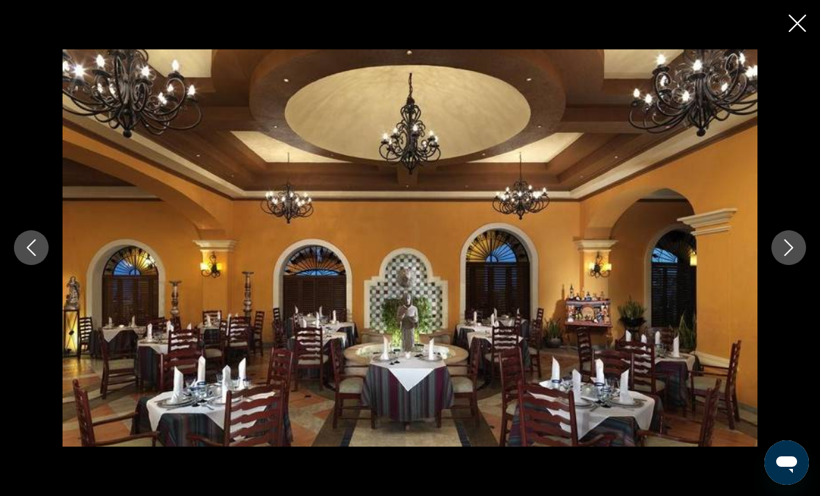
click at [796, 256] on icon "Next image" at bounding box center [789, 247] width 17 height 17
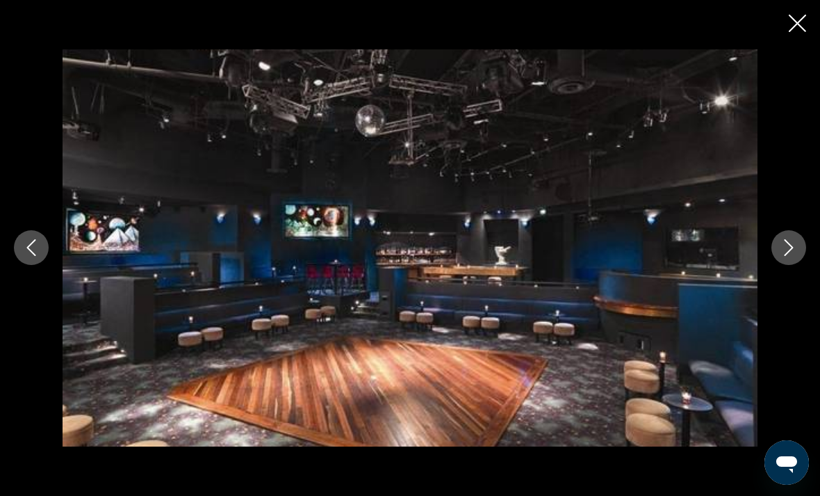
click at [791, 256] on button "Next image" at bounding box center [789, 247] width 35 height 35
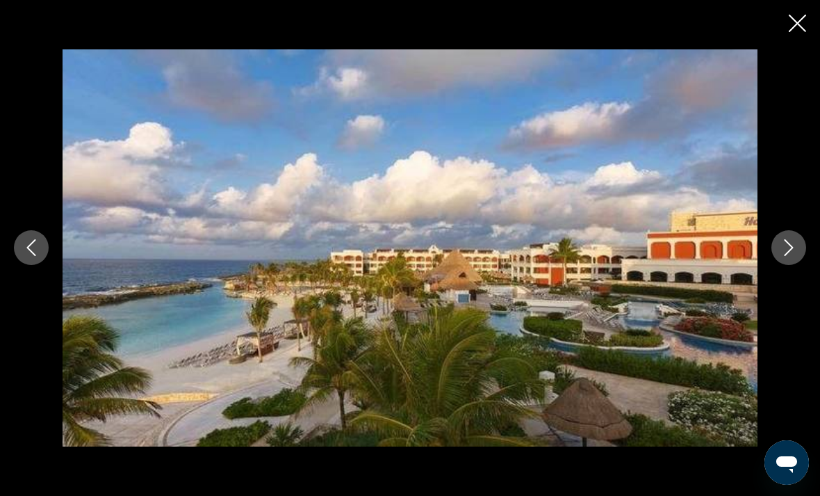
click at [791, 256] on button "Next image" at bounding box center [789, 247] width 35 height 35
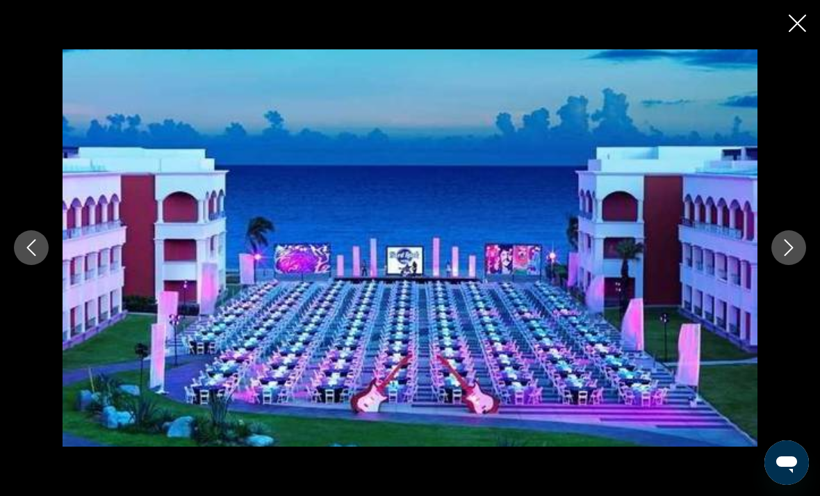
click at [792, 257] on button "Next image" at bounding box center [789, 247] width 35 height 35
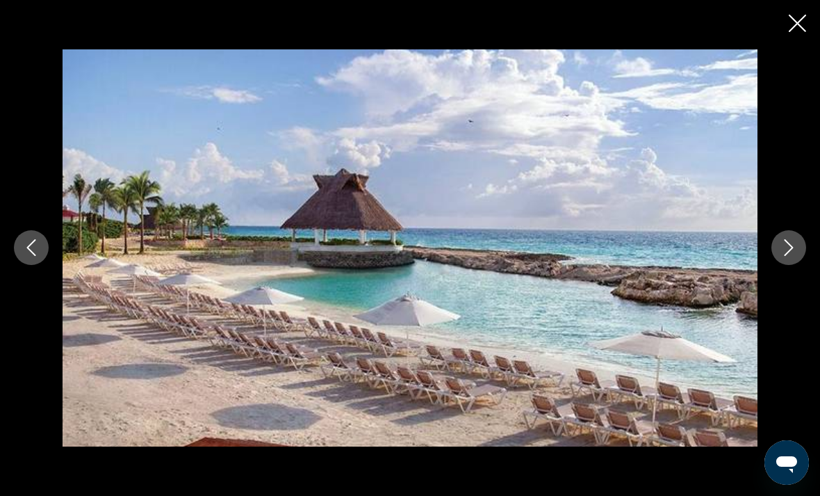
click at [788, 257] on button "Next image" at bounding box center [789, 247] width 35 height 35
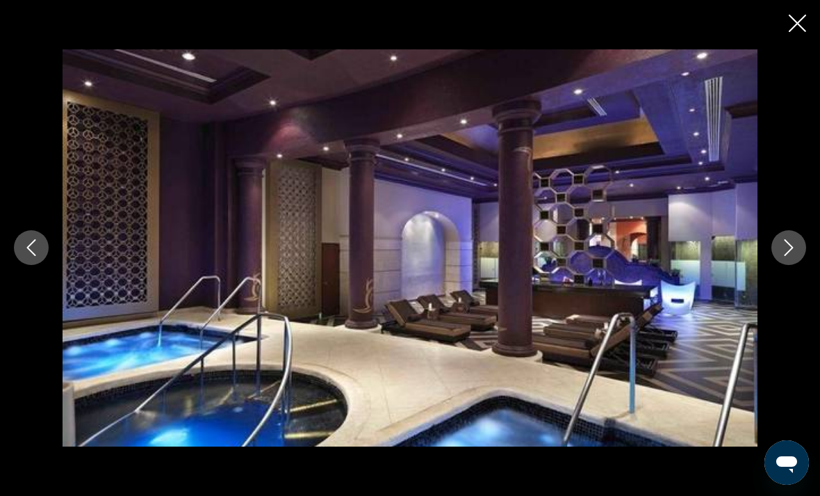
click at [791, 256] on button "Next image" at bounding box center [789, 247] width 35 height 35
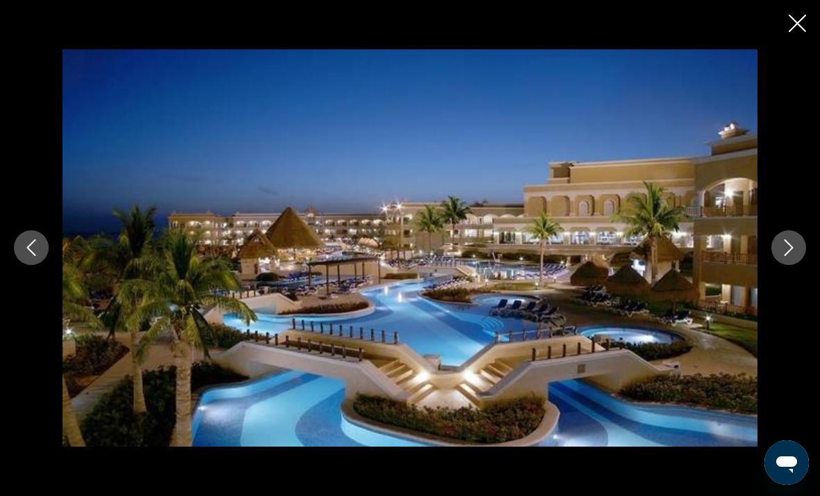
click at [786, 254] on icon "Next image" at bounding box center [789, 248] width 9 height 17
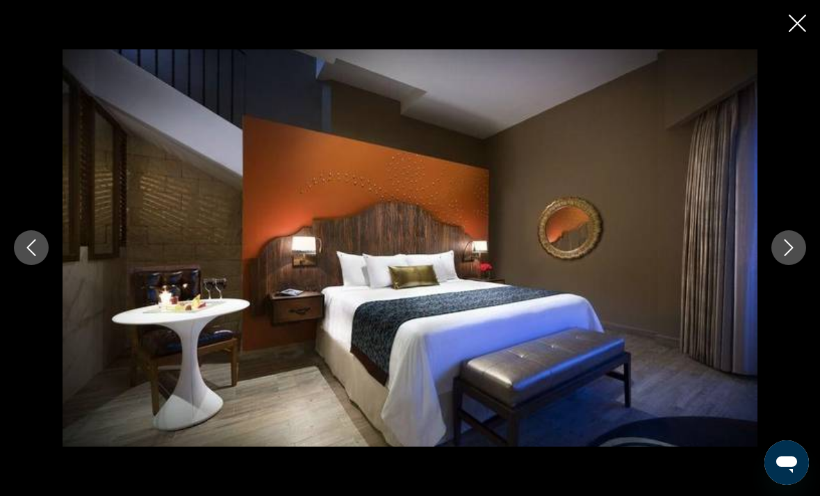
click at [790, 255] on icon "Next image" at bounding box center [789, 247] width 17 height 17
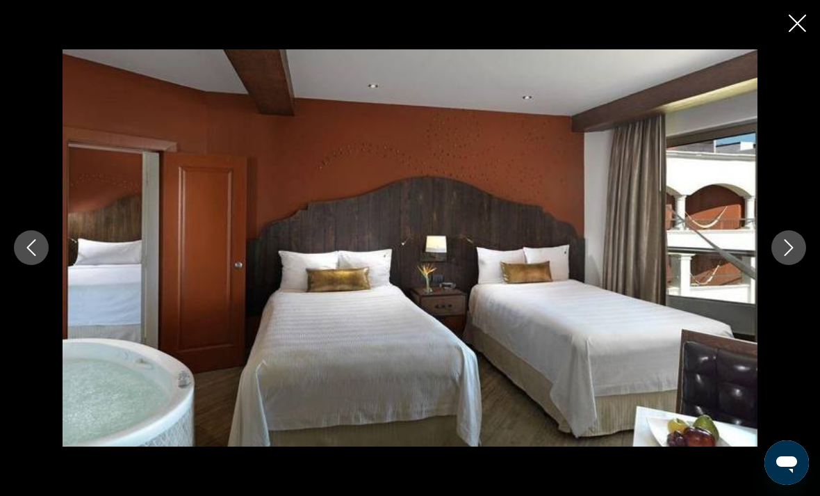
click at [792, 255] on icon "Next image" at bounding box center [789, 247] width 17 height 17
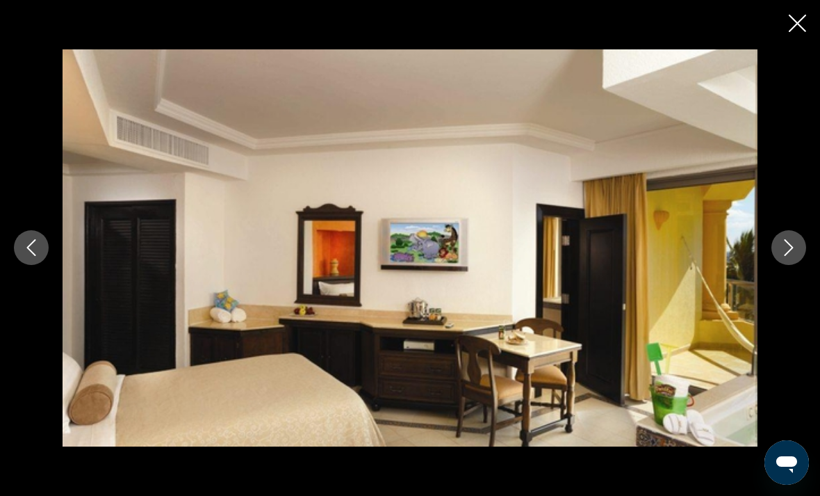
click at [801, 27] on icon "Close slideshow" at bounding box center [797, 23] width 17 height 17
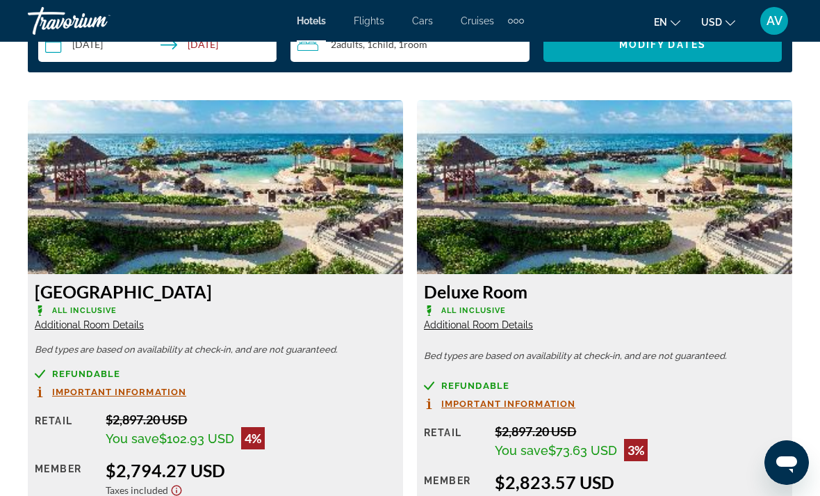
scroll to position [2180, 0]
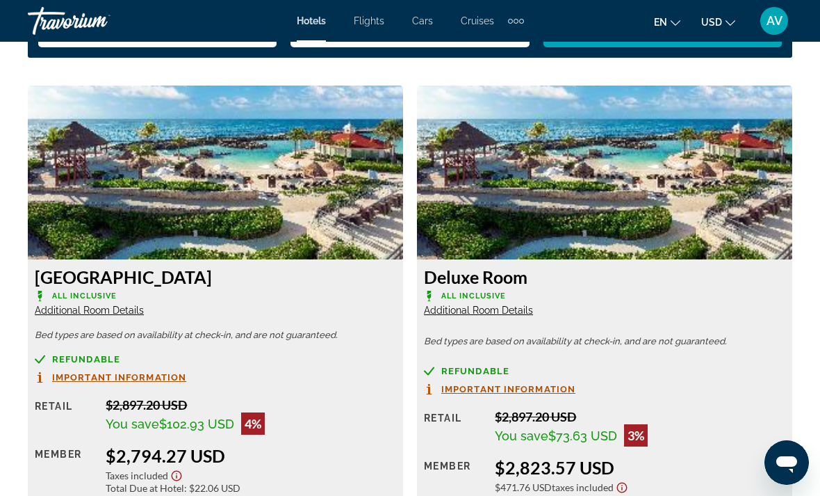
click at [506, 291] on span "All Inclusive" at bounding box center [473, 295] width 65 height 9
click at [512, 304] on span "Additional Room Details" at bounding box center [478, 309] width 109 height 11
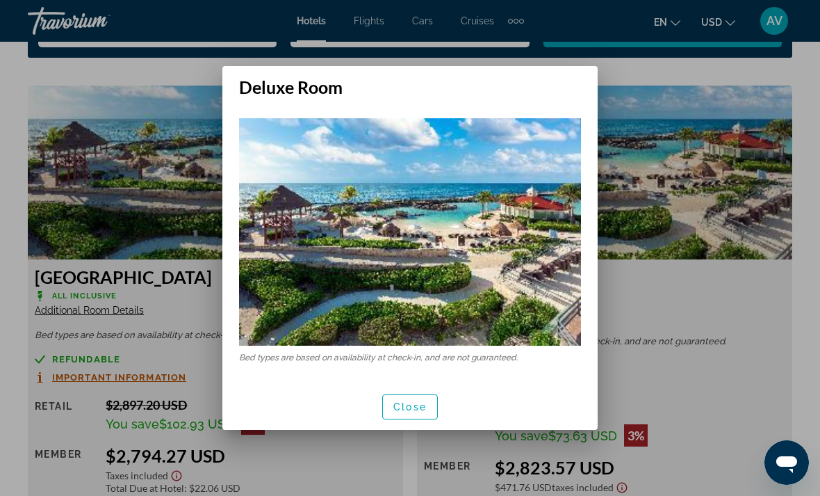
scroll to position [0, 0]
click at [444, 394] on div "Close" at bounding box center [409, 406] width 375 height 47
click at [418, 398] on span "button" at bounding box center [410, 406] width 54 height 33
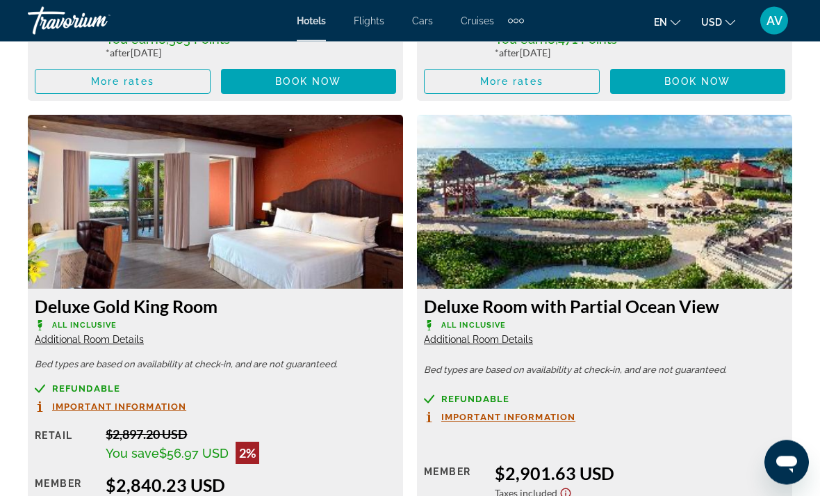
scroll to position [2652, 0]
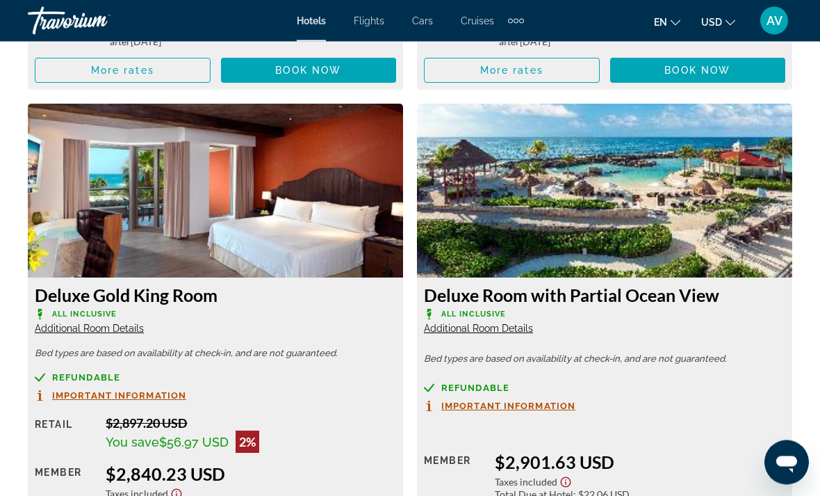
click at [503, 323] on span "Additional Room Details" at bounding box center [478, 328] width 109 height 11
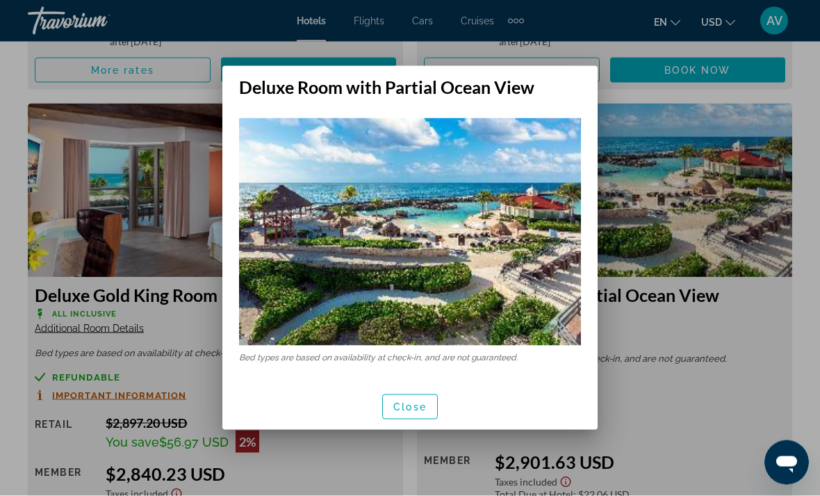
scroll to position [0, 0]
click at [422, 391] on span "button" at bounding box center [410, 406] width 54 height 33
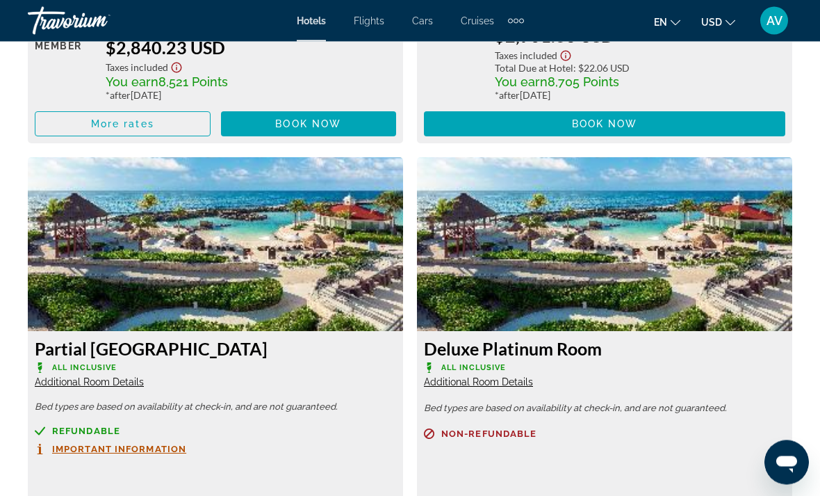
scroll to position [3080, 0]
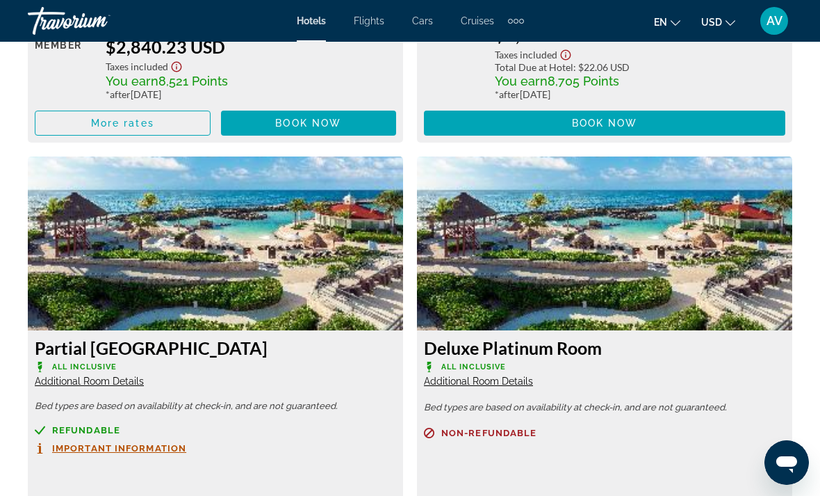
click at [468, 375] on span "Additional Room Details" at bounding box center [478, 380] width 109 height 11
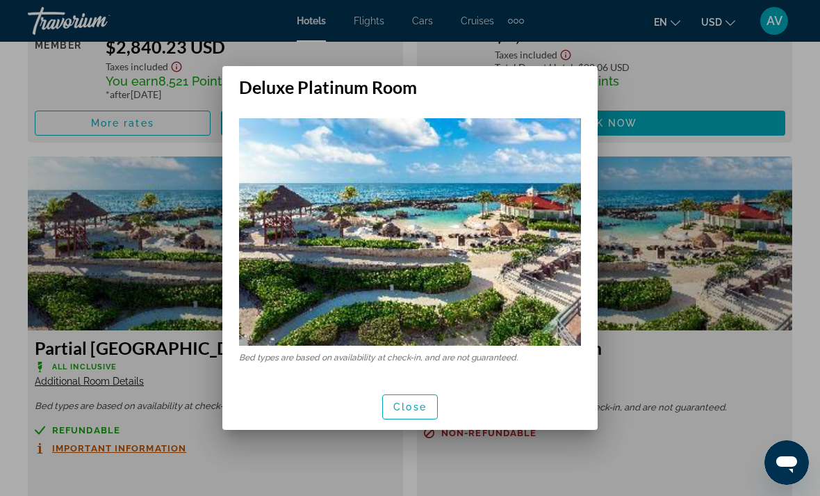
scroll to position [0, 0]
click at [420, 416] on span "button" at bounding box center [410, 406] width 54 height 33
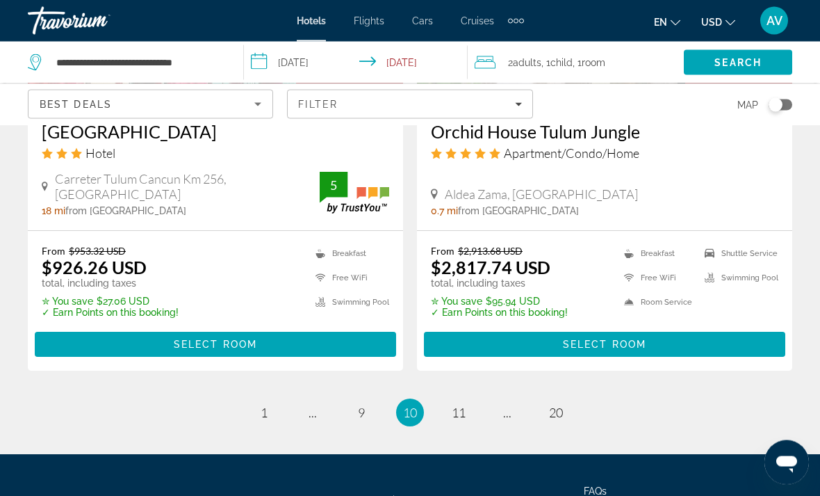
scroll to position [2923, 0]
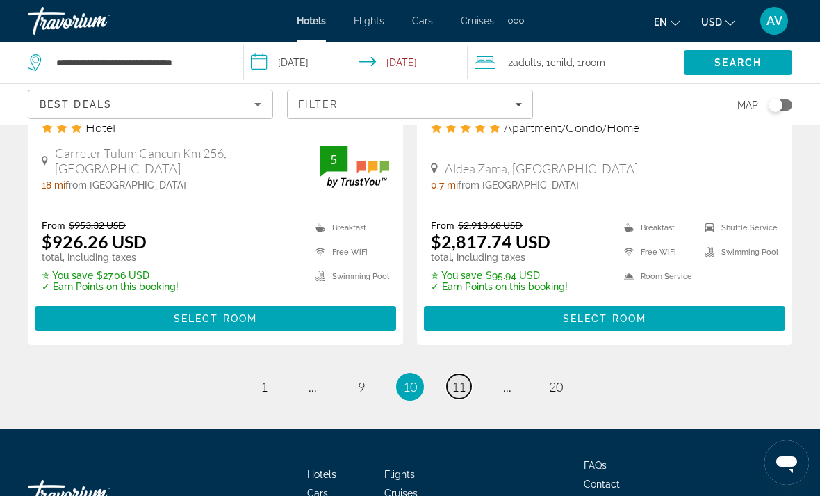
click at [454, 379] on span "11" at bounding box center [459, 386] width 14 height 15
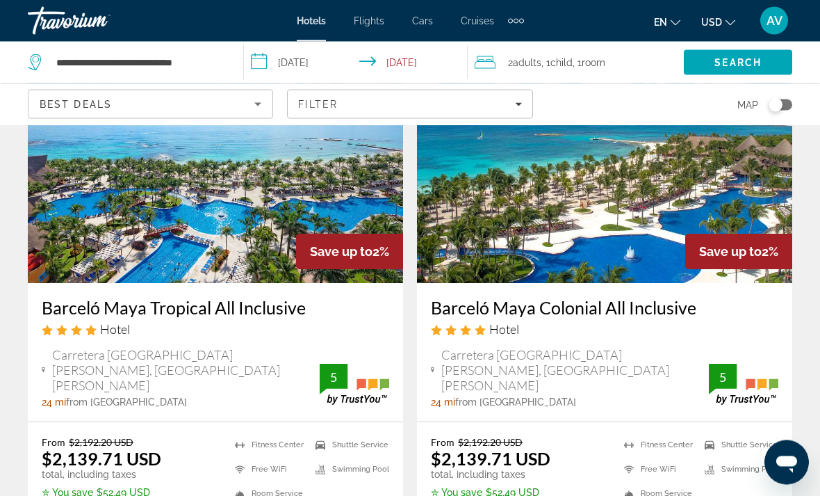
scroll to position [2643, 0]
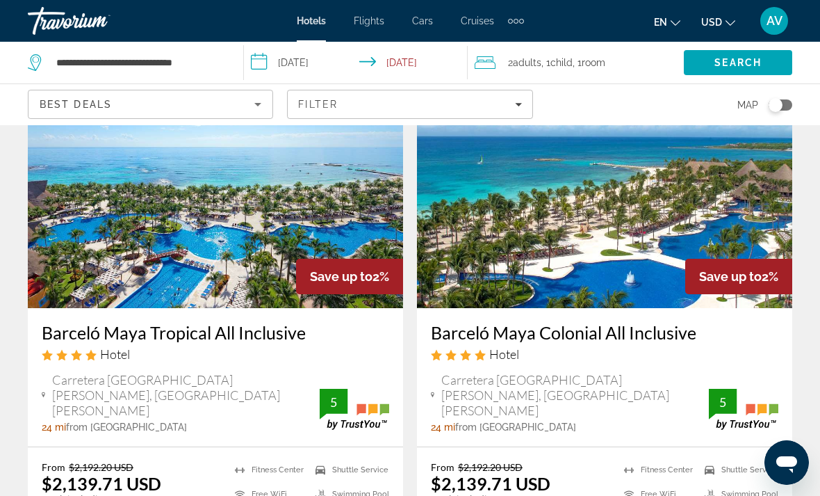
click at [190, 252] on img "Main content" at bounding box center [215, 196] width 375 height 222
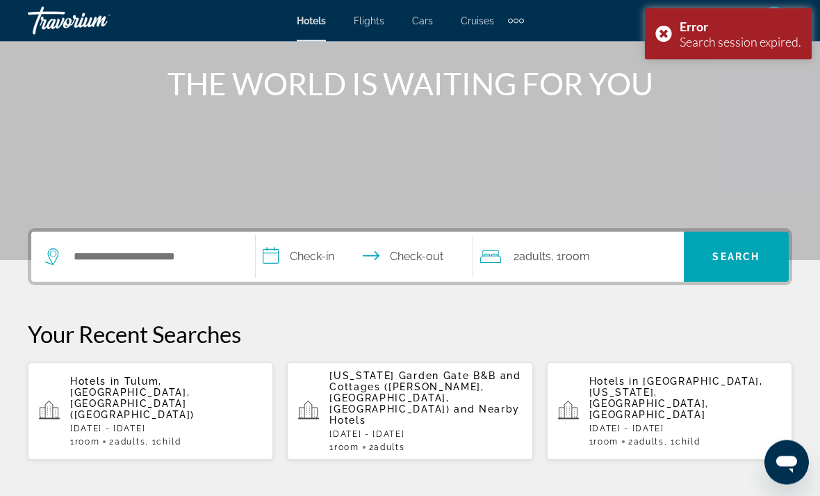
scroll to position [170, 0]
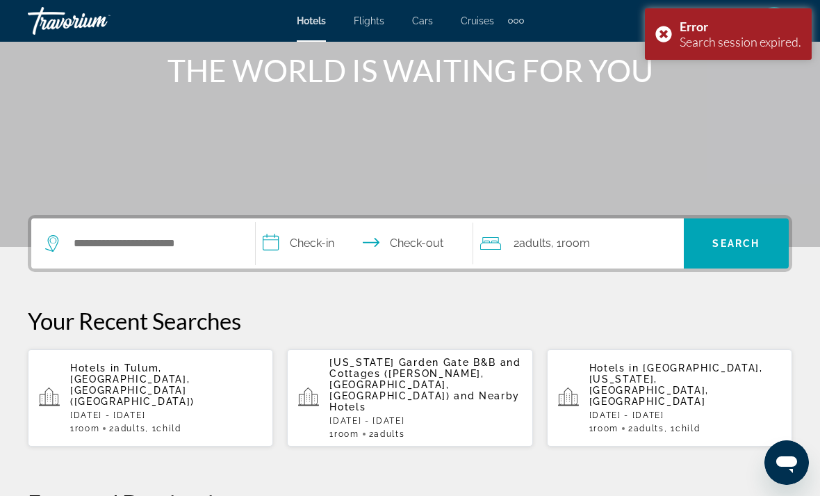
click at [166, 410] on p "[DATE] - [DATE]" at bounding box center [166, 415] width 192 height 10
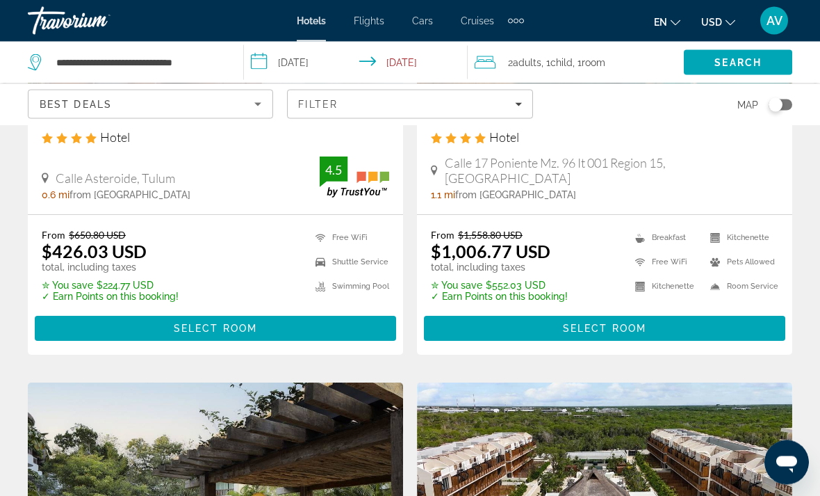
scroll to position [2942, 0]
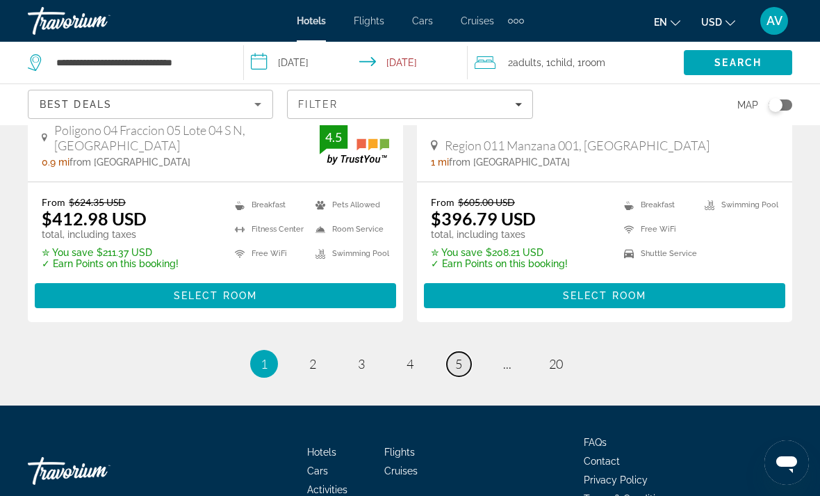
click at [464, 352] on link "page 5" at bounding box center [459, 364] width 24 height 24
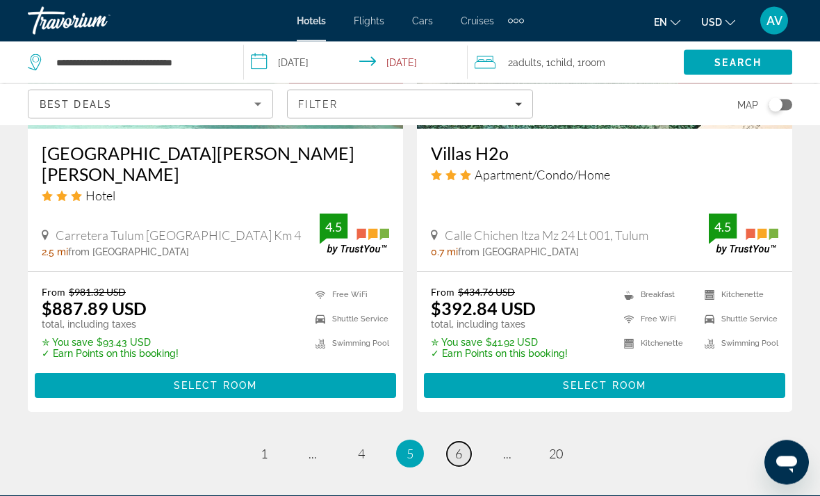
scroll to position [2913, 0]
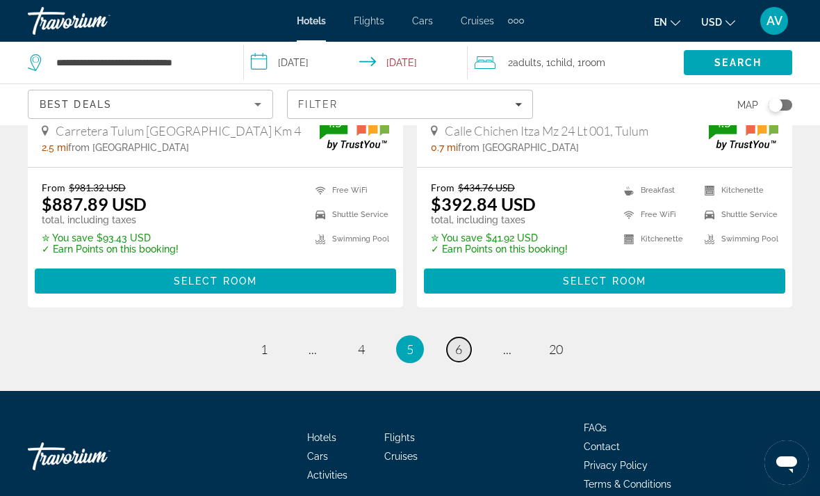
click at [450, 337] on link "page 6" at bounding box center [459, 349] width 24 height 24
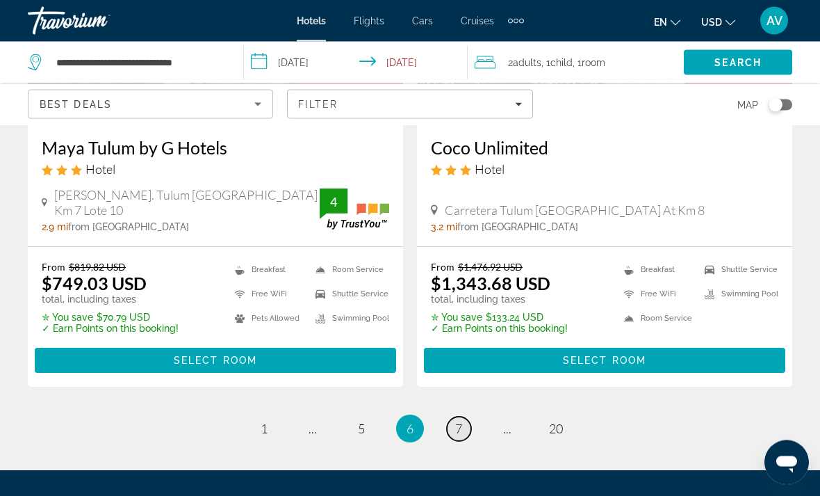
scroll to position [2842, 0]
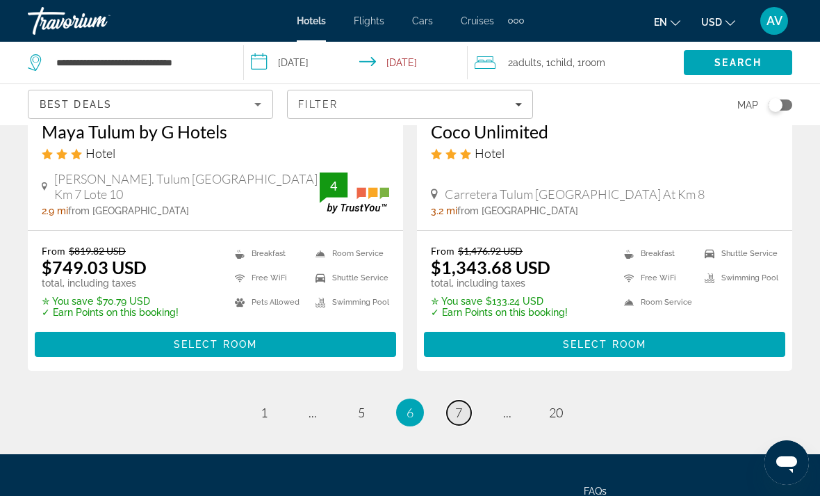
click at [464, 407] on link "page 7" at bounding box center [459, 412] width 24 height 24
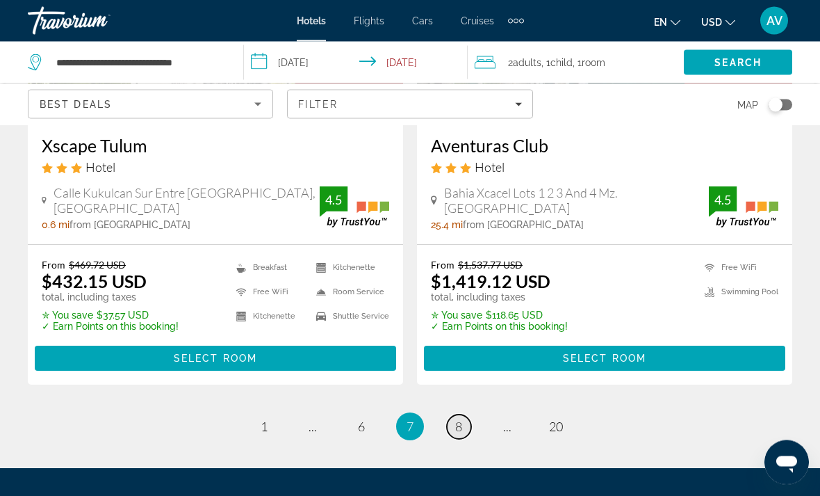
scroll to position [2819, 0]
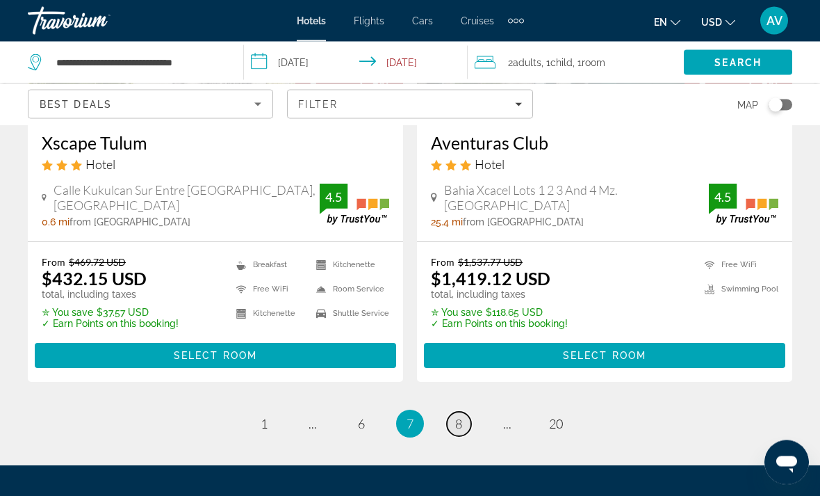
click at [449, 418] on link "page 8" at bounding box center [459, 424] width 24 height 24
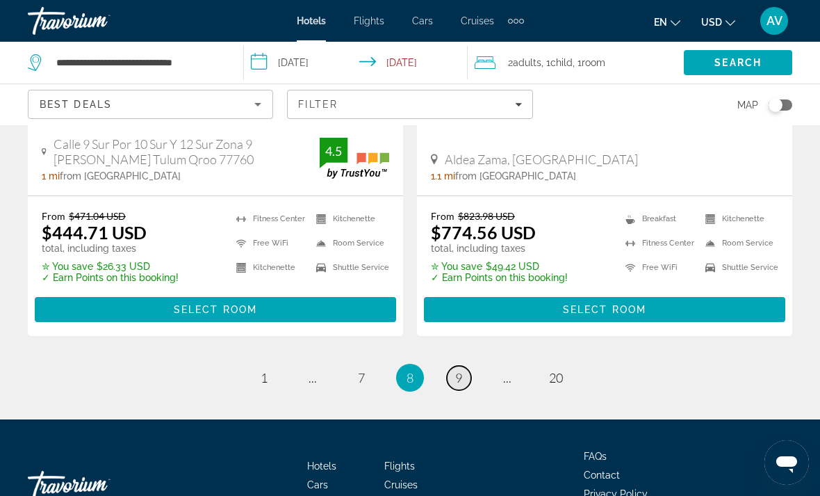
scroll to position [2956, 0]
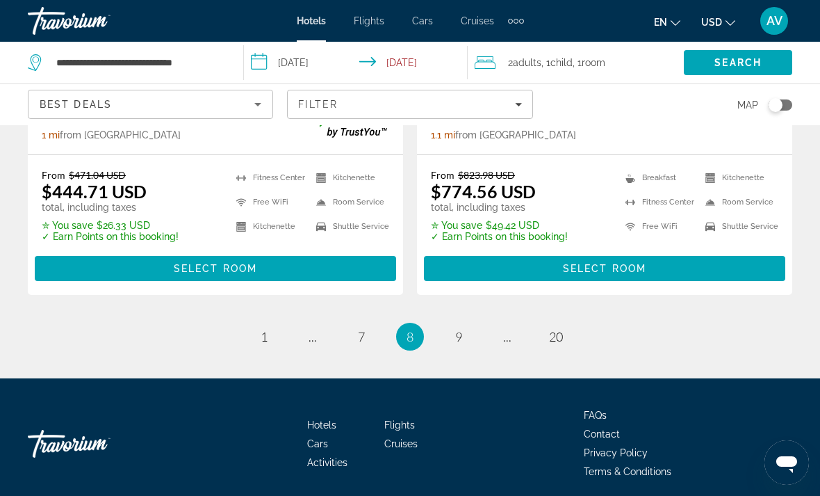
click at [414, 329] on span "8" at bounding box center [410, 336] width 7 height 15
click at [358, 332] on span "7" at bounding box center [361, 336] width 7 height 15
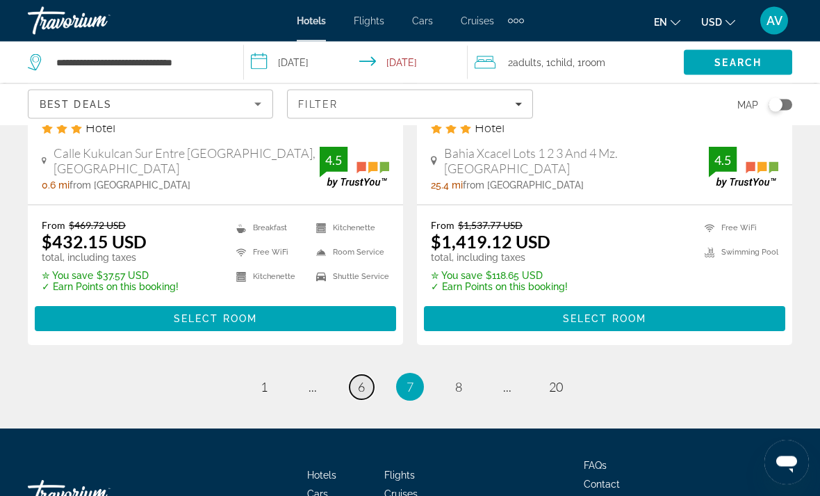
scroll to position [2859, 0]
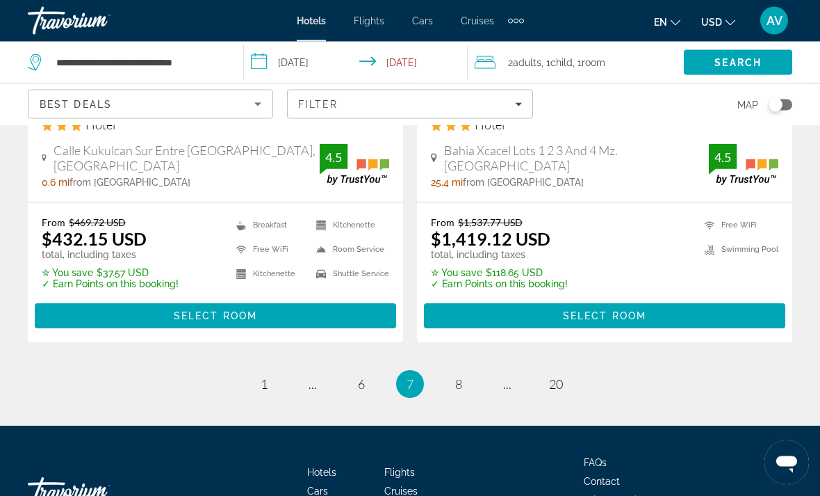
click at [468, 370] on ul "7 / 20 page 1 page ... page 6 You're on page 7 page 8 page ... page 20" at bounding box center [410, 384] width 765 height 28
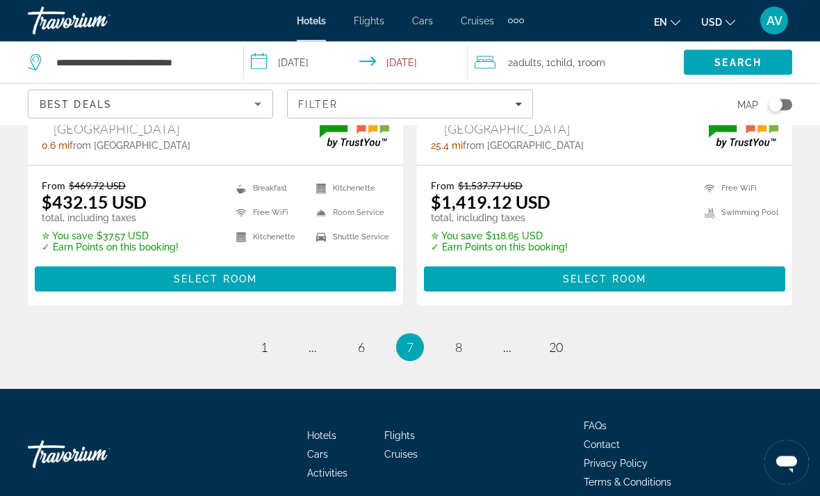
scroll to position [2914, 0]
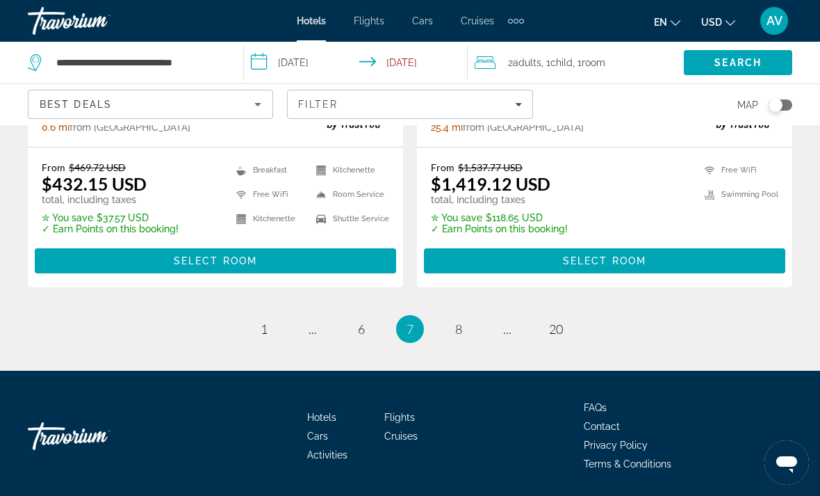
click at [474, 323] on ul "7 / 20 page 1 page ... page 6 You're on page 7 page 8 page ... page 20" at bounding box center [410, 329] width 765 height 28
click at [452, 327] on link "page 8" at bounding box center [459, 329] width 24 height 24
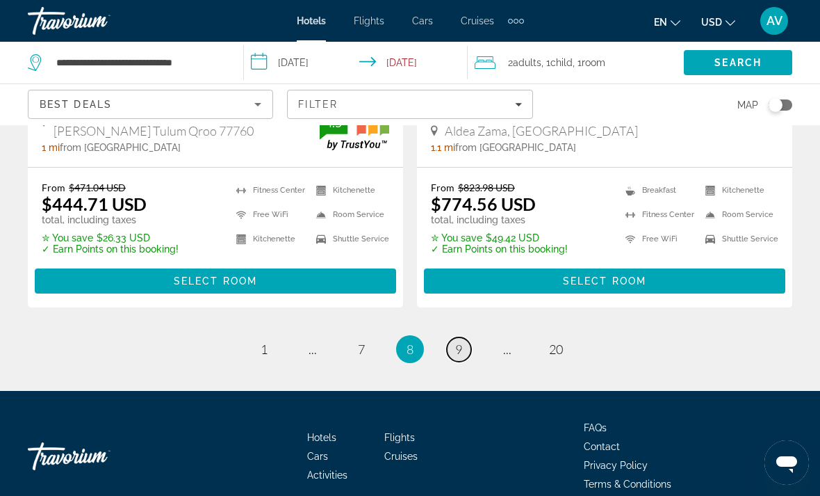
scroll to position [2956, 0]
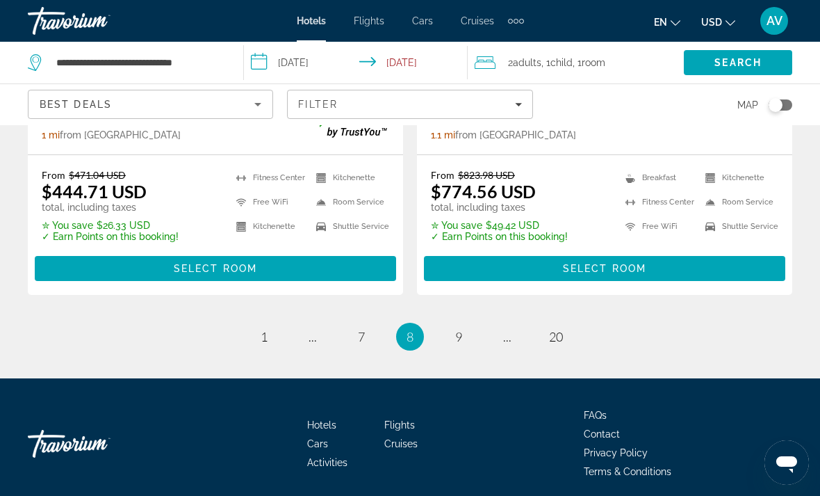
click at [451, 341] on ul "8 / 20 page 1 page ... page 7 You're on page 8 page 9 page ... page 20" at bounding box center [410, 337] width 765 height 28
click at [469, 327] on link "page 9" at bounding box center [459, 337] width 24 height 24
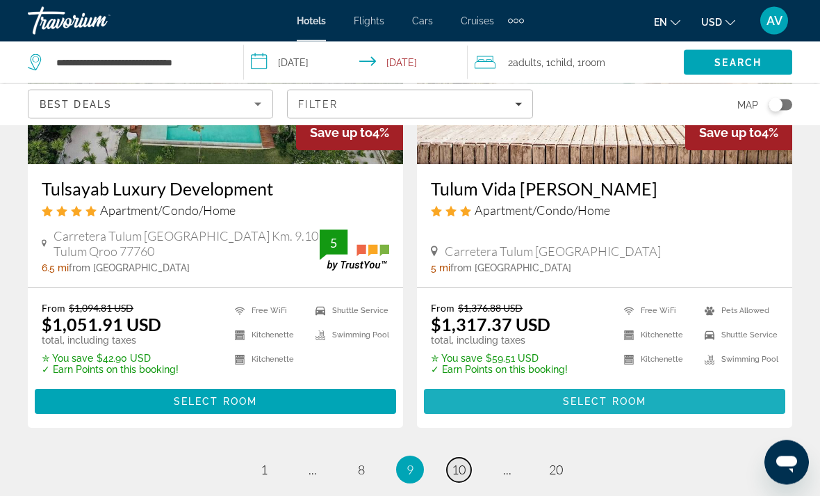
scroll to position [2937, 0]
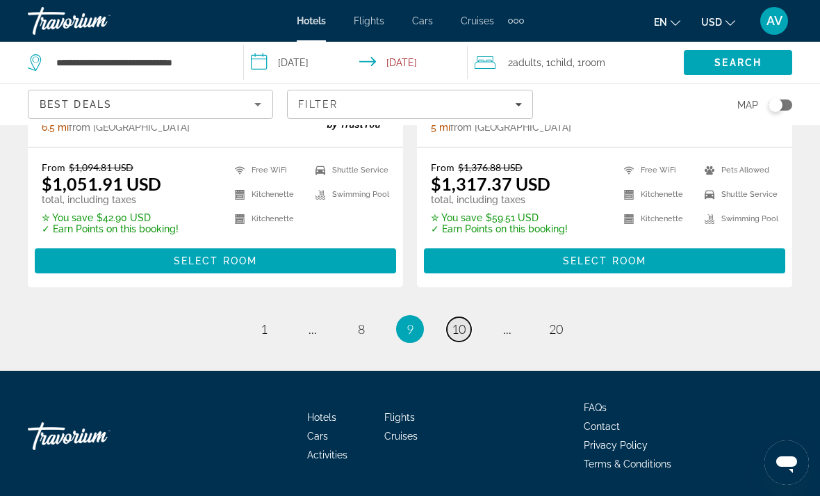
click at [464, 327] on span "10" at bounding box center [459, 328] width 14 height 15
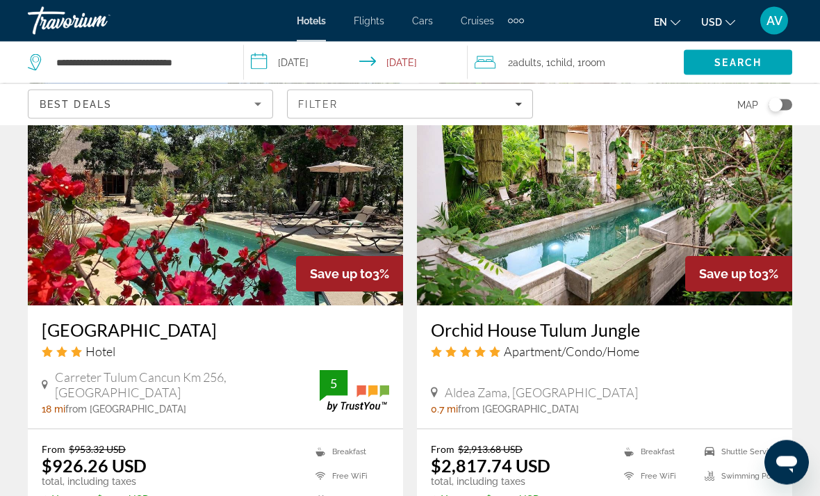
scroll to position [2923, 0]
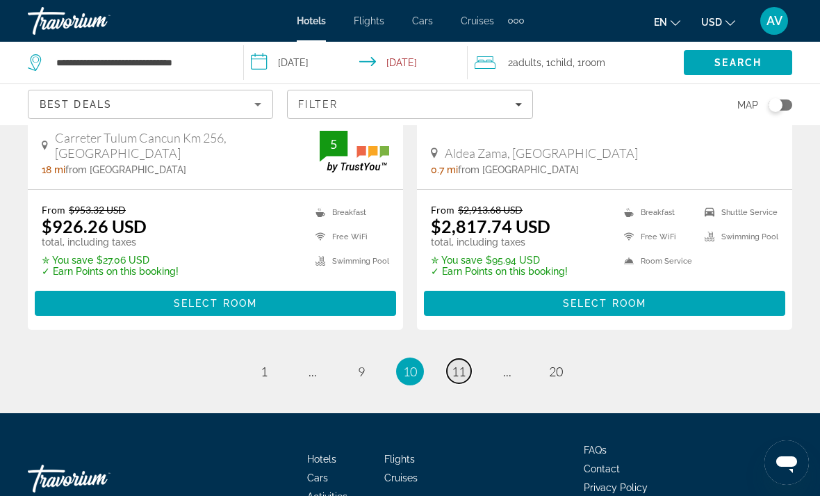
click at [458, 364] on span "11" at bounding box center [459, 371] width 14 height 15
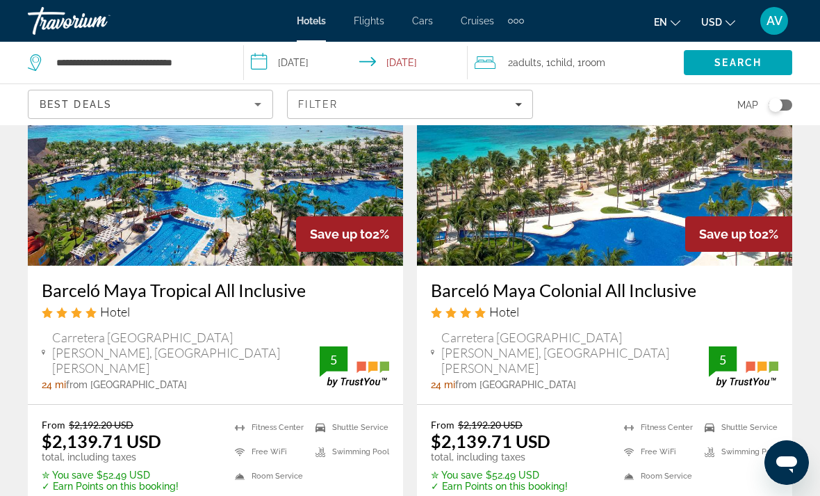
scroll to position [2686, 0]
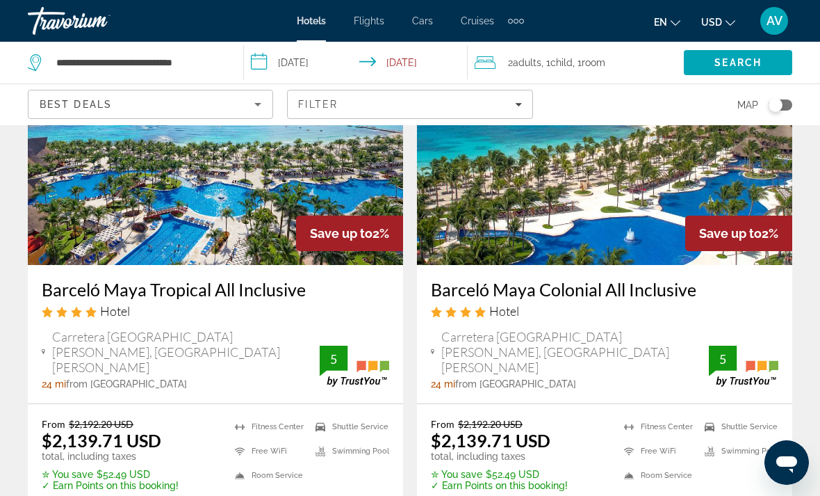
click at [235, 209] on img "Main content" at bounding box center [215, 153] width 375 height 222
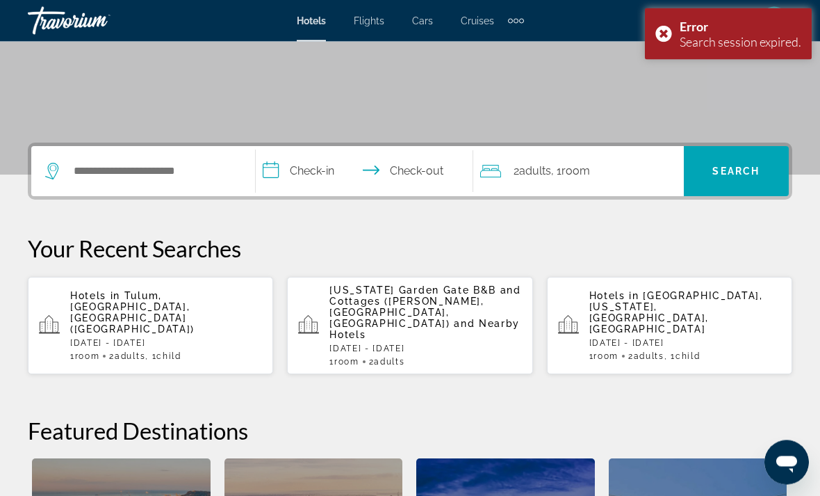
click at [177, 302] on p "Hotels in [GEOGRAPHIC_DATA], [GEOGRAPHIC_DATA], [GEOGRAPHIC_DATA] ([GEOGRAPHIC_…" at bounding box center [166, 313] width 192 height 44
